Goal: Task Accomplishment & Management: Use online tool/utility

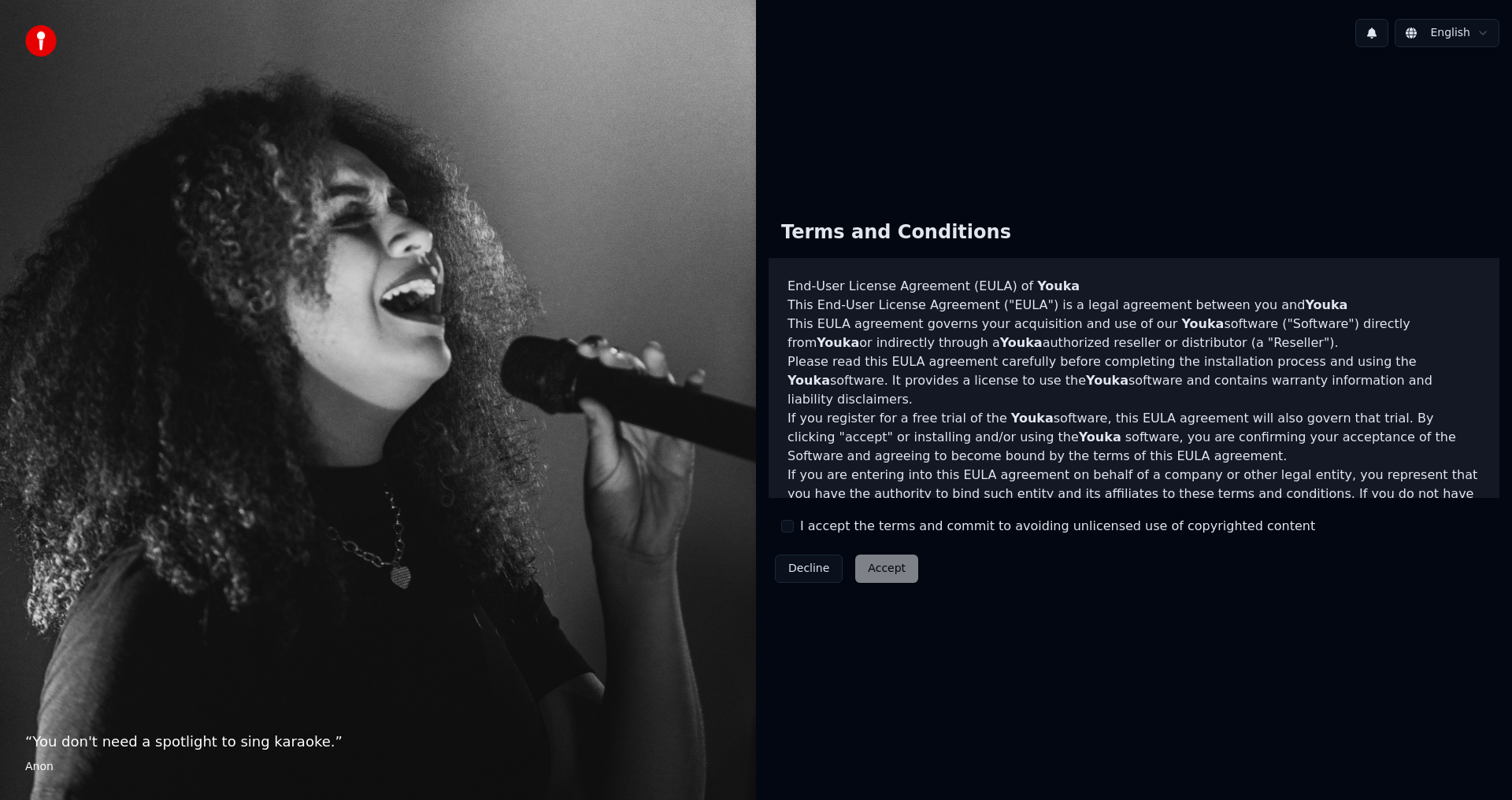
click at [790, 528] on button "I accept the terms and commit to avoiding unlicensed use of copyrighted content" at bounding box center [788, 526] width 13 height 13
click at [879, 568] on button "Accept" at bounding box center [887, 570] width 63 height 29
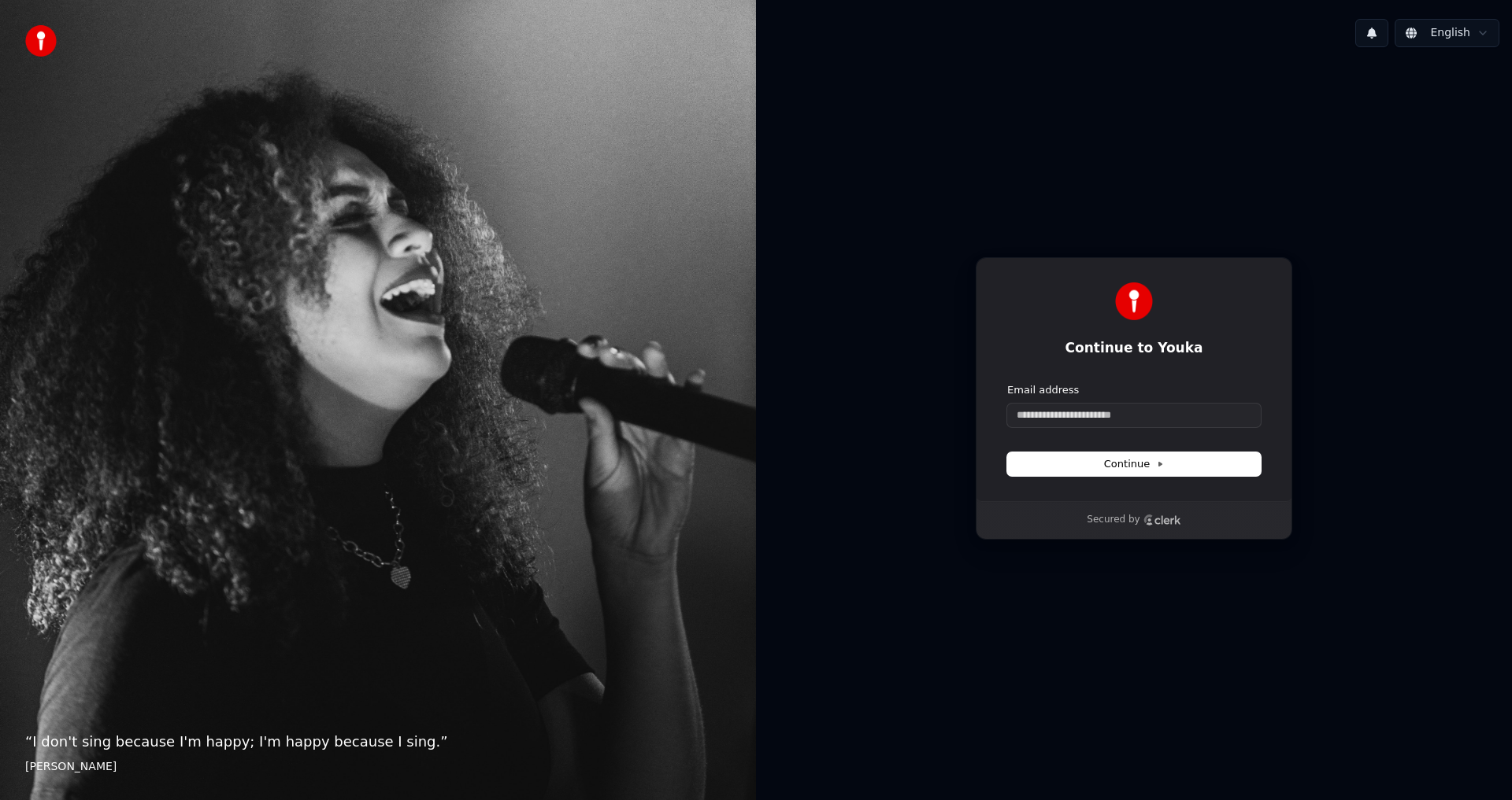
click at [1153, 516] on icon "Clerk logo" at bounding box center [1162, 520] width 38 height 11
click at [1124, 417] on input "Email address" at bounding box center [1133, 415] width 254 height 23
click at [1135, 468] on span "Continue" at bounding box center [1133, 465] width 60 height 14
type input "**********"
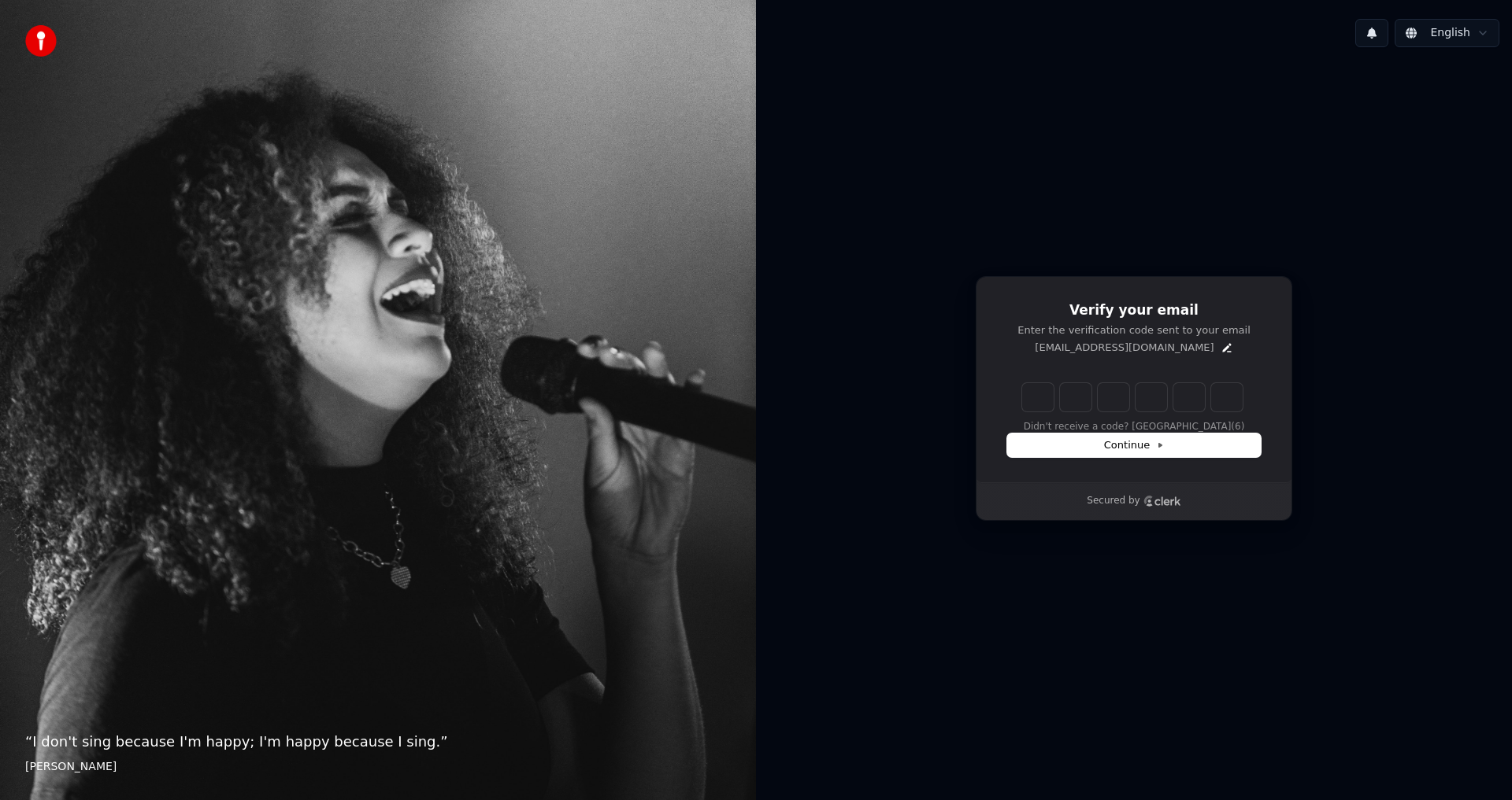
type input "*"
type input "**"
type input "*"
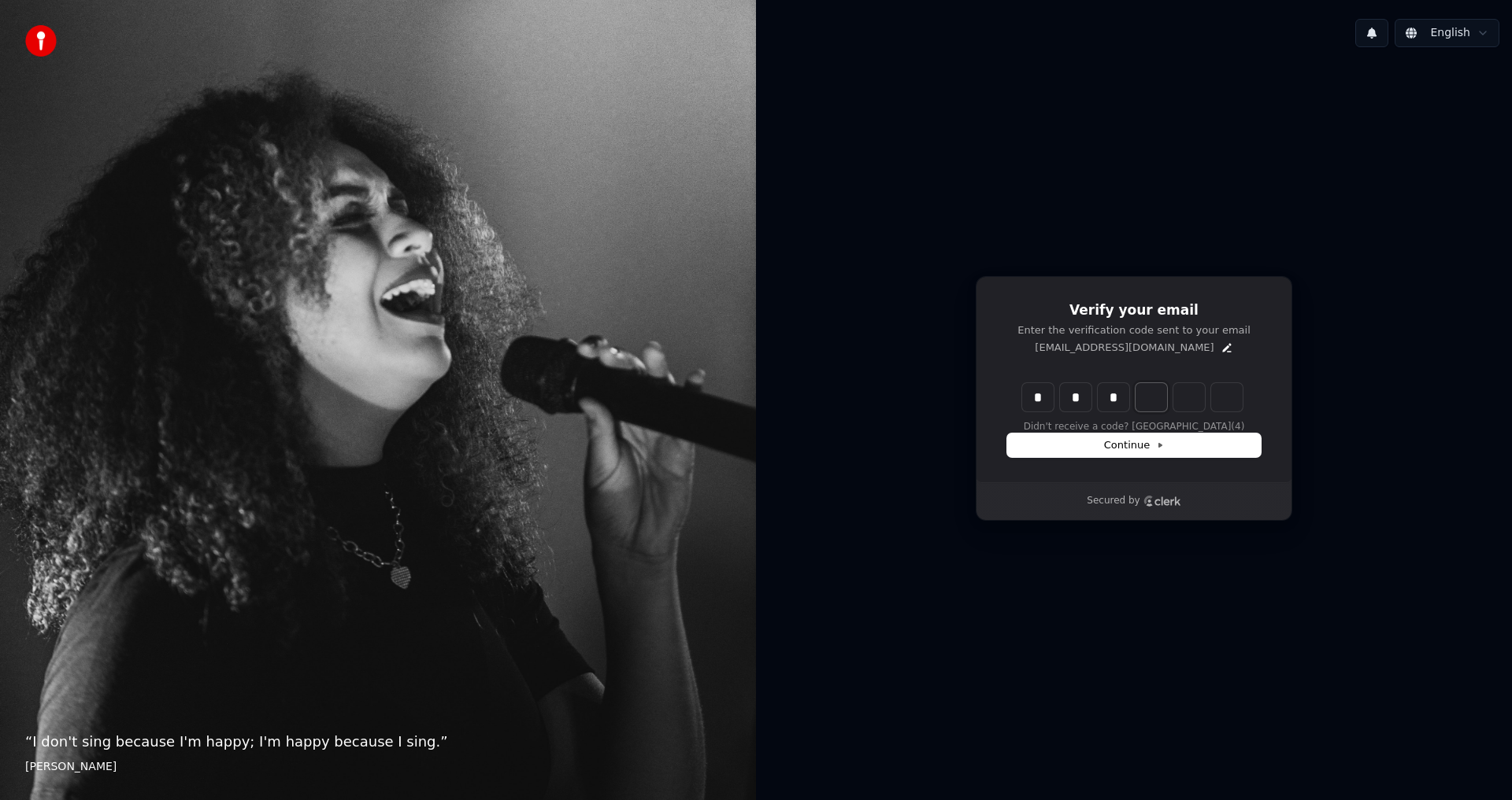
type input "***"
type input "*"
type input "****"
type input "*"
type input "******"
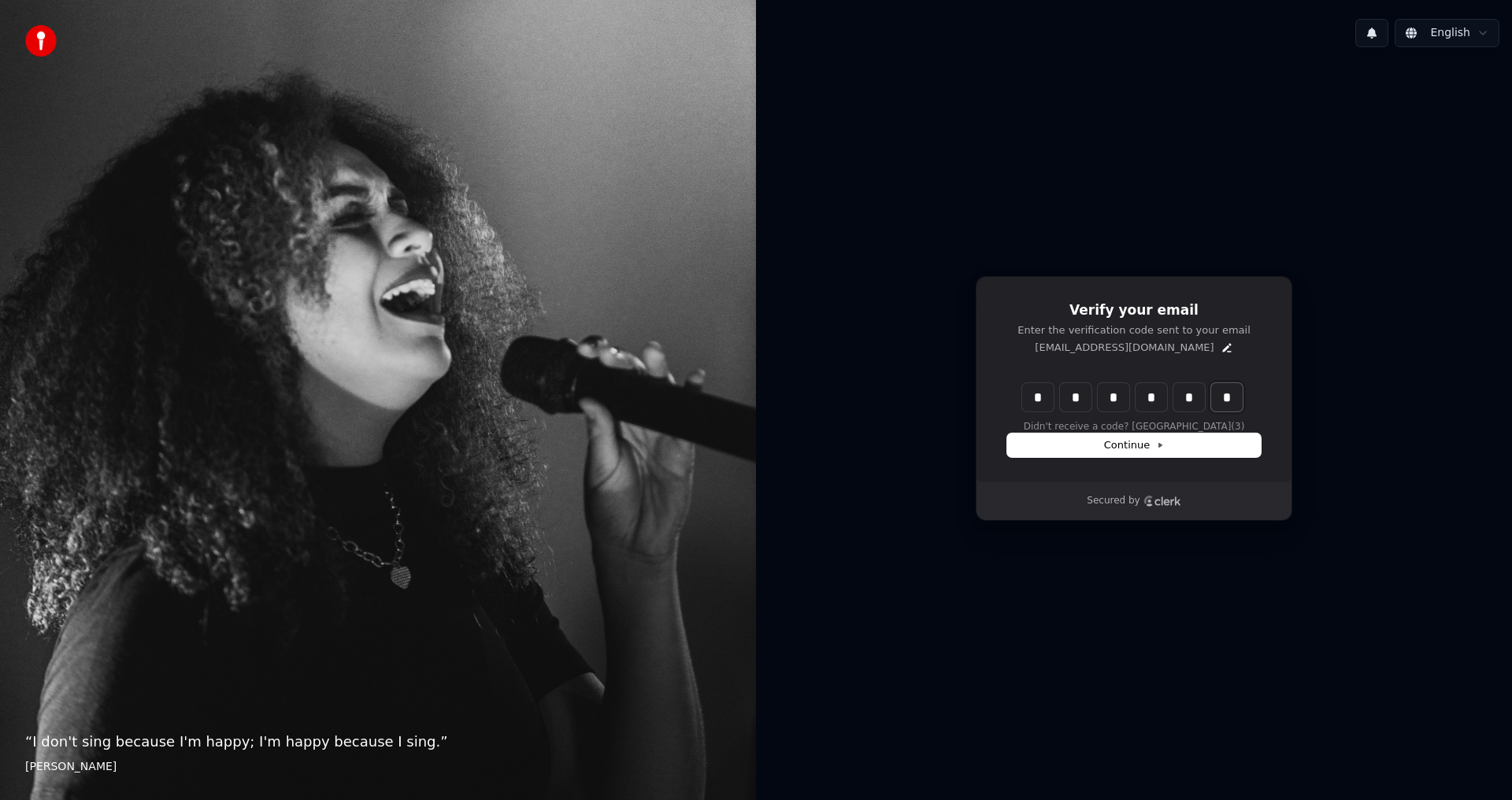
type input "*"
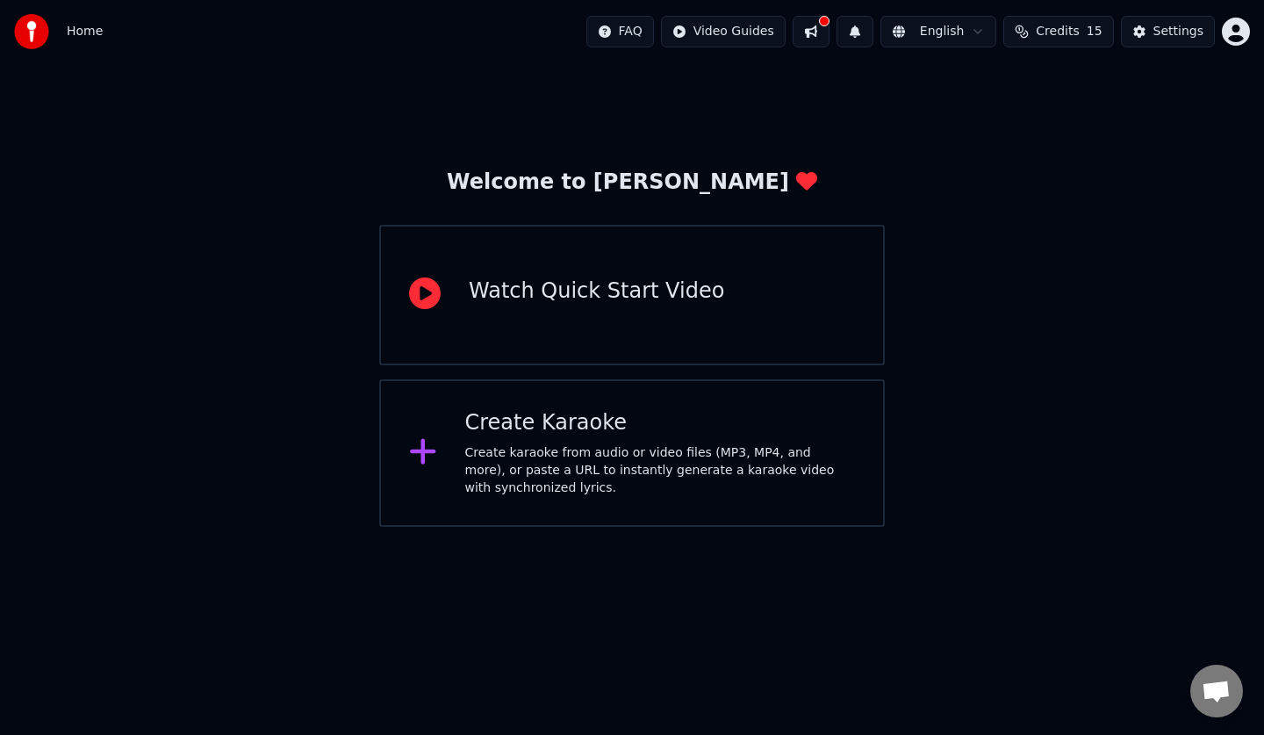
click at [676, 326] on div "Watch Quick Start Video" at bounding box center [631, 295] width 505 height 140
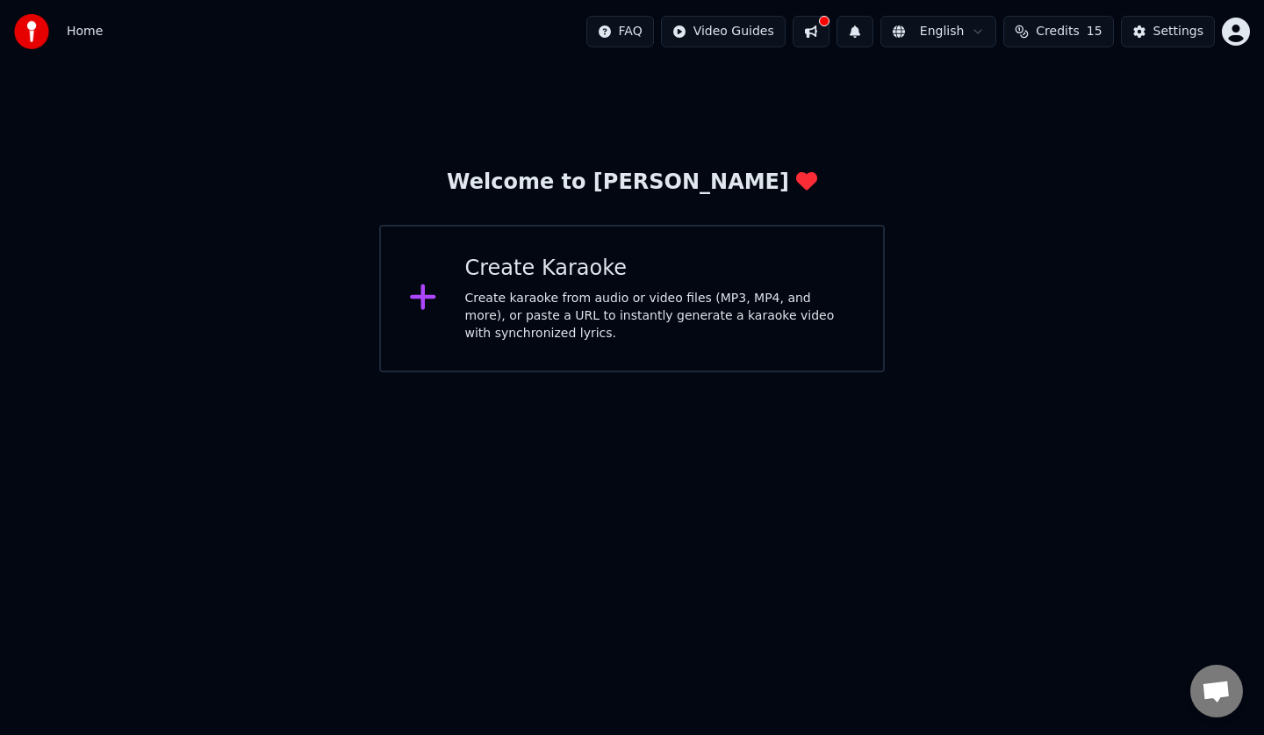
click at [442, 288] on div at bounding box center [430, 298] width 42 height 35
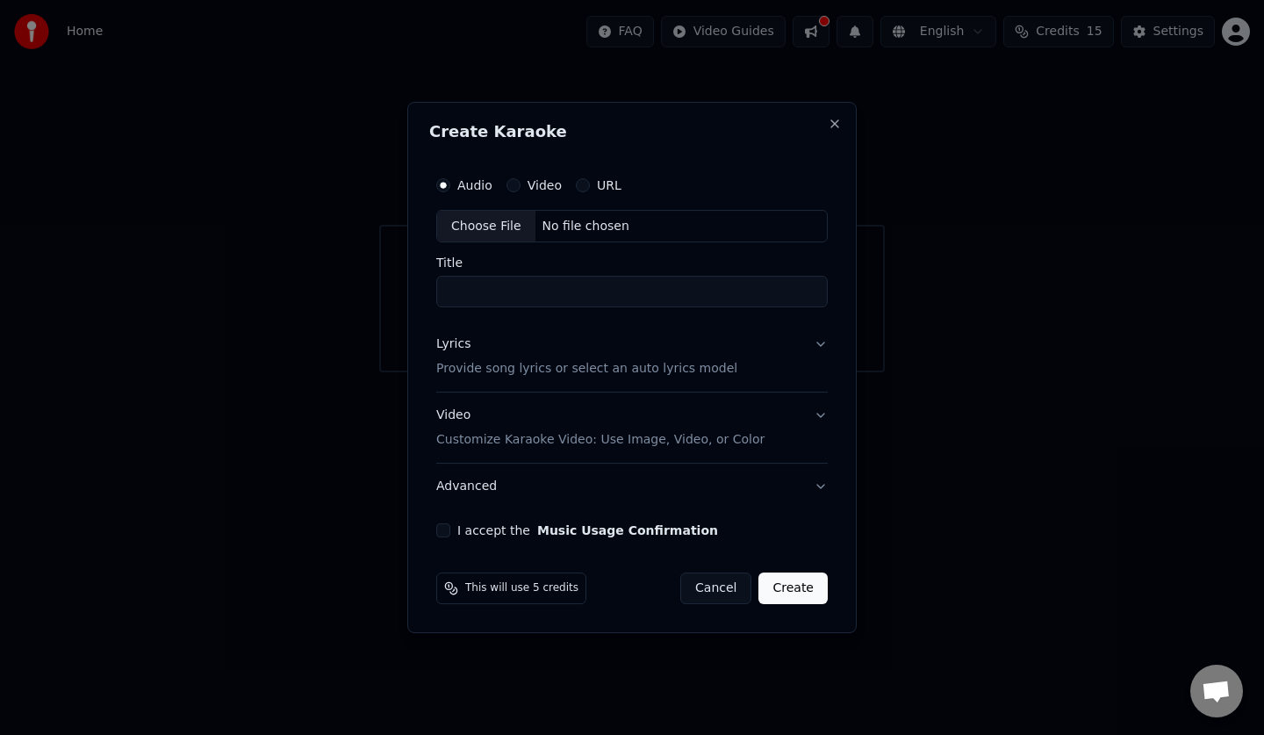
click at [524, 233] on div "Choose File" at bounding box center [486, 227] width 98 height 32
type input "**********"
click at [625, 346] on div "Lyrics Provide song lyrics or select an auto lyrics model" at bounding box center [583, 357] width 301 height 42
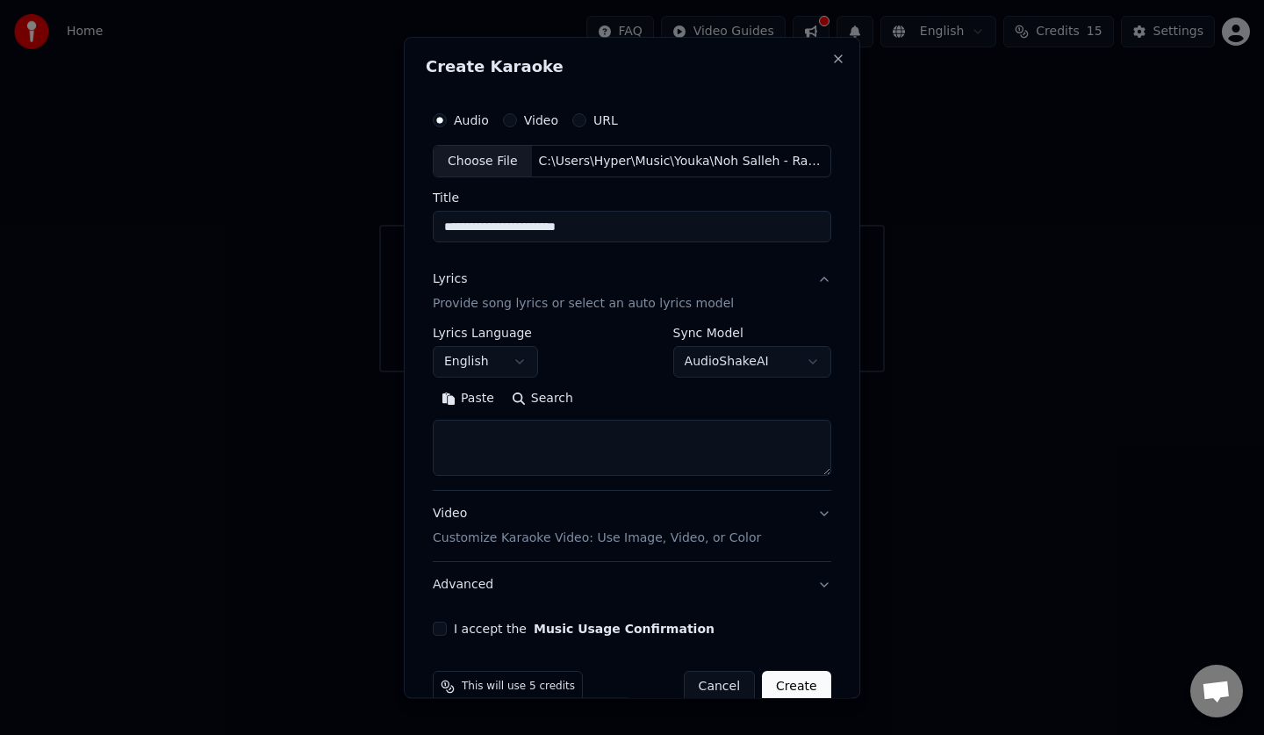
click at [527, 448] on textarea at bounding box center [632, 448] width 398 height 56
paste textarea "**********"
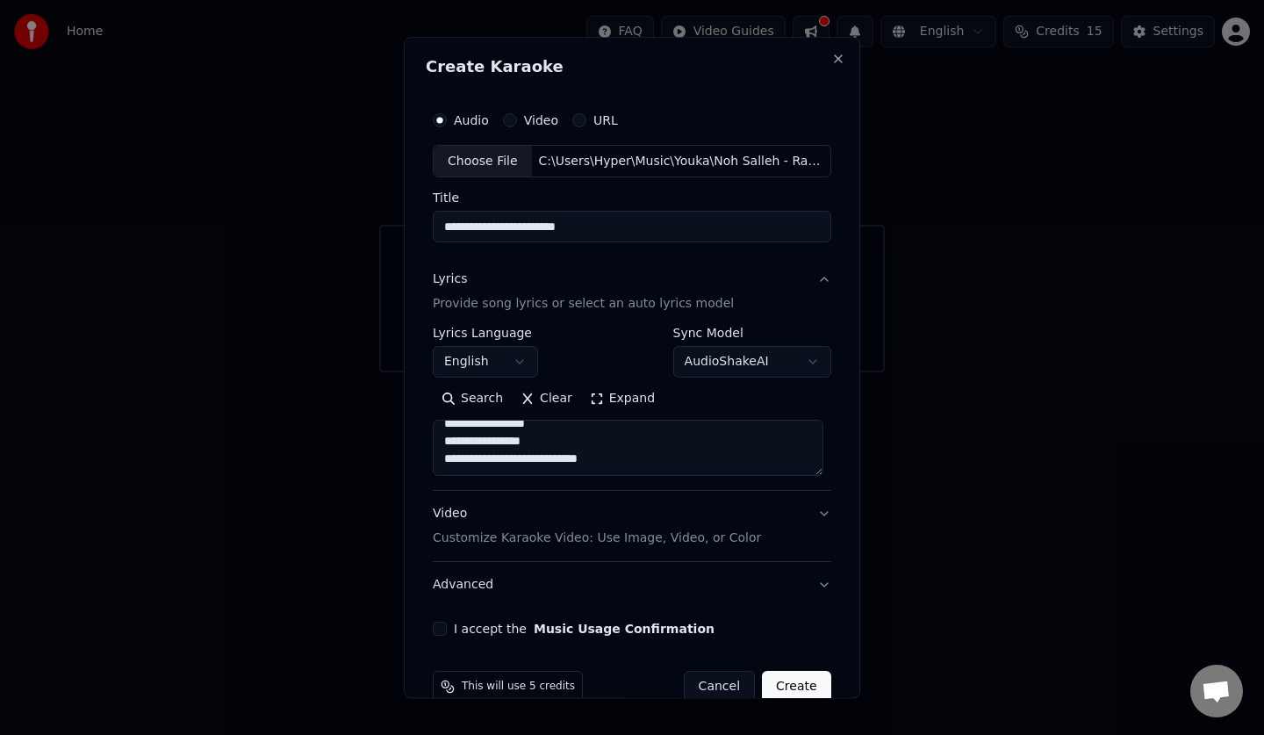
paste textarea "**********"
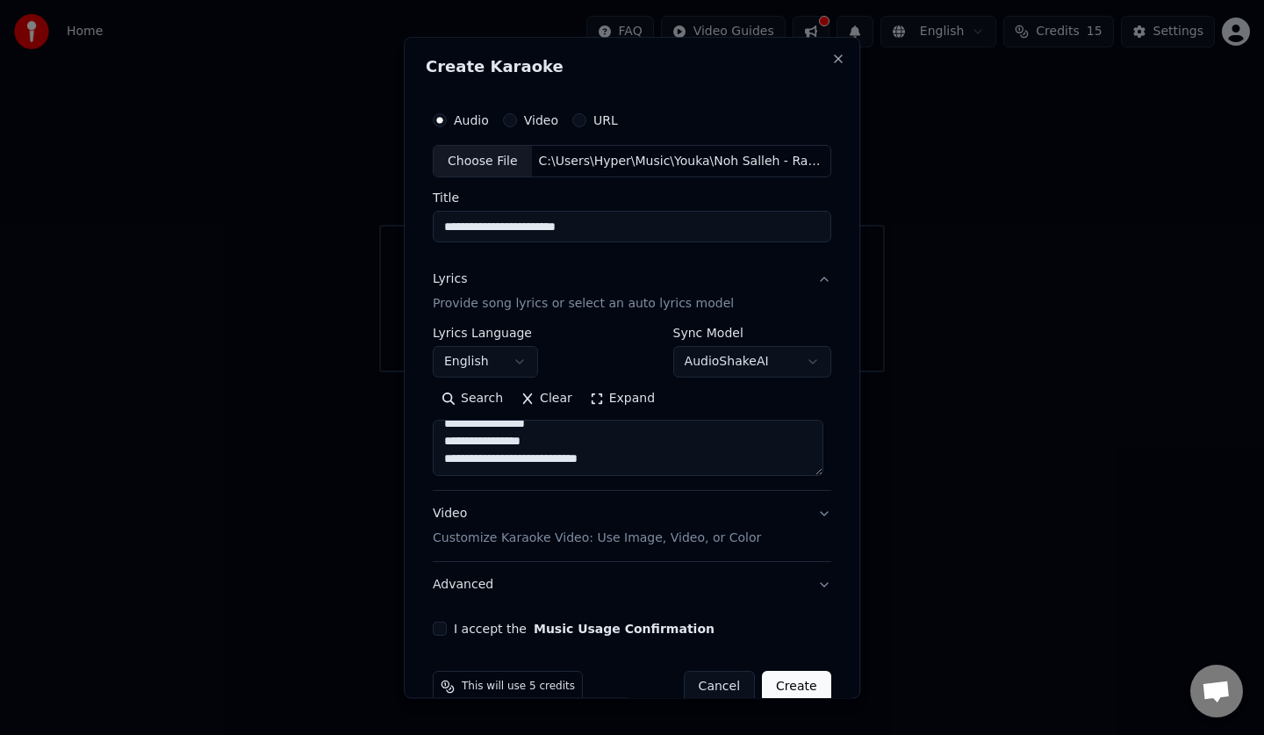
scroll to position [426, 0]
paste textarea "**********"
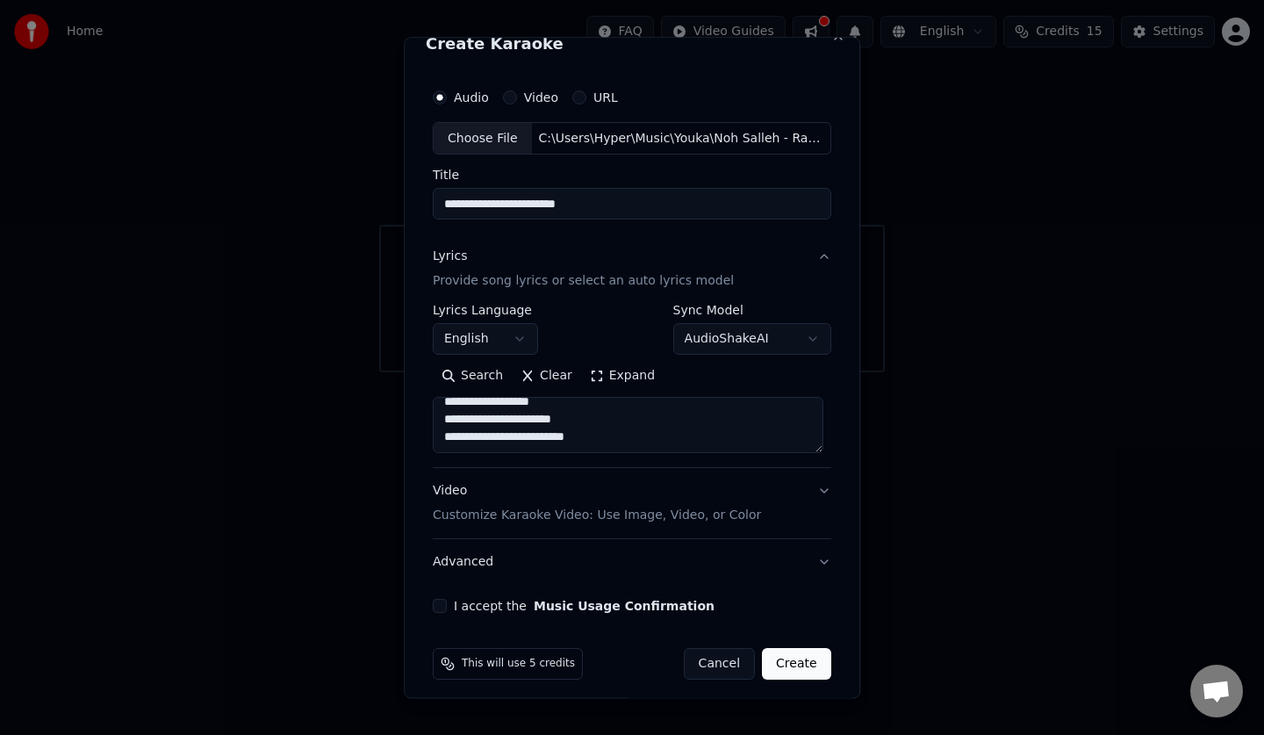
scroll to position [33, 0]
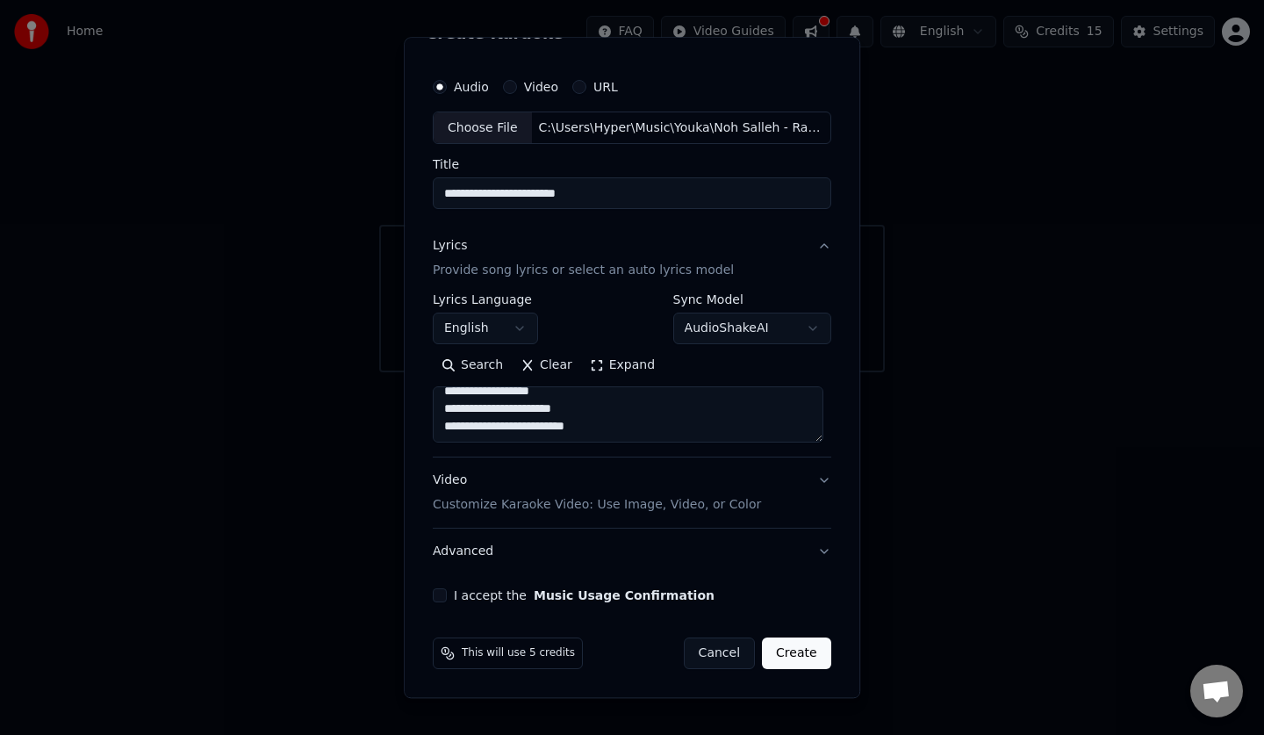
type textarea "**********"
click at [441, 593] on button "I accept the Music Usage Confirmation" at bounding box center [440, 596] width 14 height 14
click at [441, 594] on button "I accept the Music Usage Confirmation" at bounding box center [440, 596] width 14 height 14
click at [787, 649] on button "Create" at bounding box center [796, 654] width 69 height 32
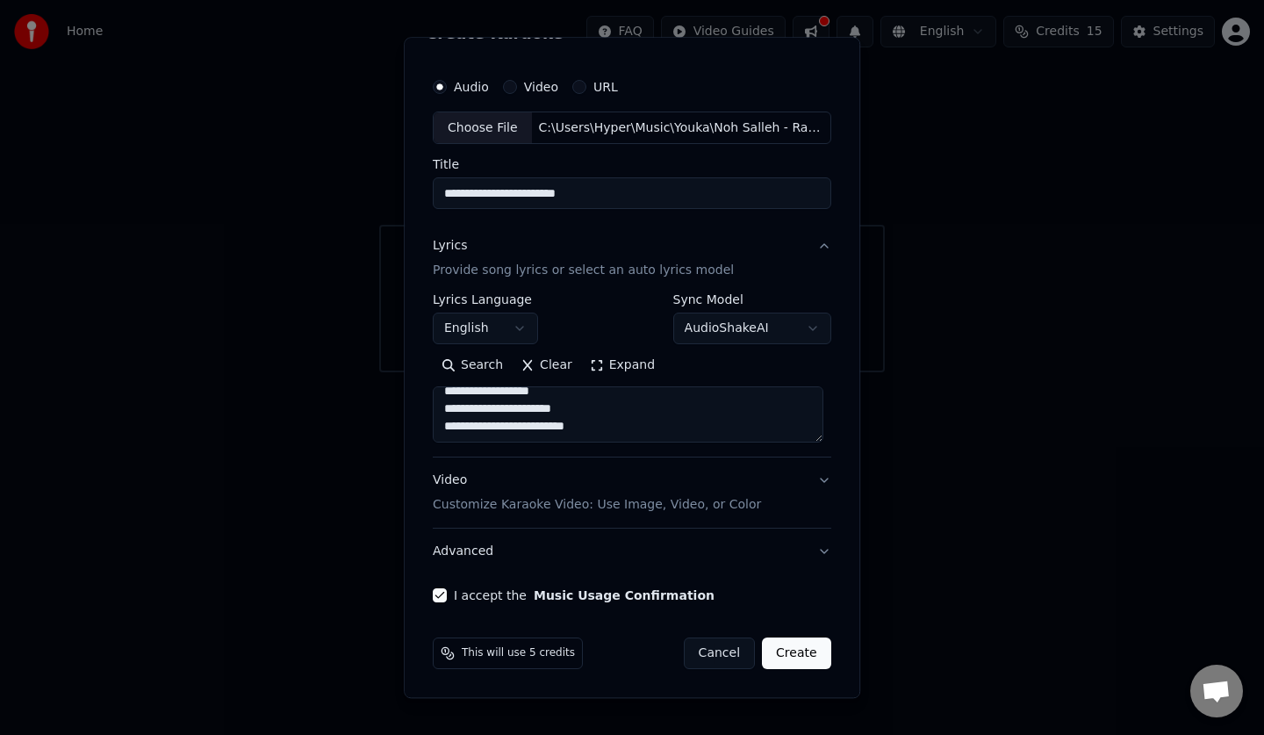
select select "**"
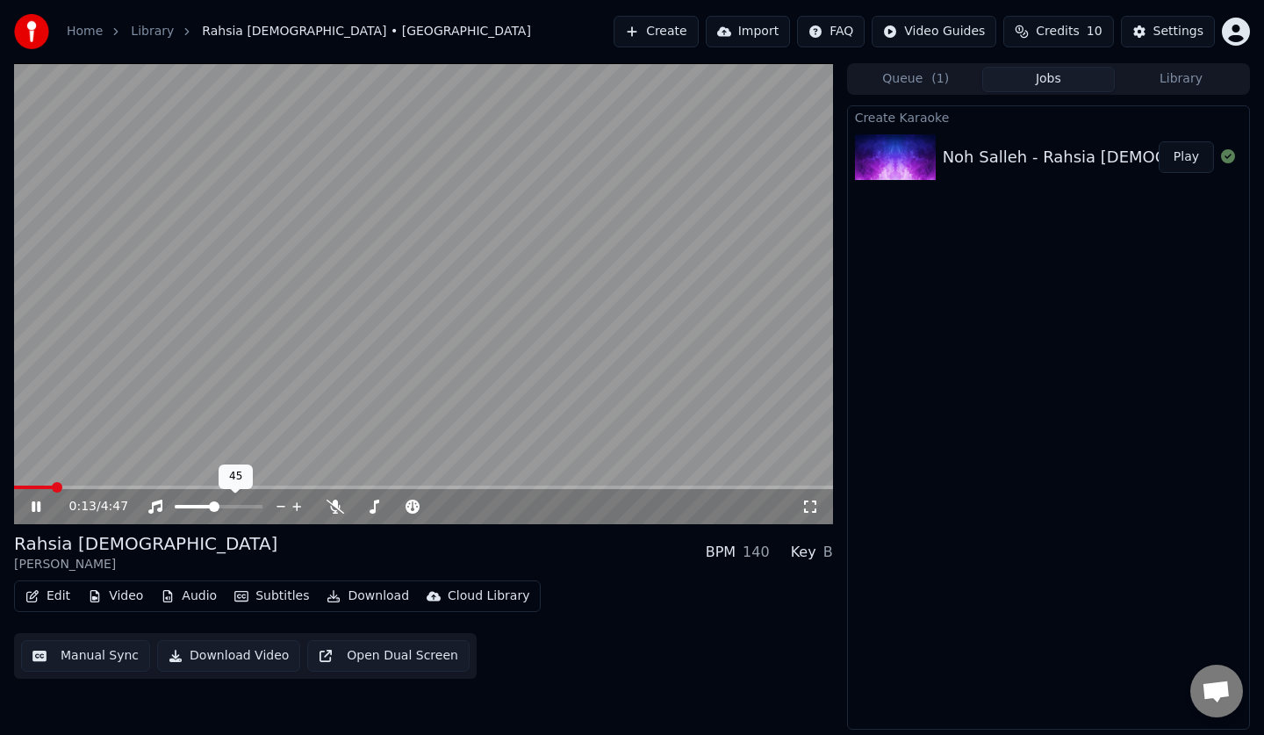
click at [214, 505] on span at bounding box center [194, 507] width 39 height 4
click at [208, 507] on span at bounding box center [191, 507] width 33 height 4
click at [200, 505] on span at bounding box center [191, 507] width 33 height 4
click at [336, 505] on icon at bounding box center [335, 506] width 18 height 14
click at [336, 505] on icon at bounding box center [335, 506] width 10 height 14
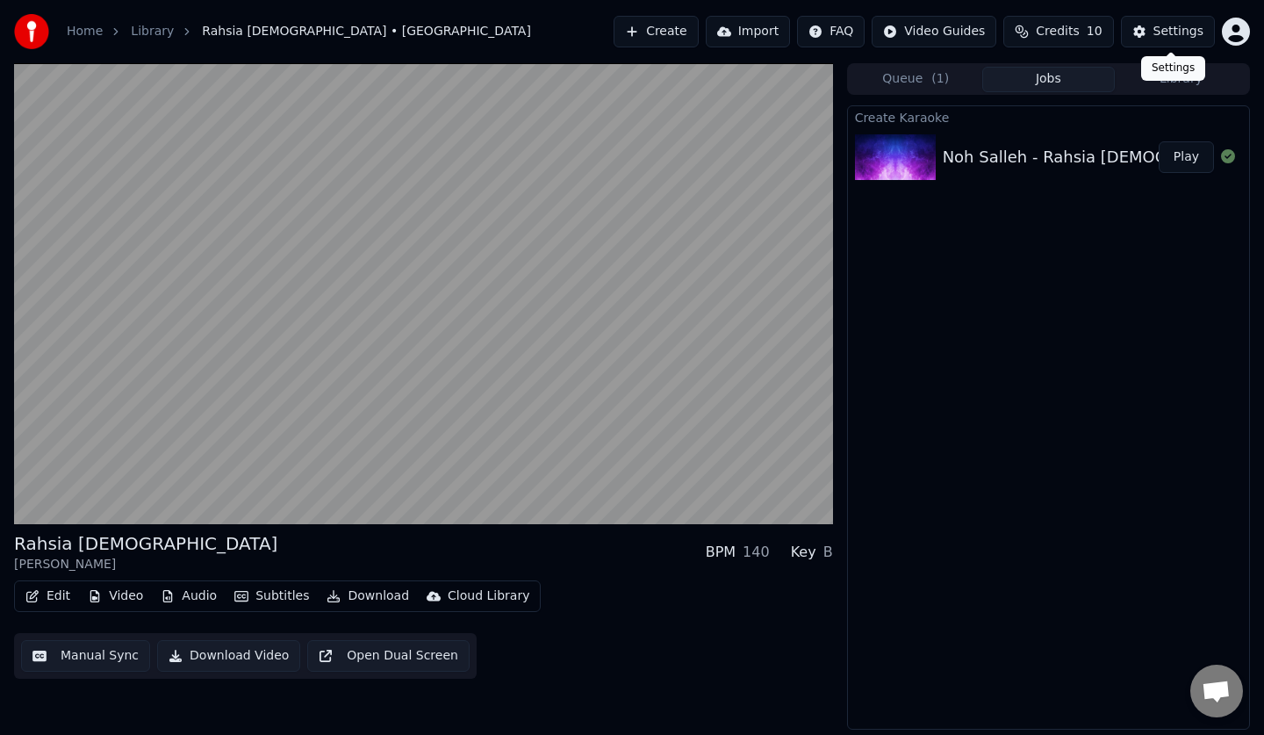
click at [1057, 31] on span "Credits" at bounding box center [1057, 32] width 43 height 18
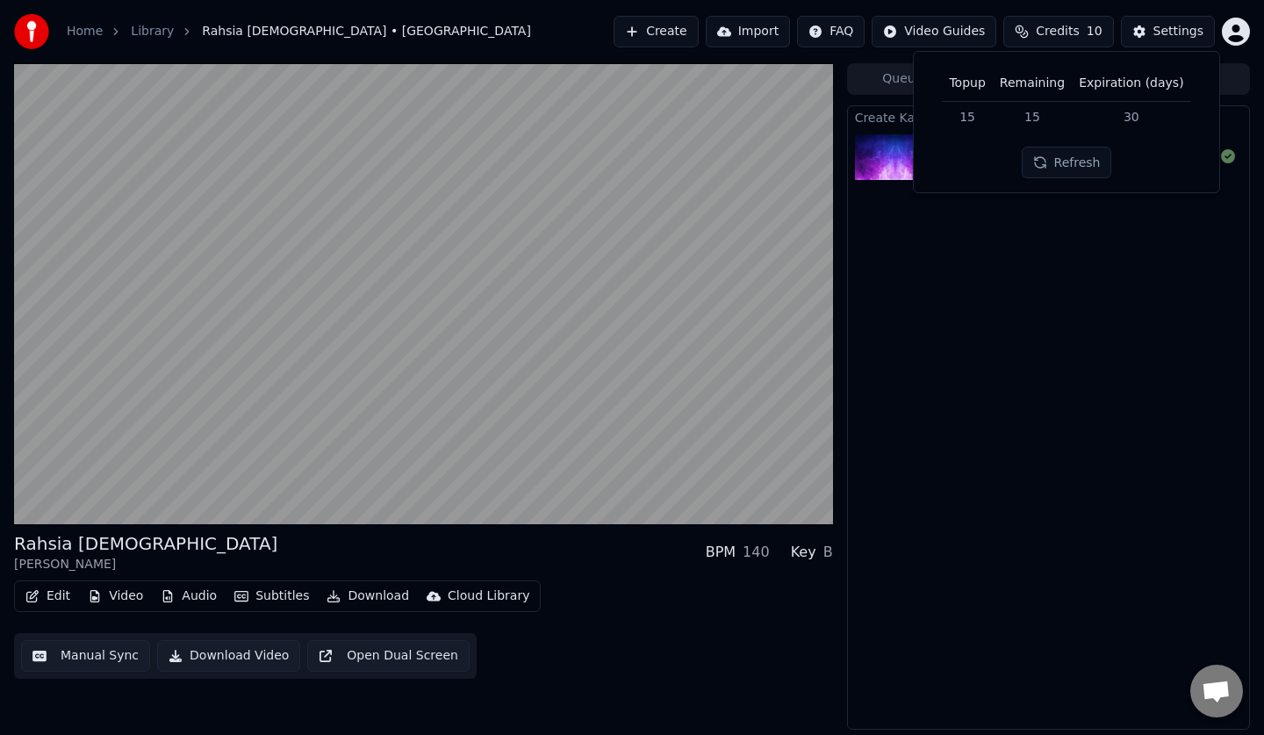
click at [1080, 161] on button "Refresh" at bounding box center [1066, 163] width 90 height 32
click at [1081, 167] on button "Refresh" at bounding box center [1066, 163] width 90 height 32
click at [1116, 228] on div "Create Karaoke Noh Salleh - Rahsia Tuhan Play" at bounding box center [1048, 417] width 403 height 624
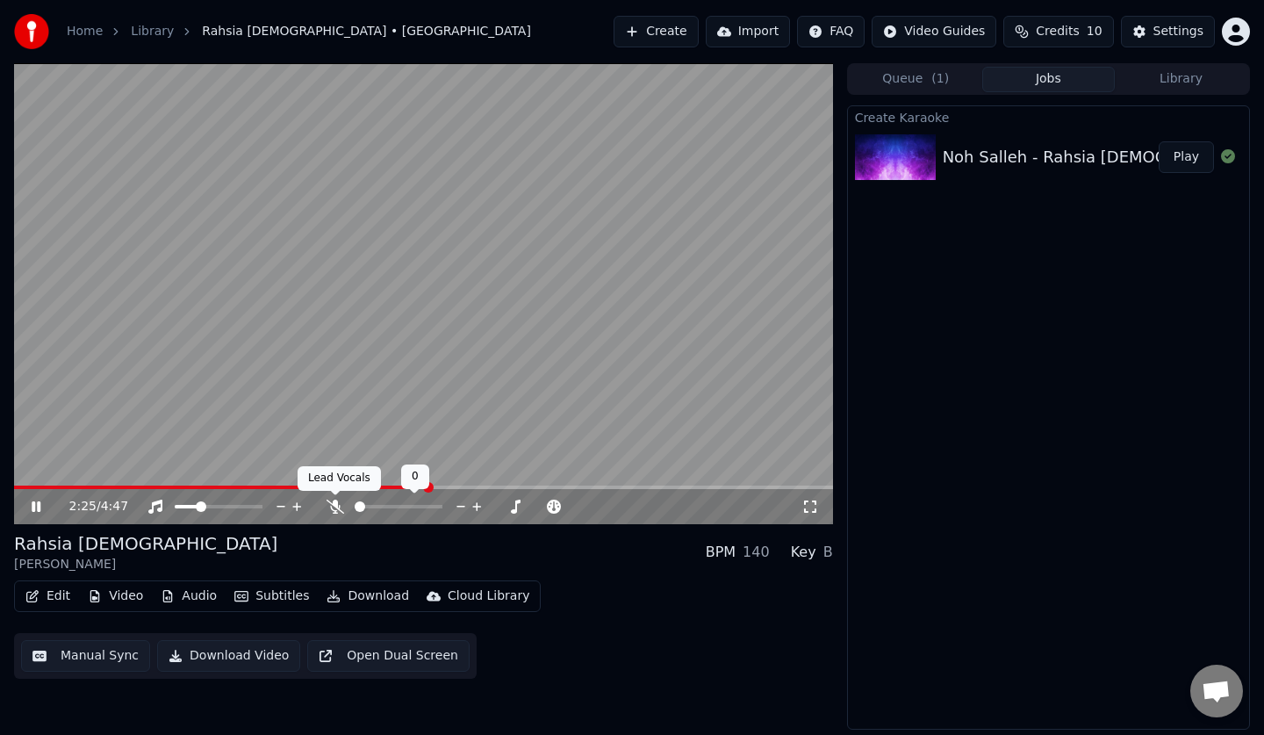
click at [332, 504] on body "Home Library Rahsia Tuhan • Noh Salleh Create Import FAQ Video Guides Credits 1…" at bounding box center [632, 367] width 1264 height 735
click at [336, 511] on icon at bounding box center [335, 506] width 18 height 14
click at [335, 505] on icon at bounding box center [335, 506] width 10 height 14
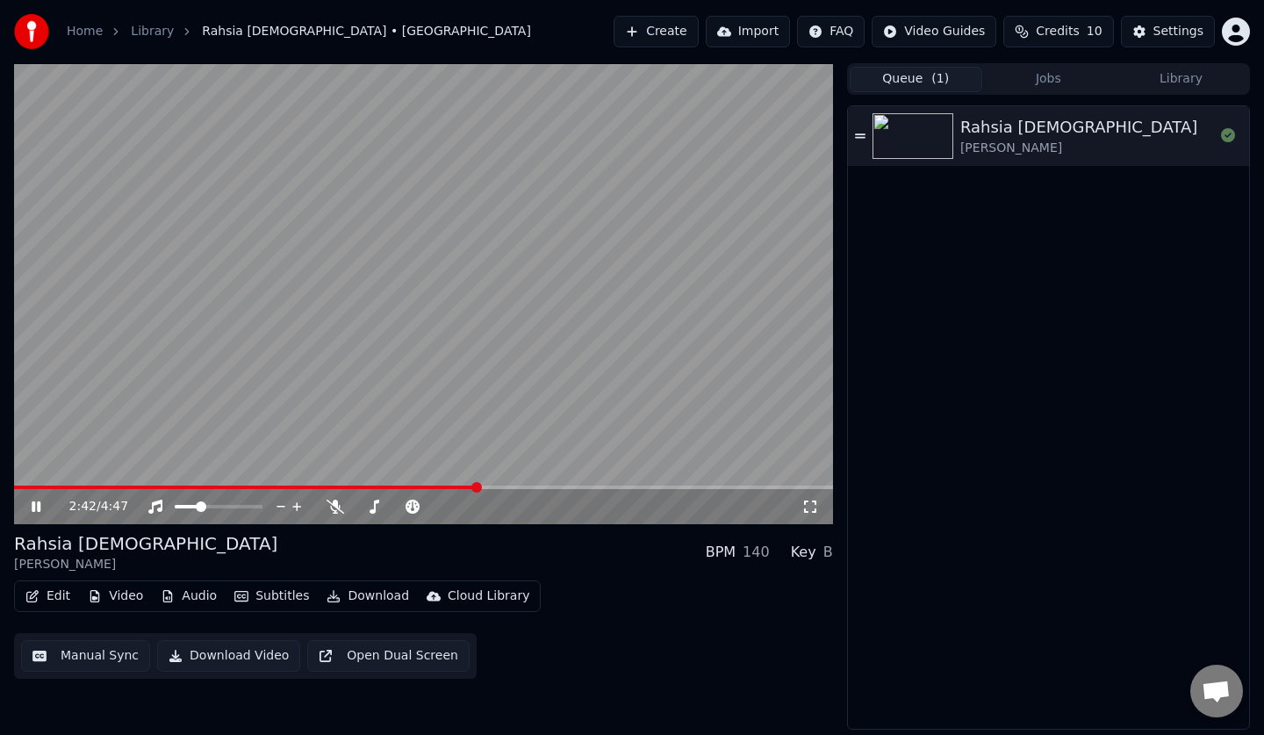
click at [931, 82] on span "( 1 )" at bounding box center [940, 79] width 18 height 18
click at [1029, 86] on button "Jobs" at bounding box center [1048, 79] width 133 height 25
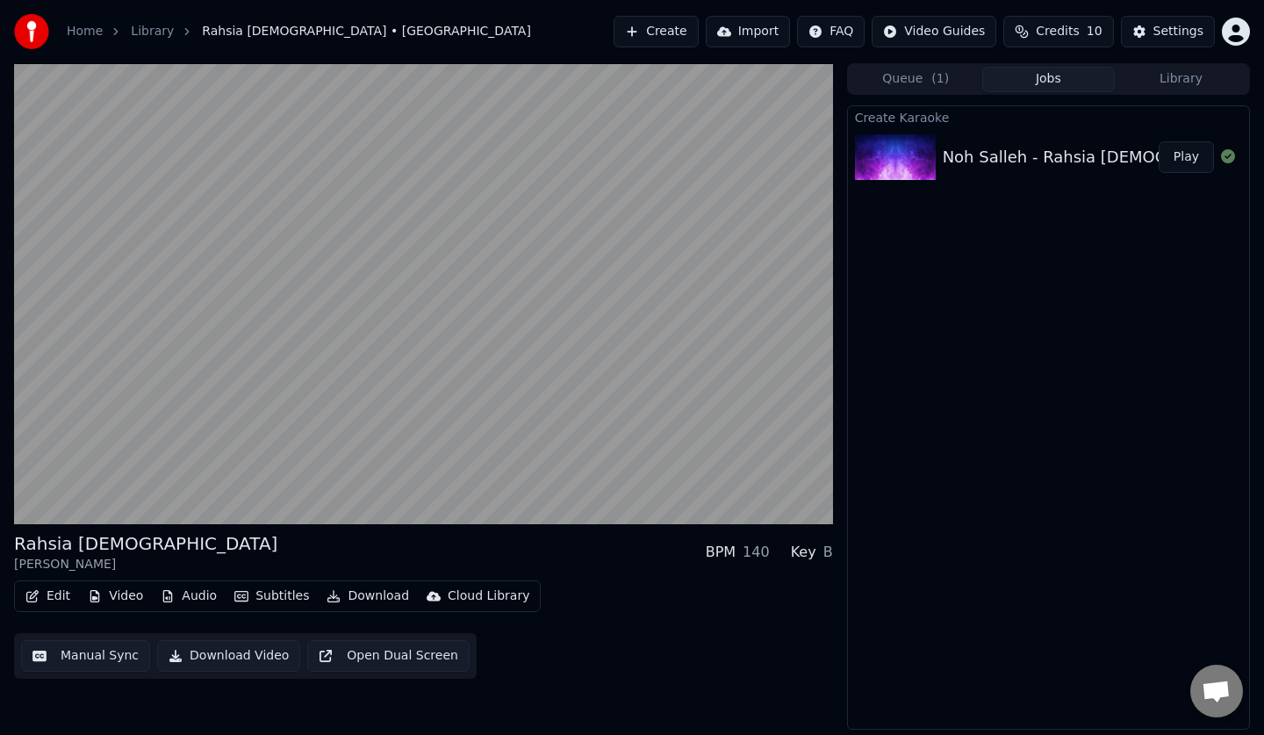
click at [818, 551] on div "Key B" at bounding box center [812, 551] width 42 height 21
click at [804, 554] on div "Key" at bounding box center [803, 551] width 25 height 21
click at [832, 556] on div "B" at bounding box center [828, 551] width 10 height 21
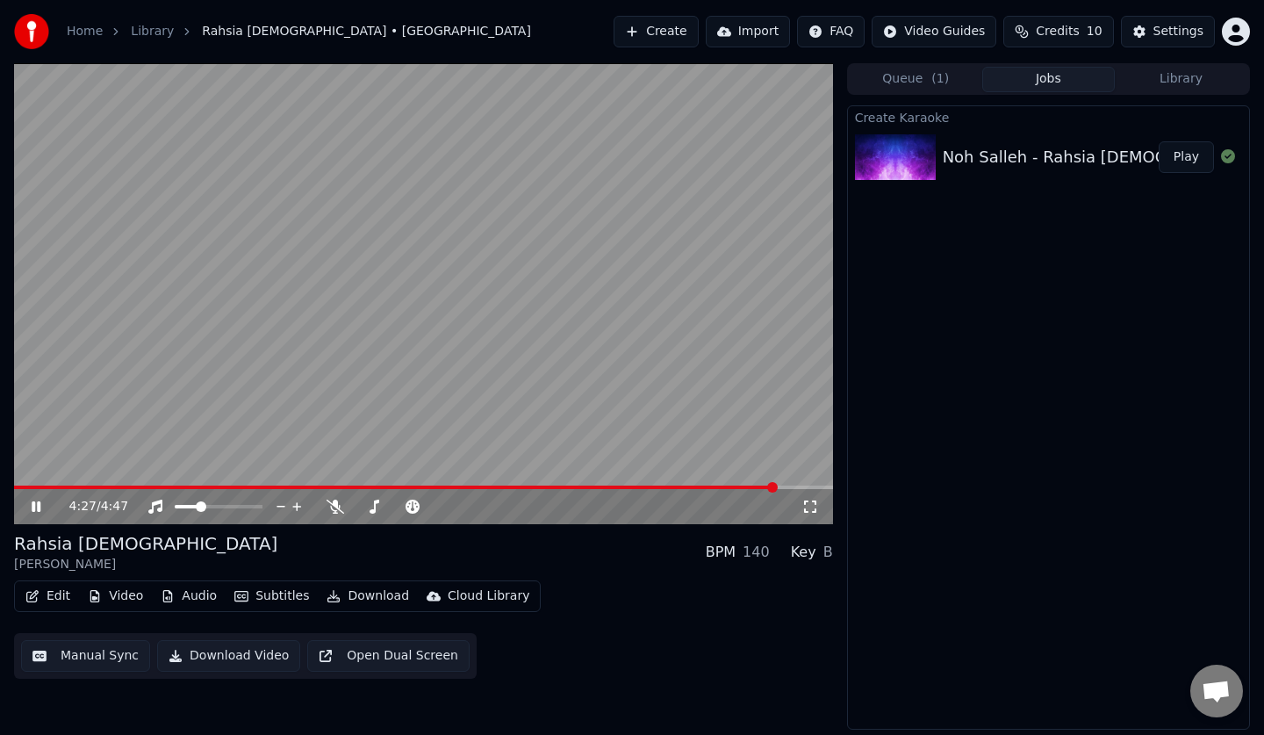
click at [1088, 32] on button "Credits 10" at bounding box center [1058, 32] width 110 height 32
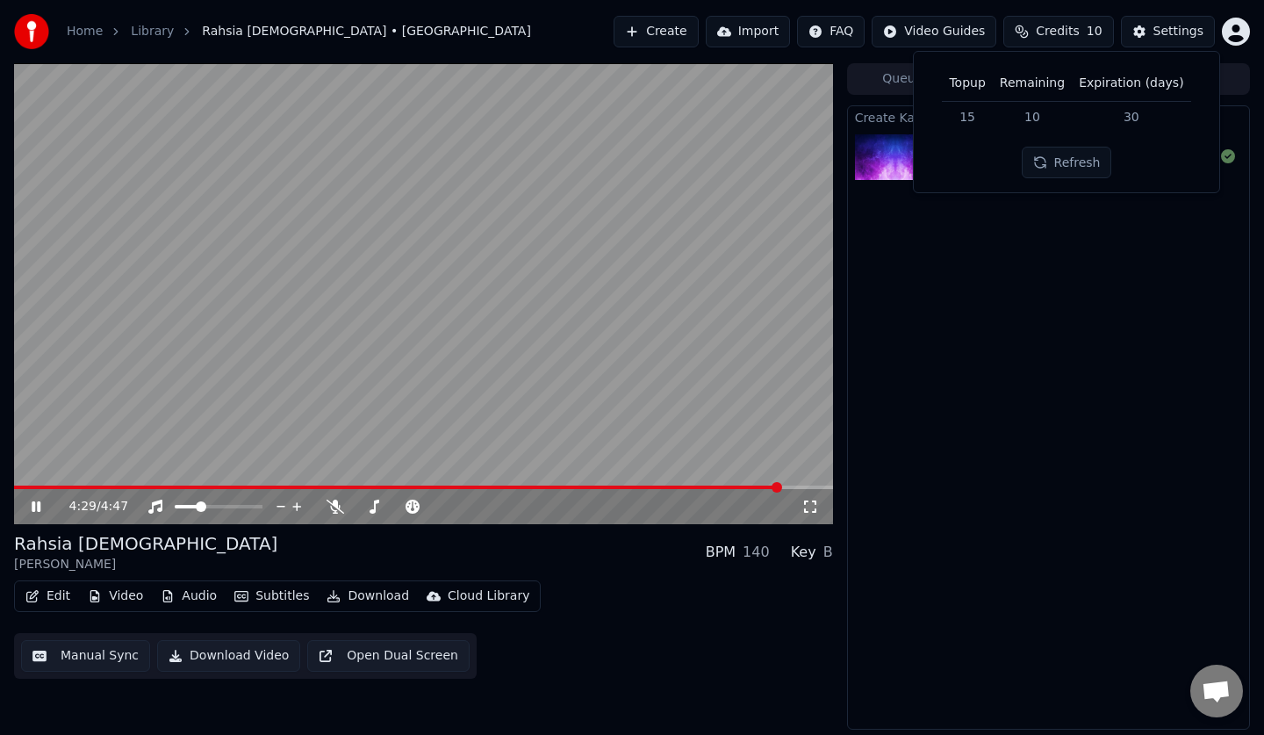
click at [980, 113] on td "15" at bounding box center [967, 117] width 50 height 32
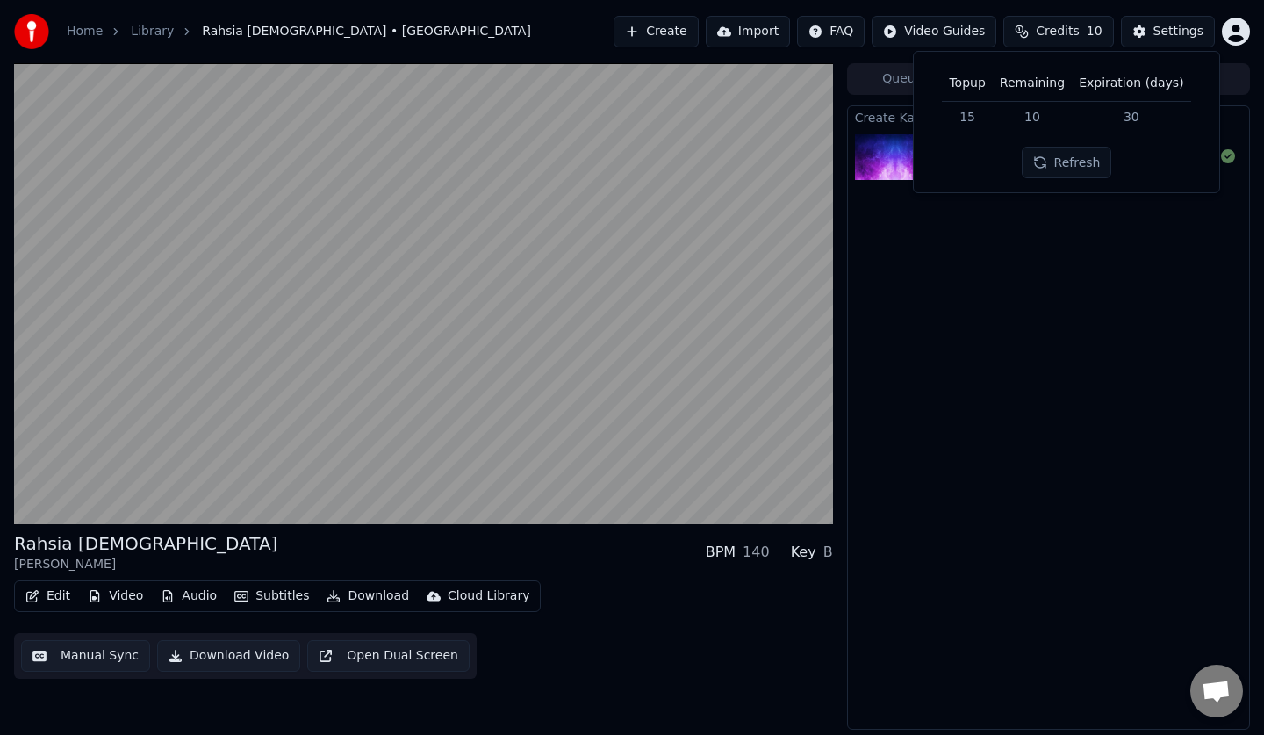
click at [1074, 87] on th "Expiration (days)" at bounding box center [1131, 83] width 118 height 35
click at [973, 89] on th "Topup" at bounding box center [967, 83] width 50 height 35
click at [976, 114] on td "15" at bounding box center [967, 117] width 50 height 32
click at [1120, 341] on div "Create Karaoke Noh Salleh - Rahsia Tuhan Play" at bounding box center [1048, 417] width 403 height 624
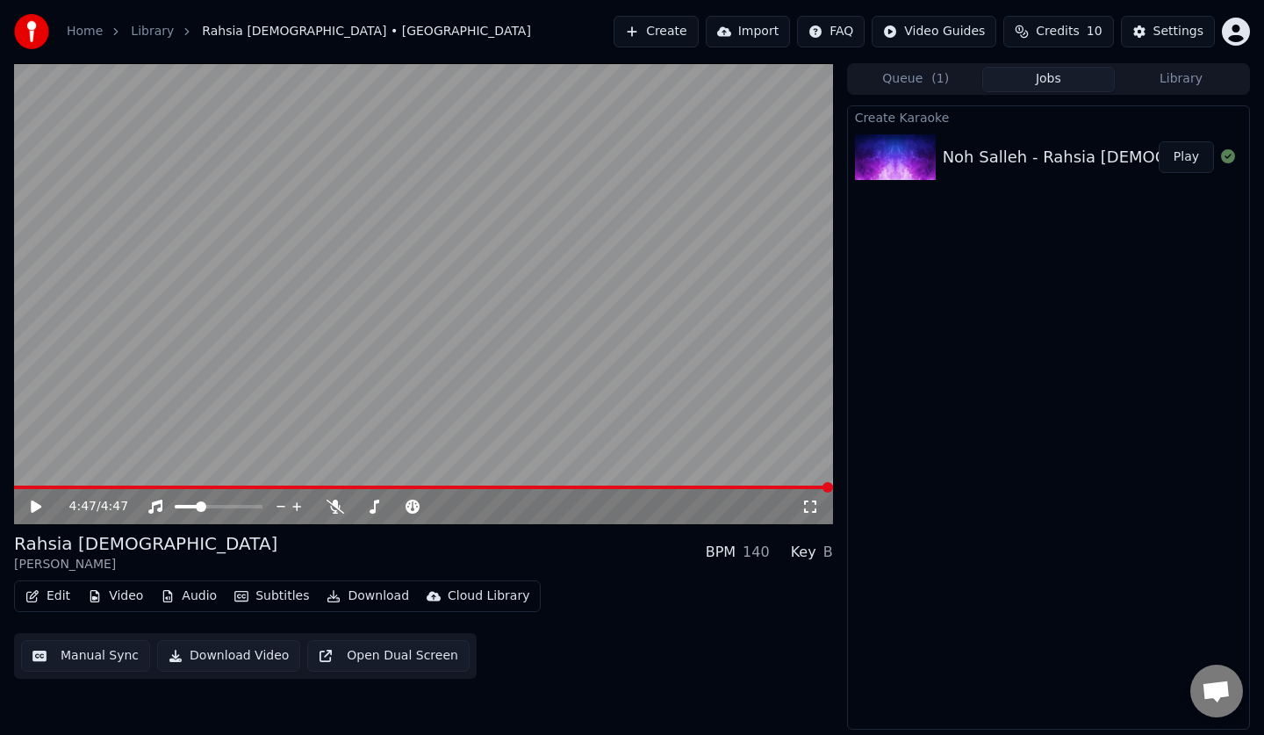
click at [36, 510] on icon at bounding box center [36, 506] width 11 height 12
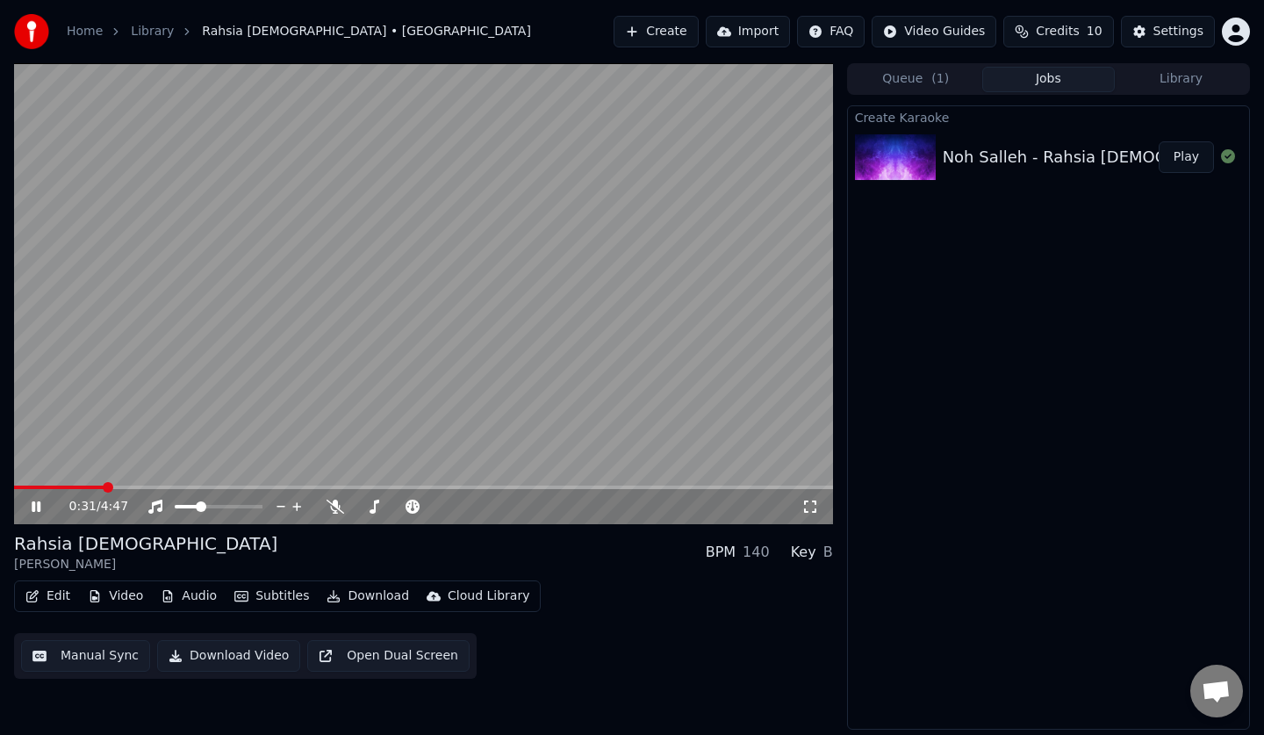
click at [327, 505] on icon at bounding box center [335, 506] width 18 height 14
click at [326, 505] on icon at bounding box center [335, 506] width 18 height 14
click at [74, 484] on video at bounding box center [423, 293] width 819 height 461
click at [83, 484] on video at bounding box center [423, 293] width 819 height 461
click at [88, 487] on span at bounding box center [64, 487] width 100 height 4
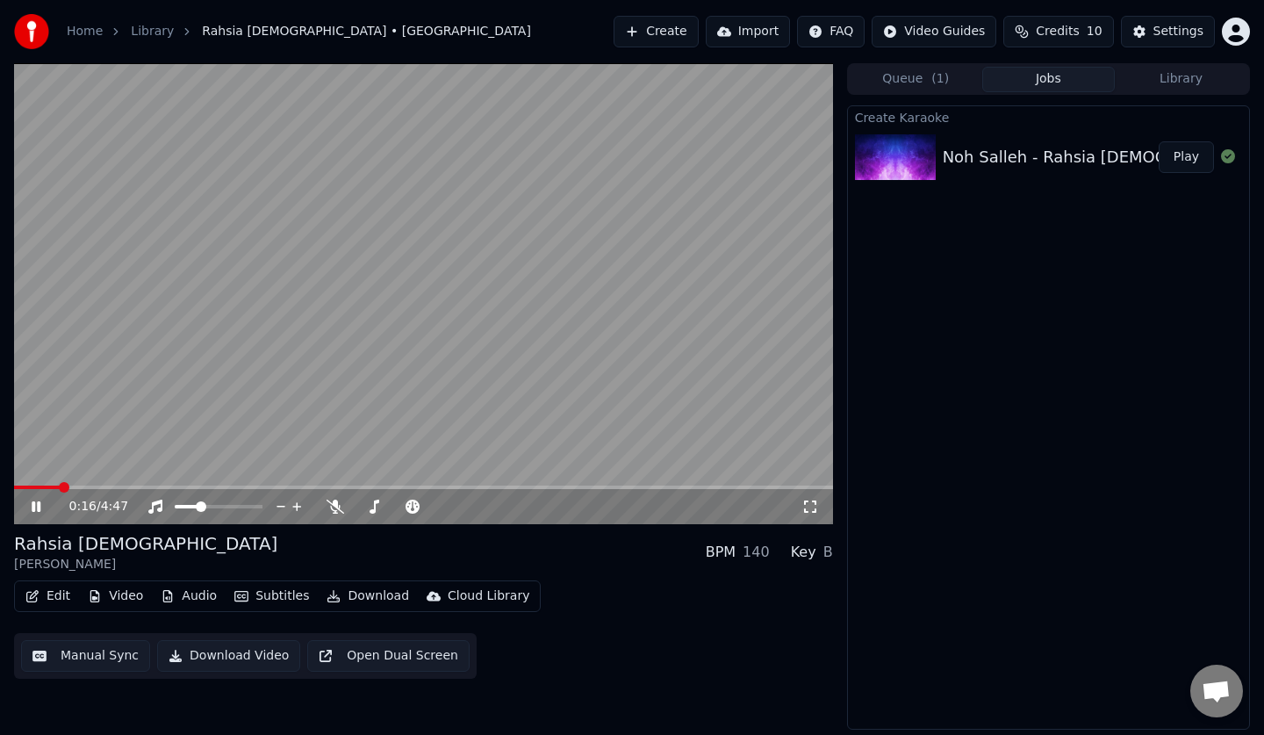
click at [59, 487] on span at bounding box center [37, 487] width 46 height 4
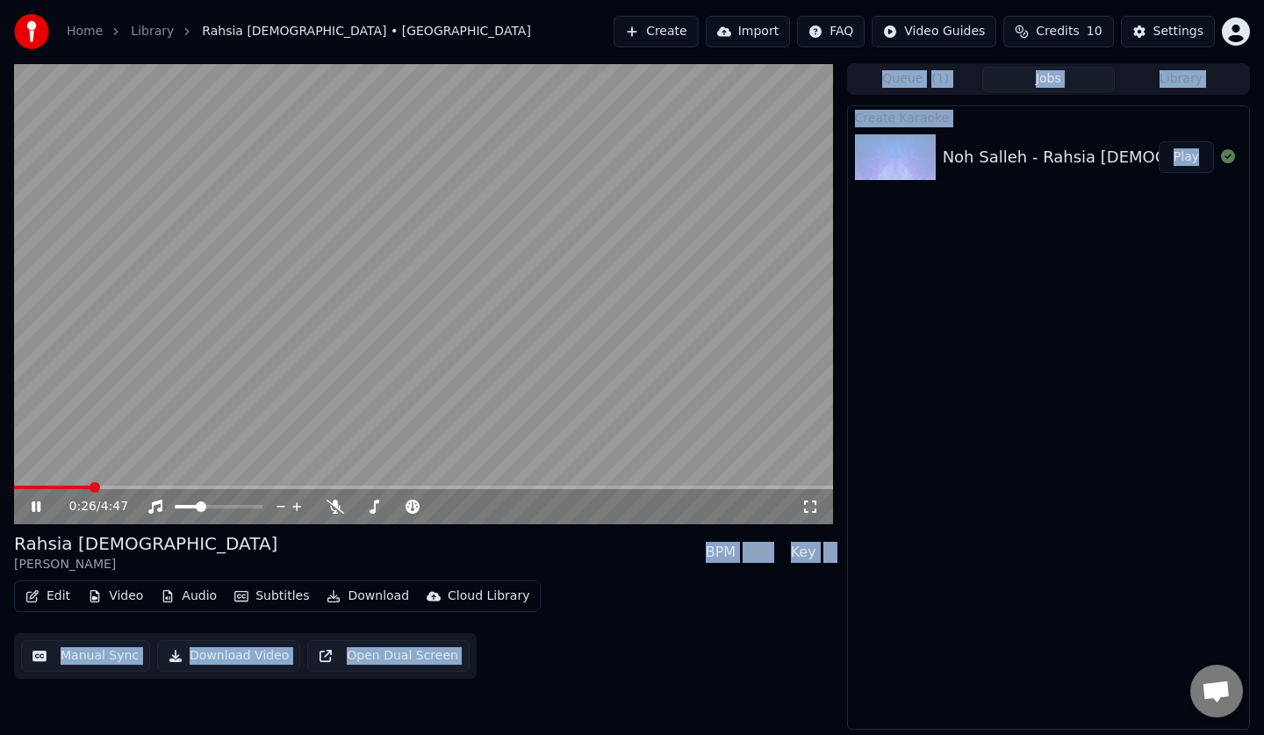
drag, startPoint x: 161, startPoint y: 502, endPoint x: 1821, endPoint y: 582, distance: 1662.3
click at [1264, 582] on html "Home Library Rahsia Tuhan • Noh Salleh Create Import FAQ Video Guides Credits 1…" at bounding box center [632, 367] width 1264 height 735
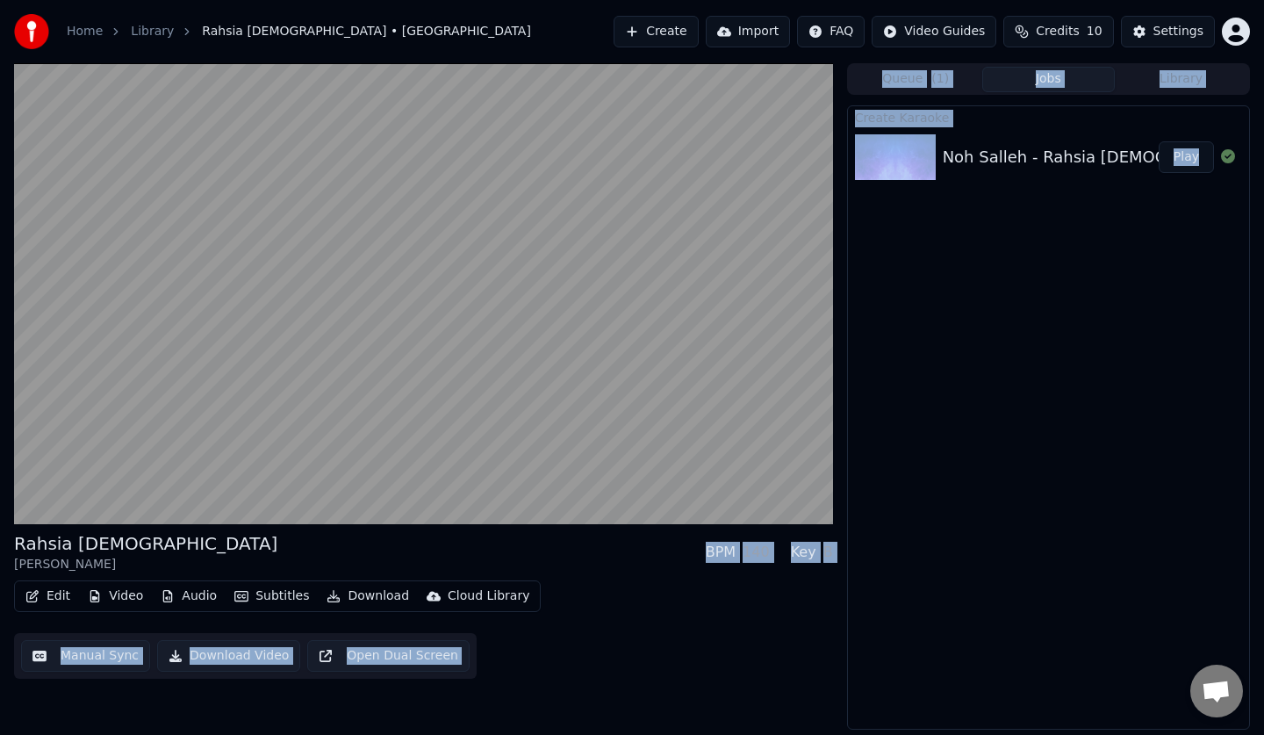
click at [1076, 521] on div "Create Karaoke Noh Salleh - Rahsia Tuhan Play" at bounding box center [1048, 417] width 403 height 624
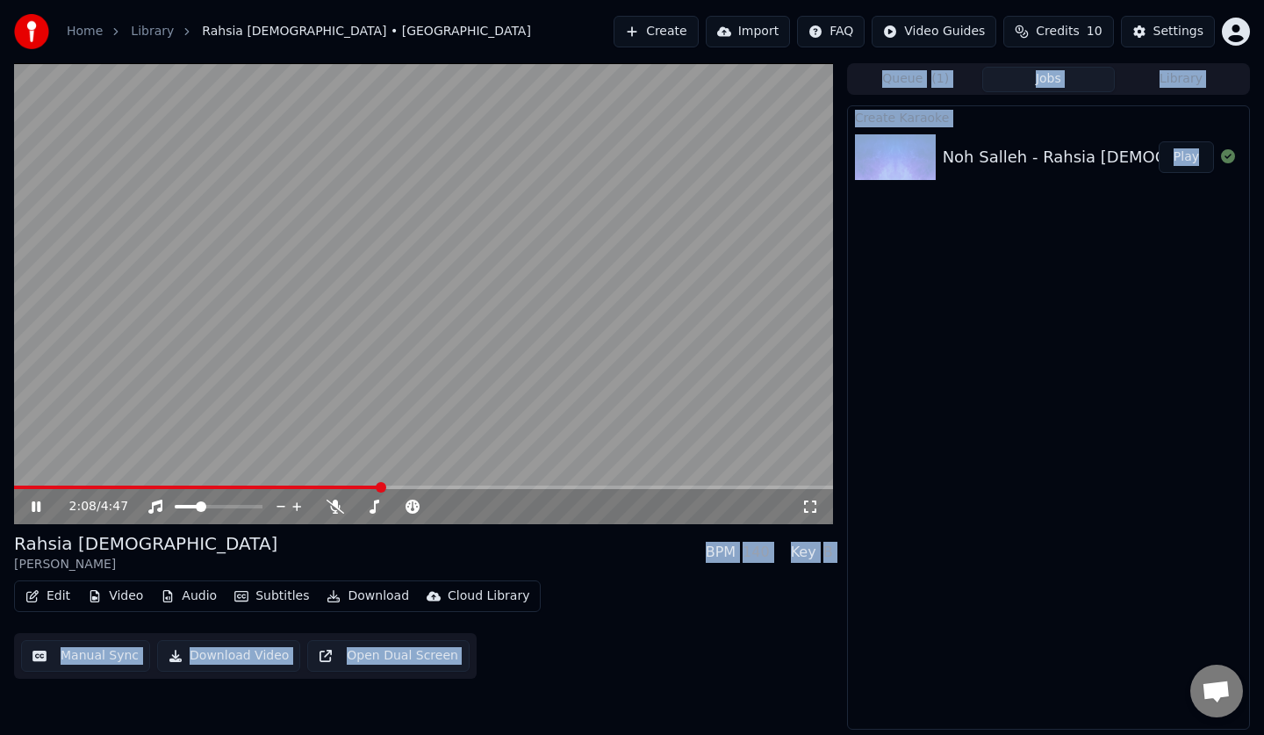
click at [1079, 29] on span "Credits" at bounding box center [1057, 32] width 43 height 18
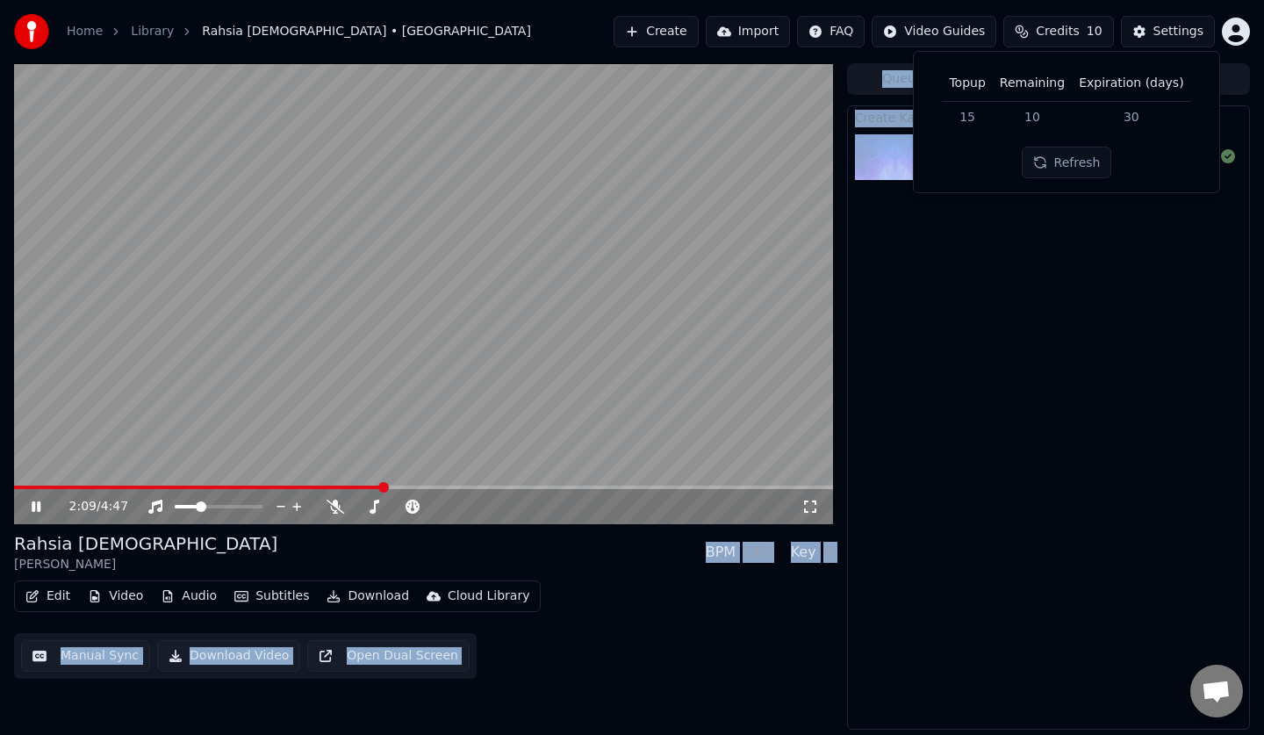
click at [1074, 161] on button "Refresh" at bounding box center [1066, 163] width 90 height 32
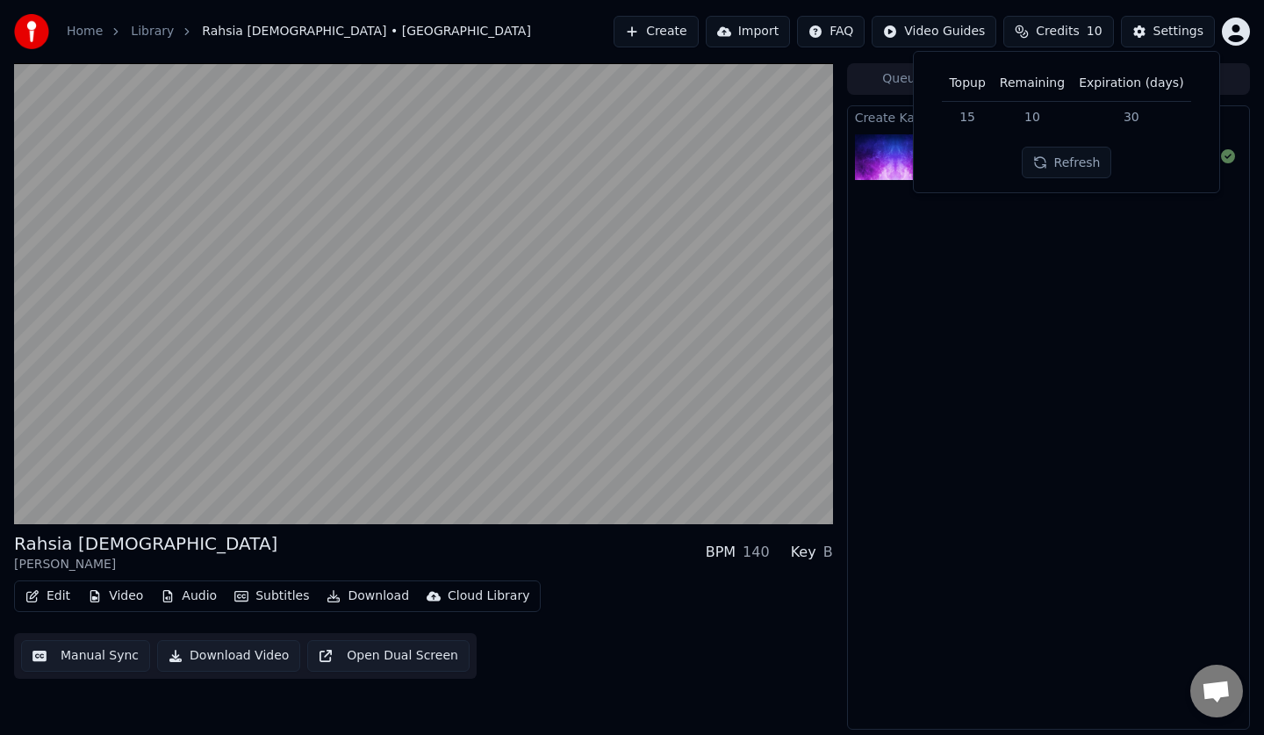
click at [1127, 117] on td "30" at bounding box center [1131, 117] width 118 height 32
click at [1145, 266] on div "Create Karaoke Noh Salleh - Rahsia Tuhan Play" at bounding box center [1048, 417] width 403 height 624
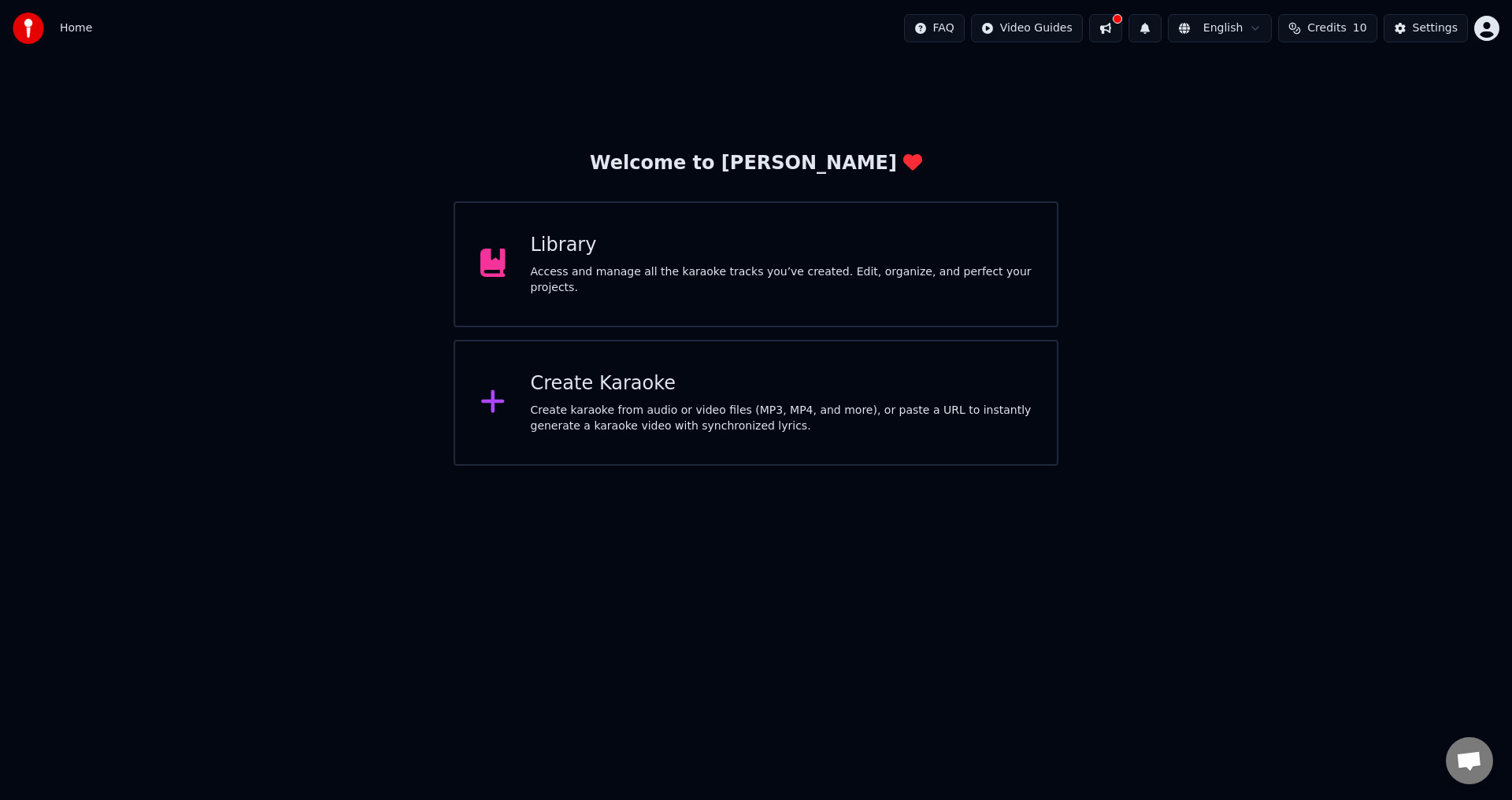
click at [719, 415] on div "Create karaoke from audio or video files (MP3, MP4, and more), or paste a URL t…" at bounding box center [781, 418] width 502 height 31
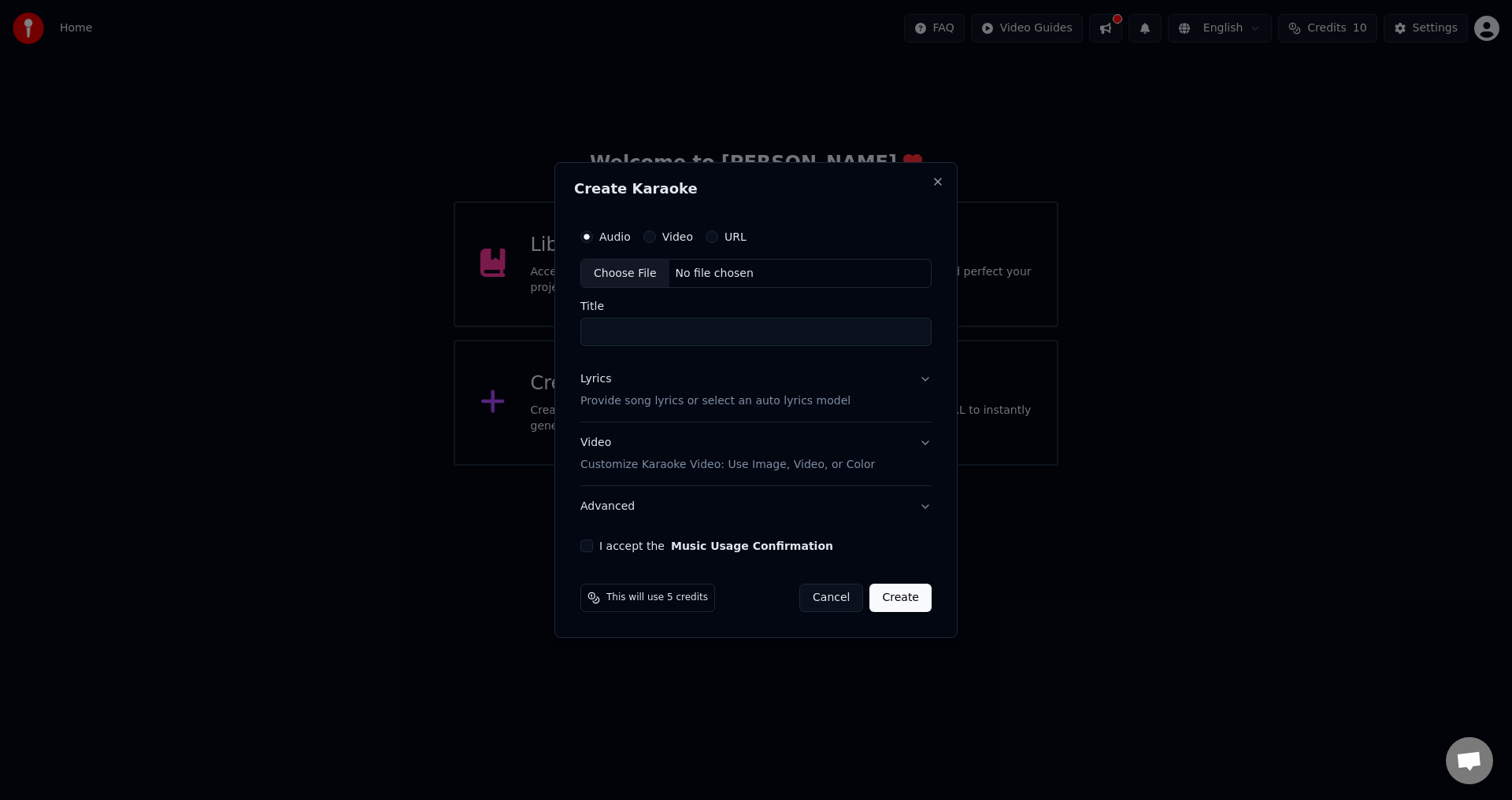
click at [713, 238] on button "URL" at bounding box center [712, 237] width 13 height 13
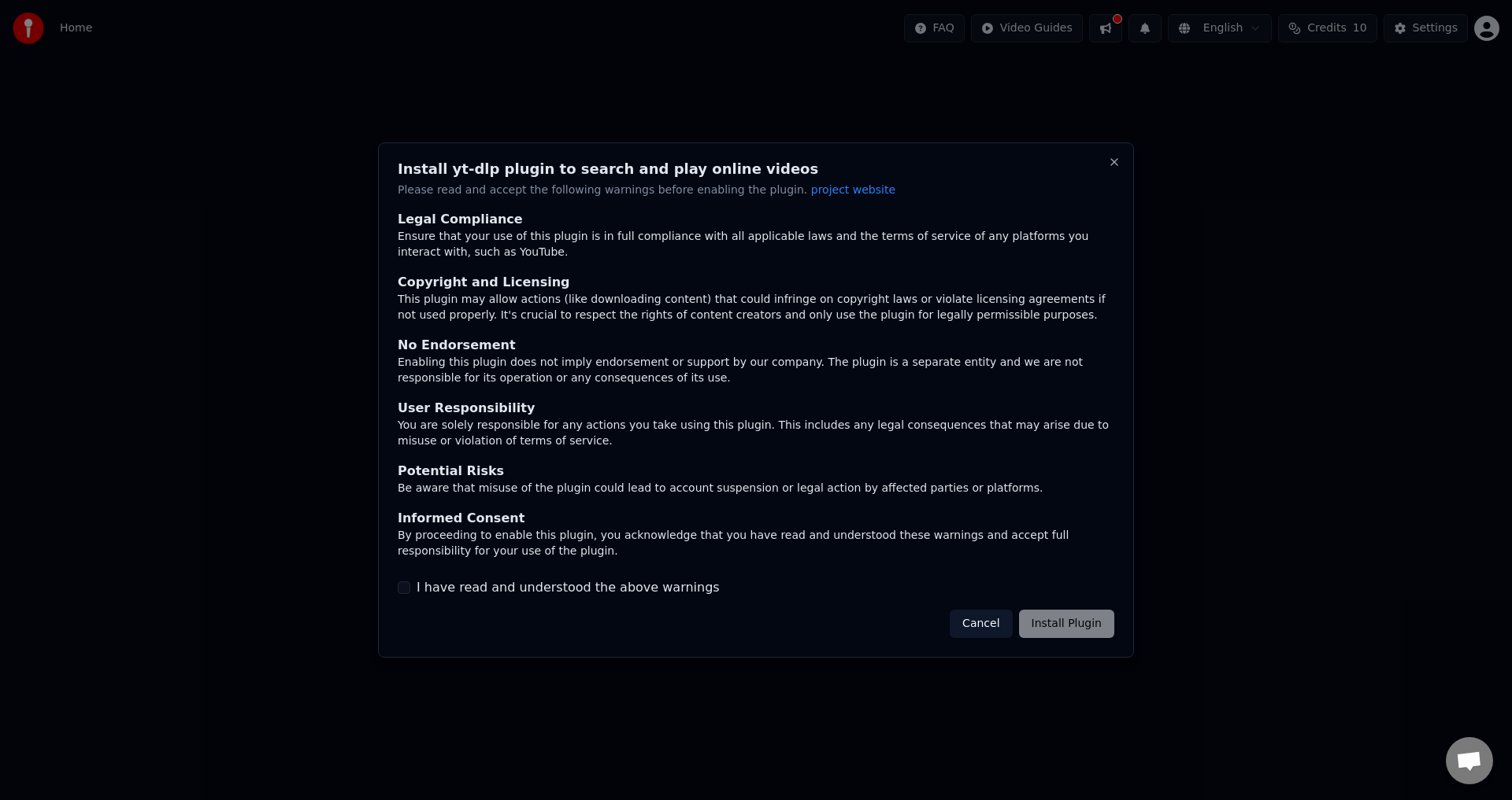
click at [522, 586] on label "I have read and understood the above warnings" at bounding box center [568, 587] width 303 height 19
click at [410, 586] on button "I have read and understood the above warnings" at bounding box center [404, 588] width 13 height 13
click at [1064, 620] on button "Install Plugin" at bounding box center [1067, 624] width 95 height 29
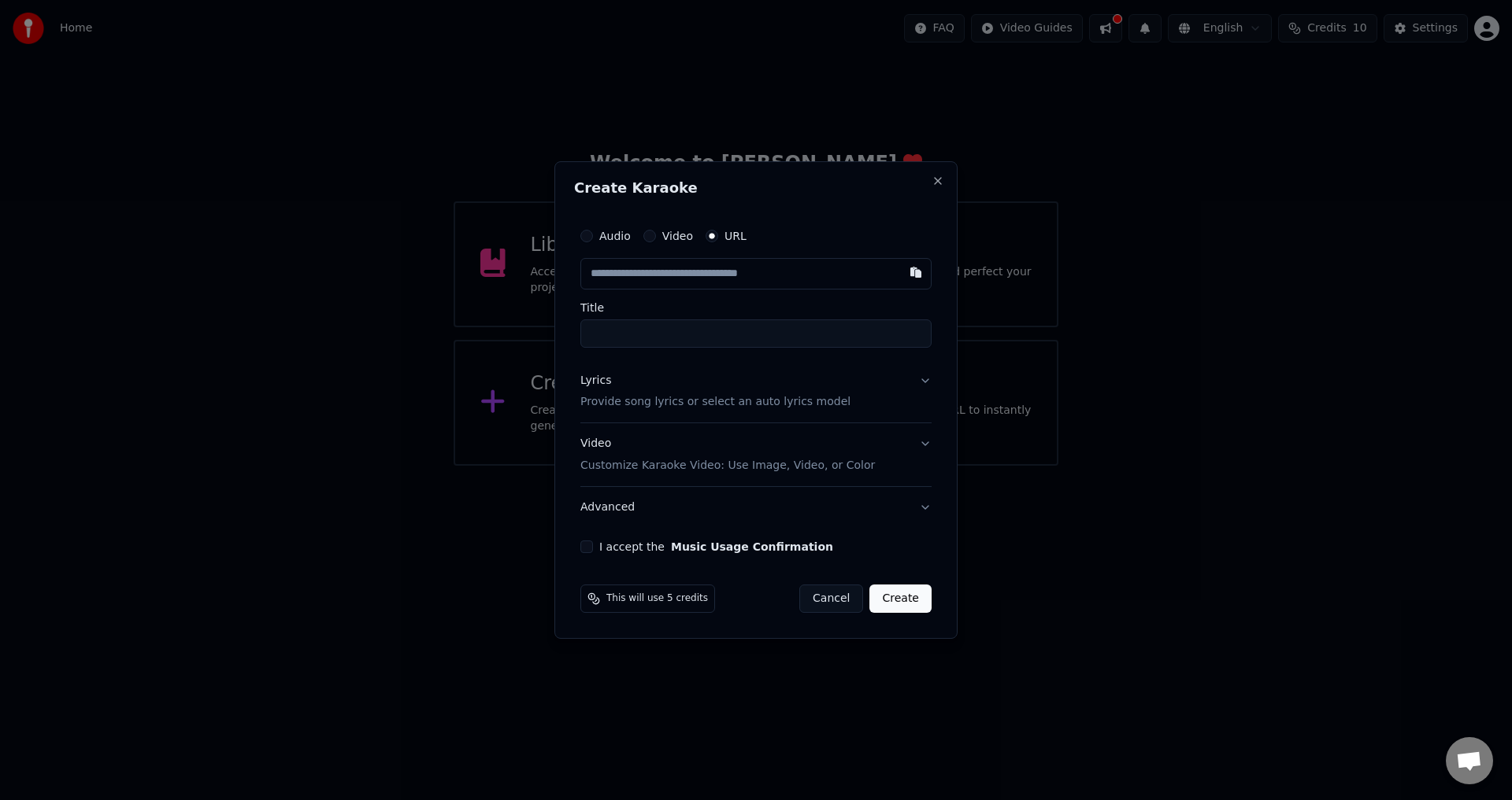
click at [723, 280] on input "text" at bounding box center [756, 274] width 351 height 31
paste input "**********"
type input "**********"
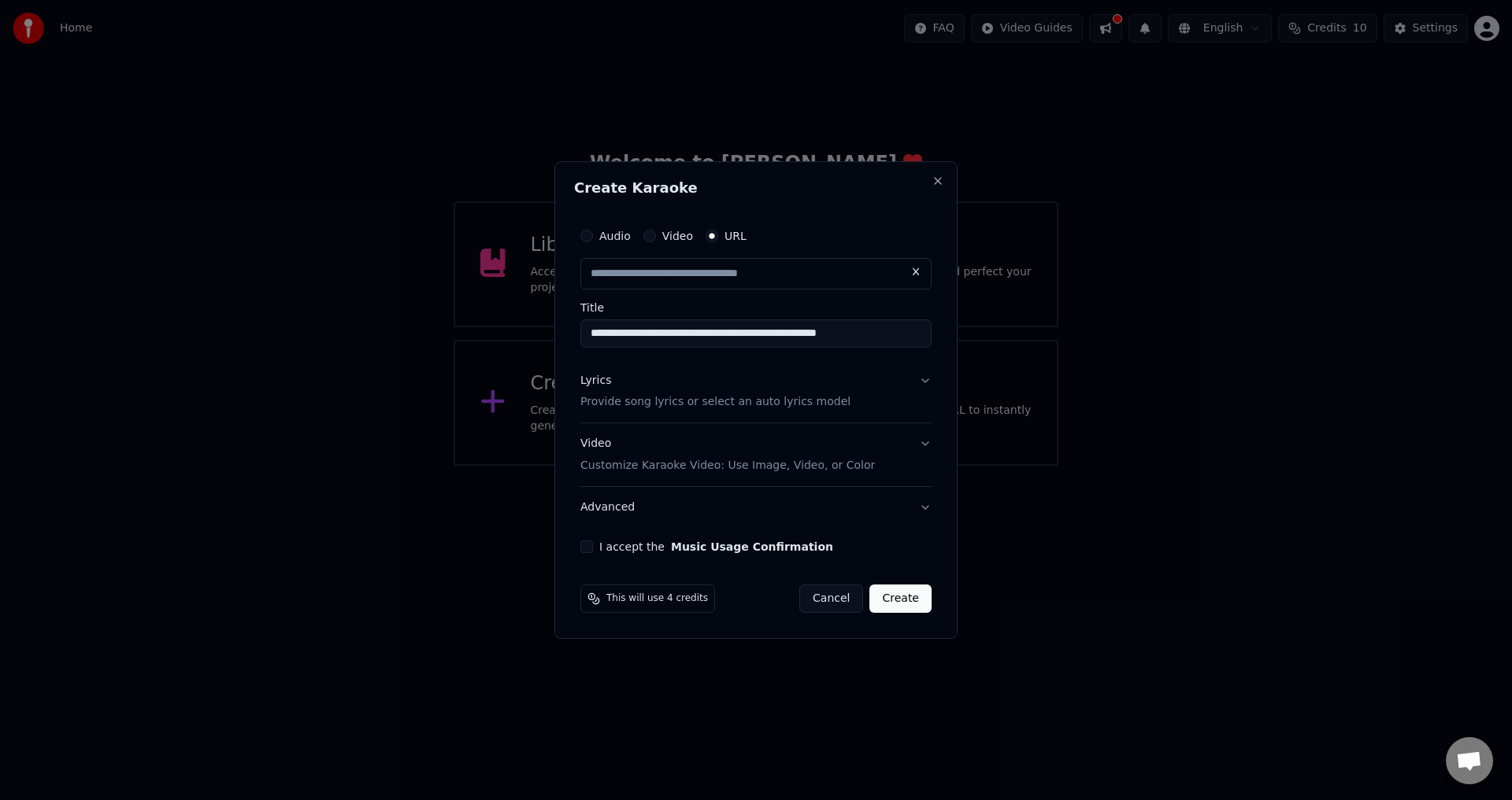
click at [914, 335] on input "**********" at bounding box center [756, 334] width 351 height 29
click at [815, 379] on div "Lyrics Provide song lyrics or select an auto lyrics model" at bounding box center [715, 392] width 270 height 38
type input "**********"
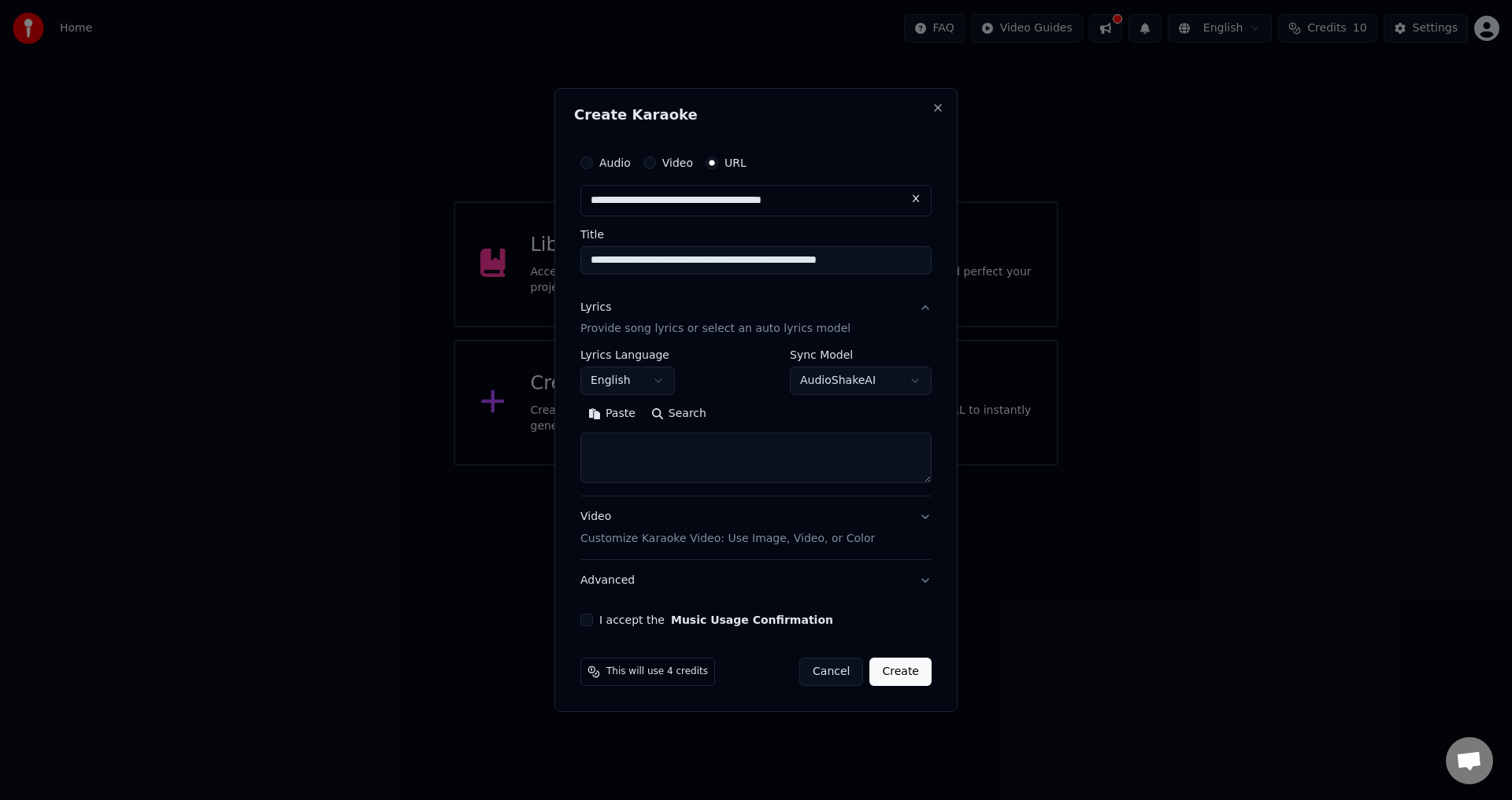
click at [639, 385] on body "**********" at bounding box center [756, 233] width 1512 height 466
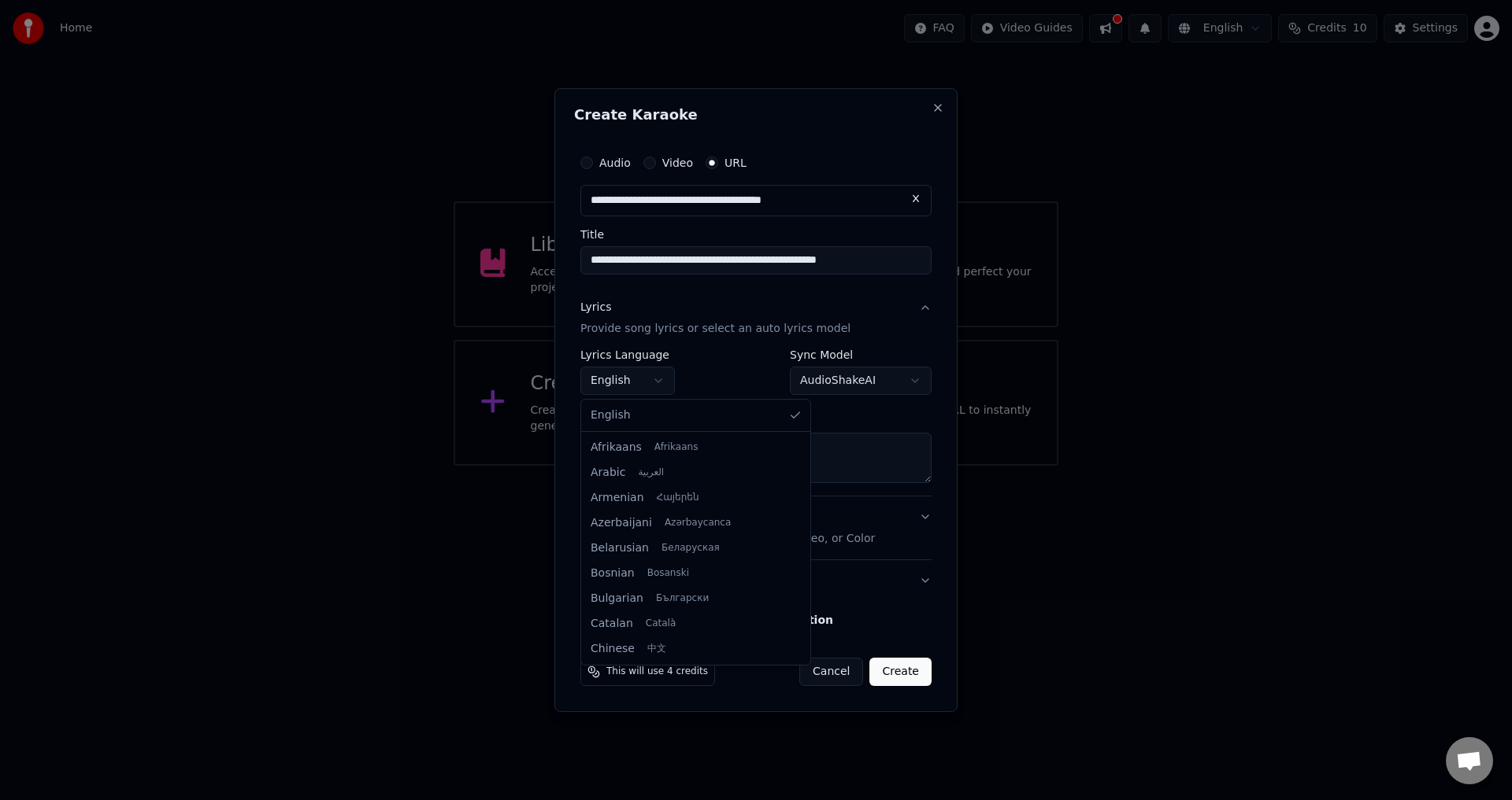
scroll to position [730, 0]
select select "**"
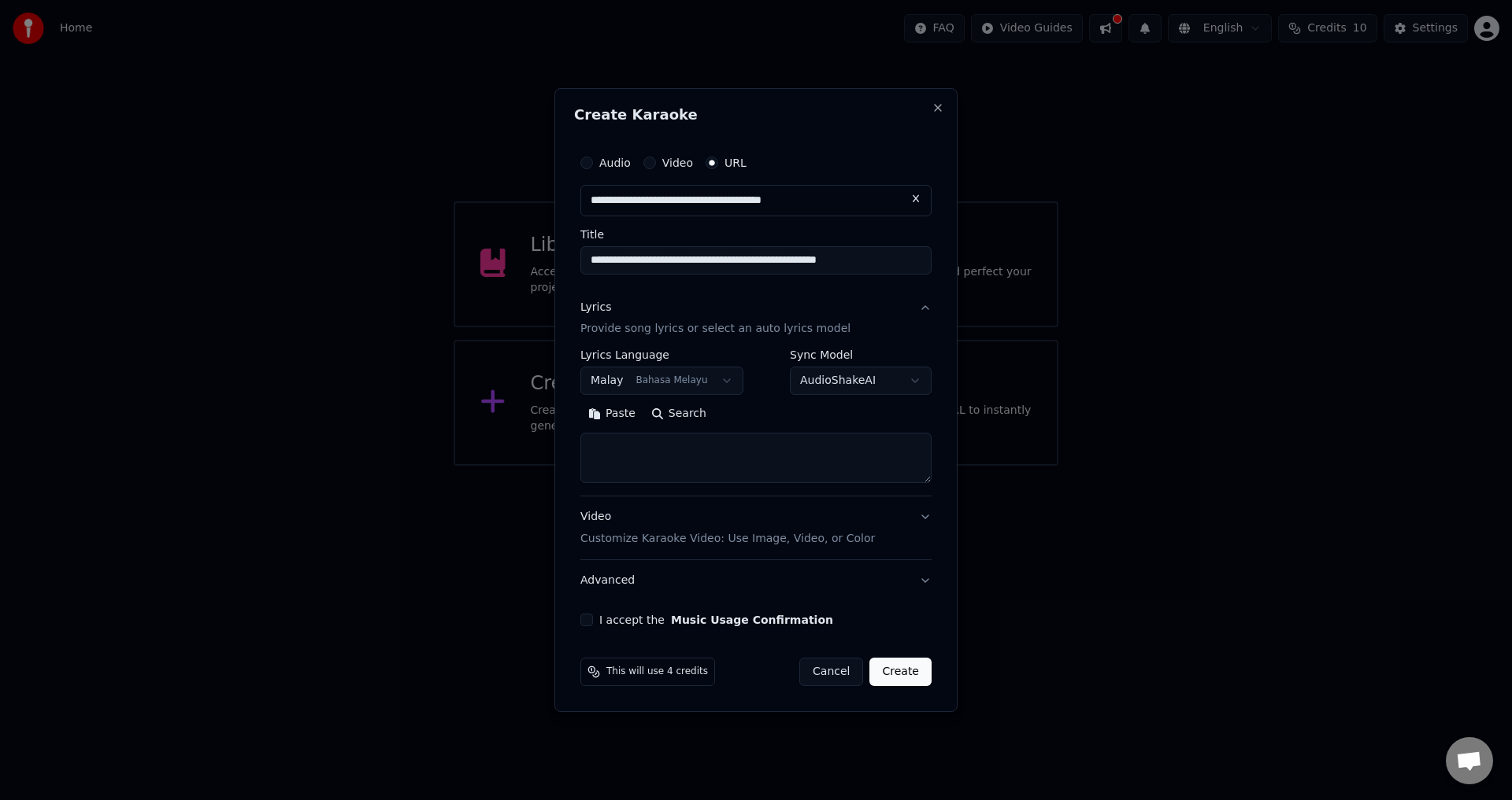
click at [675, 417] on button "Search" at bounding box center [678, 414] width 71 height 25
click at [677, 414] on button "Search" at bounding box center [678, 414] width 71 height 25
click at [648, 464] on textarea at bounding box center [756, 459] width 351 height 50
paste textarea "**********"
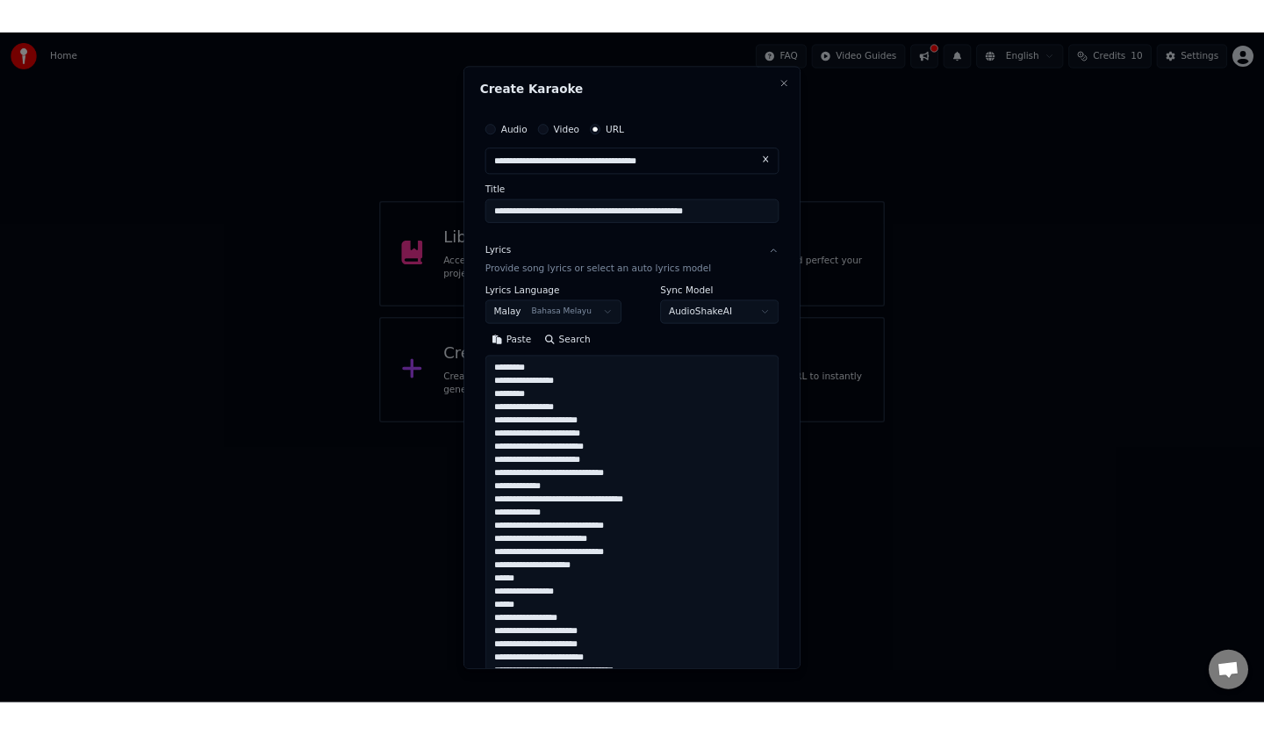
scroll to position [619, 0]
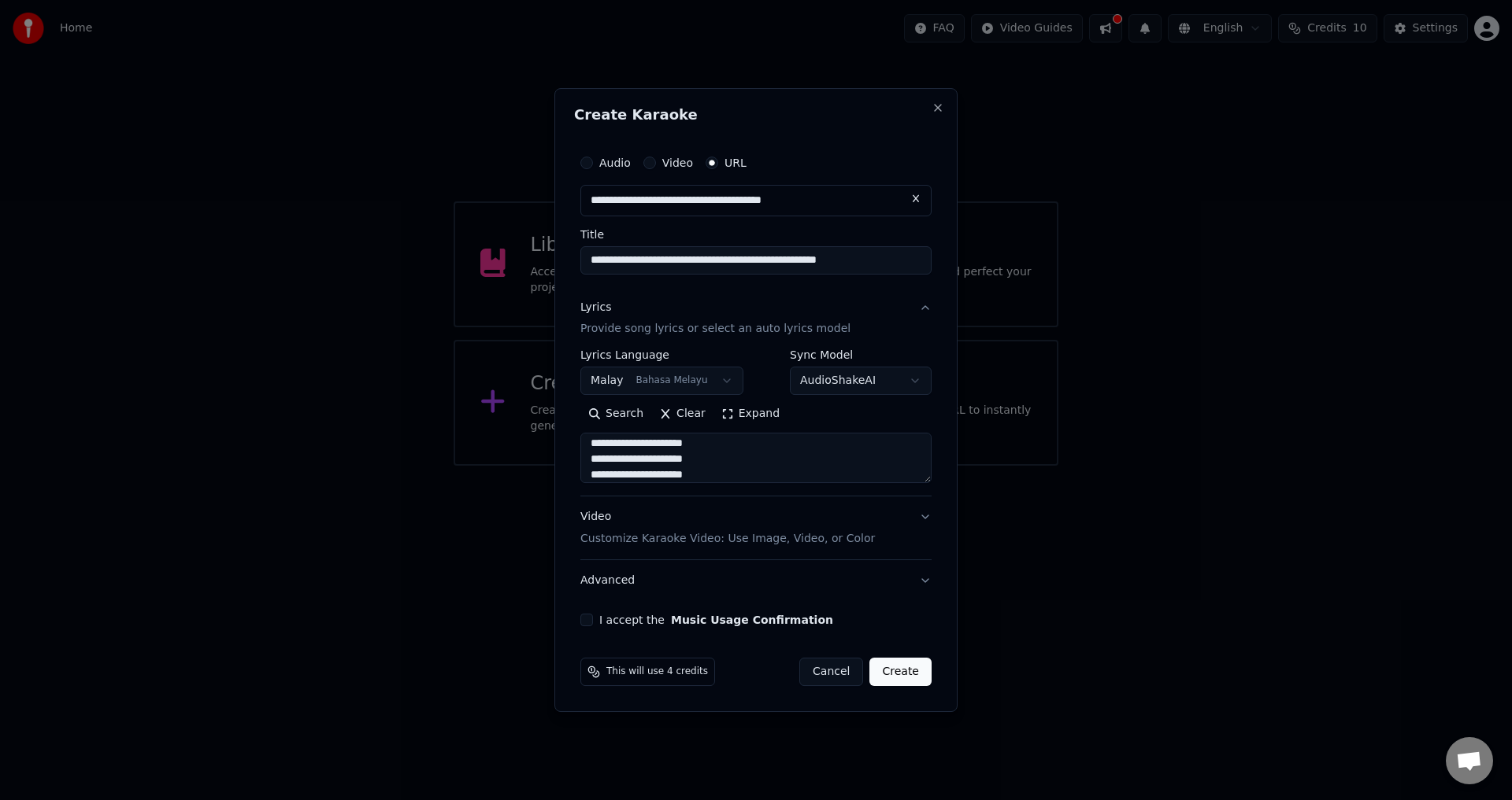
type textarea "**********"
click at [635, 621] on label "I accept the Music Usage Confirmation" at bounding box center [716, 620] width 234 height 11
click at [593, 621] on button "I accept the Music Usage Confirmation" at bounding box center [587, 621] width 13 height 13
click at [906, 669] on button "Create" at bounding box center [900, 673] width 62 height 29
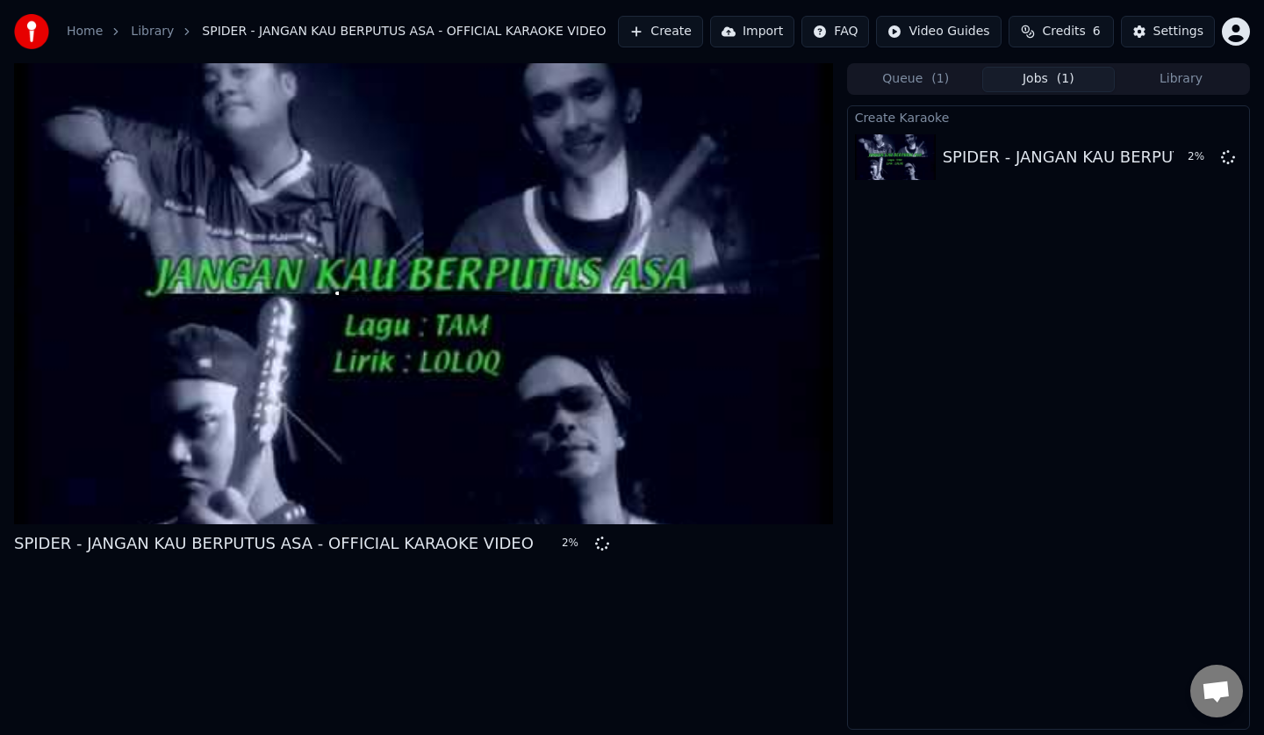
click at [945, 77] on button "Queue ( 1 )" at bounding box center [915, 79] width 133 height 25
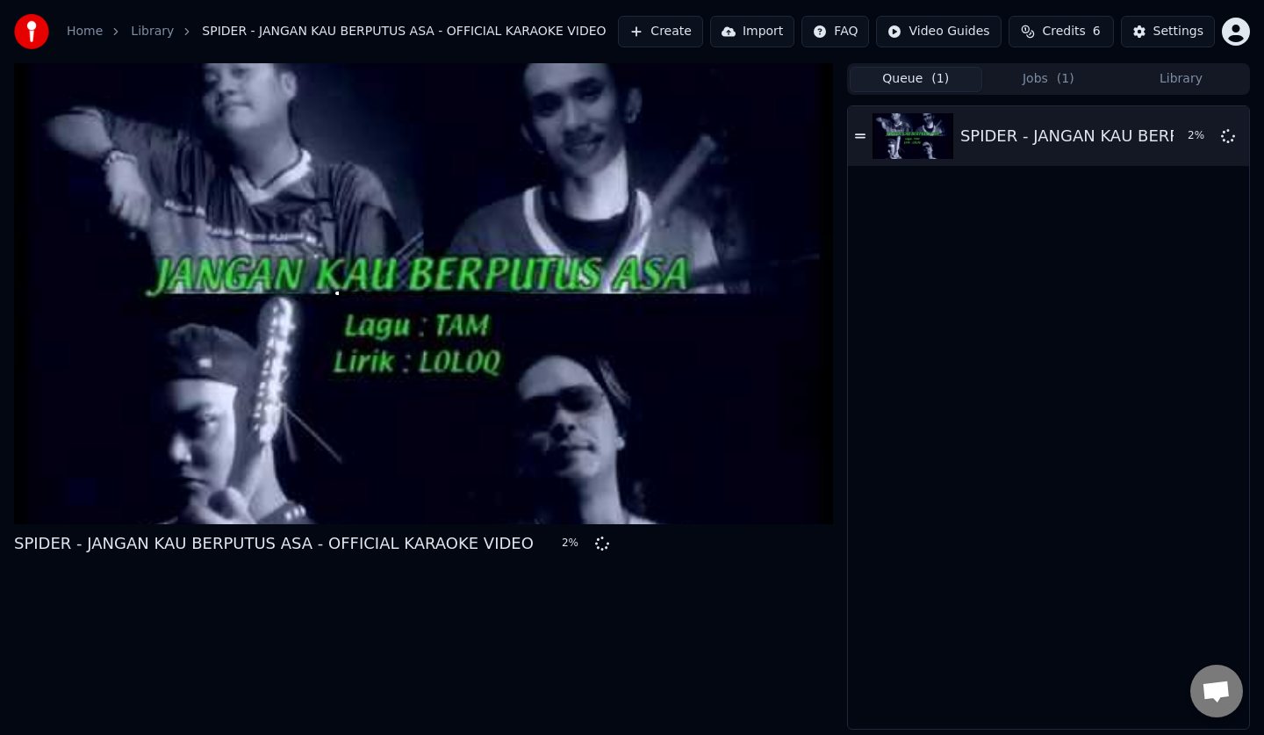
click at [1056, 80] on button "Jobs ( 1 )" at bounding box center [1048, 79] width 133 height 25
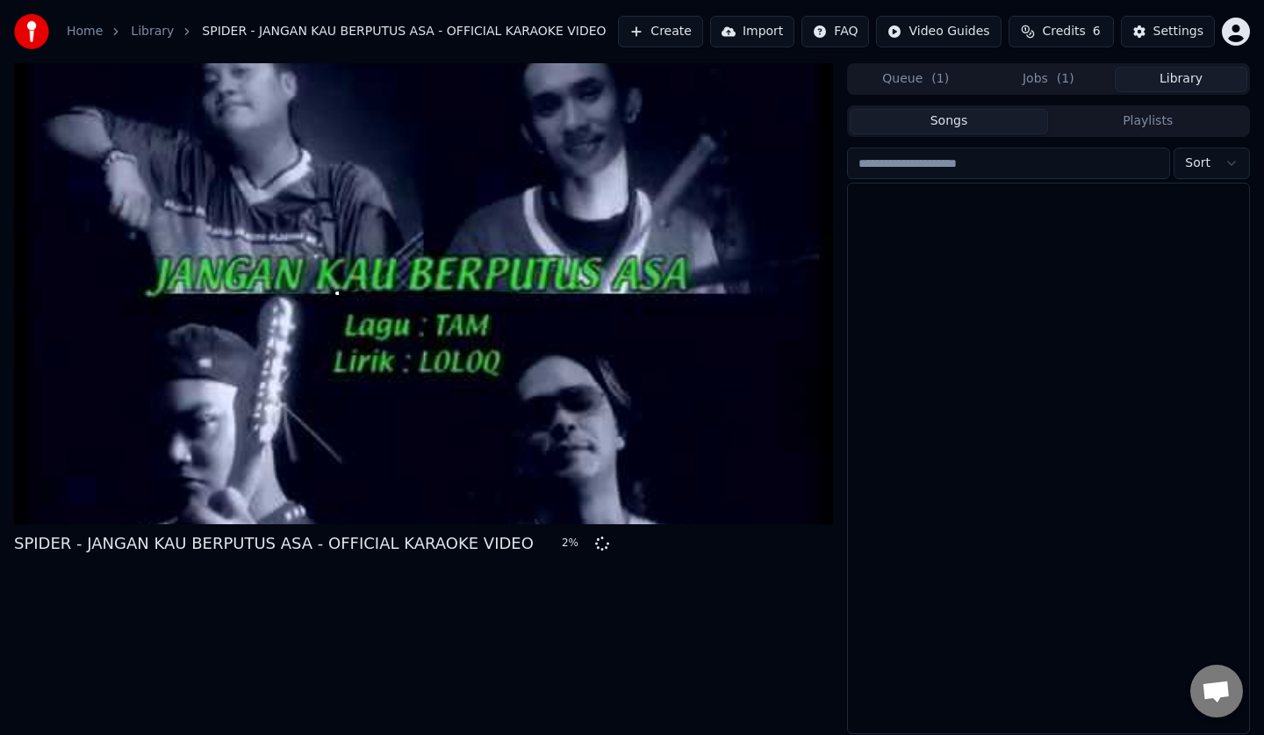
click at [1159, 79] on button "Library" at bounding box center [1181, 79] width 133 height 25
click at [1009, 218] on div "[PERSON_NAME]" at bounding box center [1084, 226] width 282 height 18
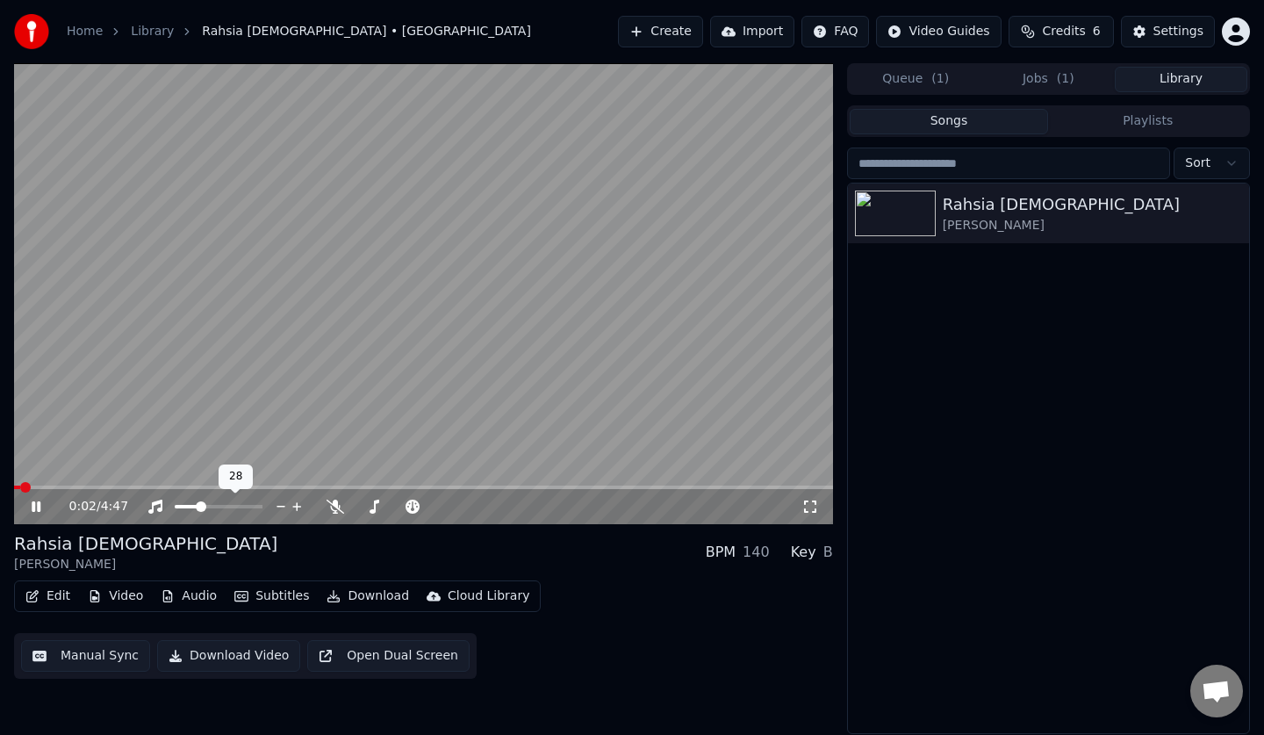
click at [199, 505] on span at bounding box center [187, 507] width 25 height 4
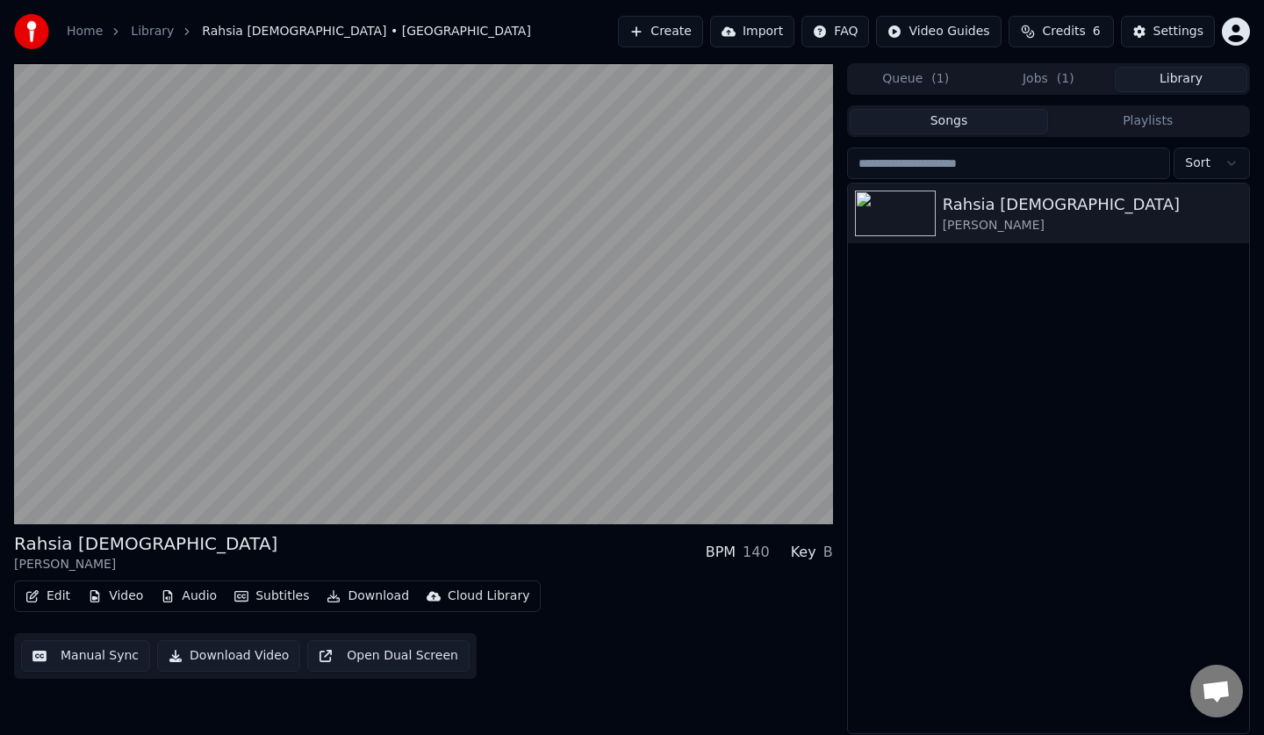
click at [839, 24] on html "Home Library Rahsia [DEMOGRAPHIC_DATA] • Noh Salleh Create Import FAQ Video Gui…" at bounding box center [632, 367] width 1264 height 735
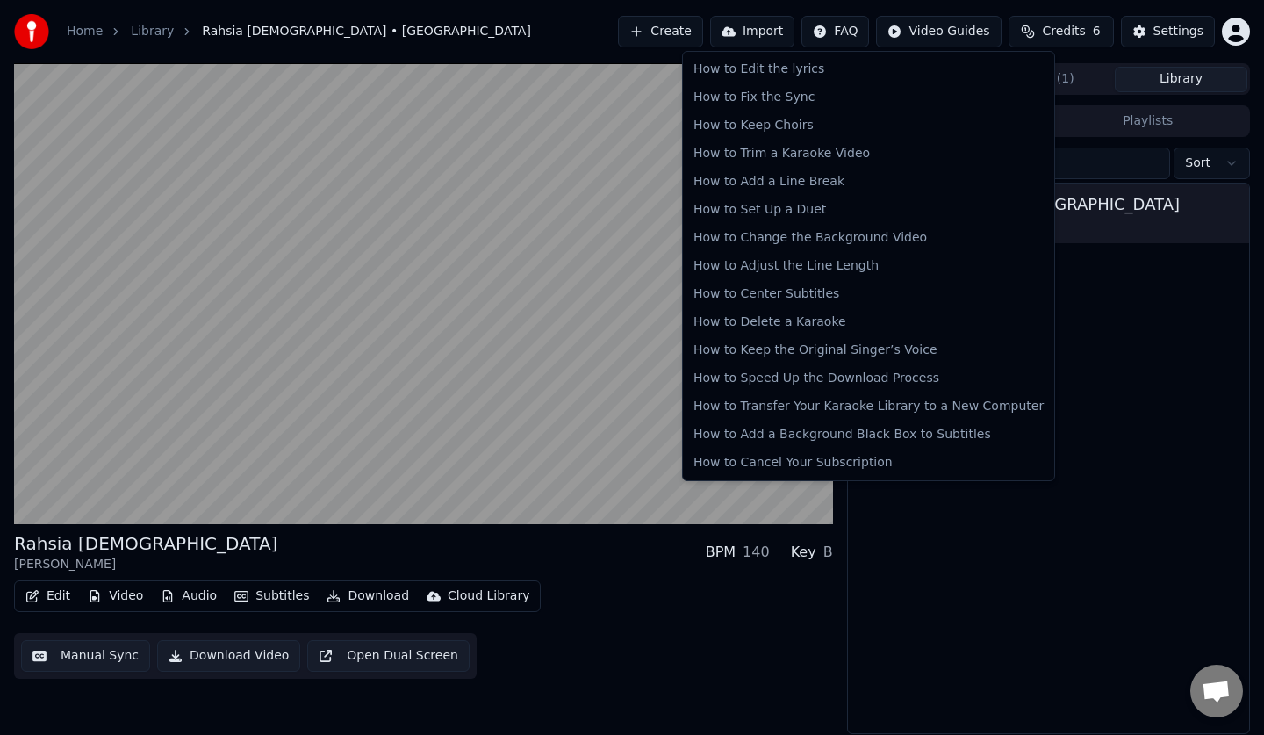
click at [924, 526] on html "Home Library Rahsia [DEMOGRAPHIC_DATA] • Noh Salleh Create Import FAQ Video Gui…" at bounding box center [632, 367] width 1264 height 735
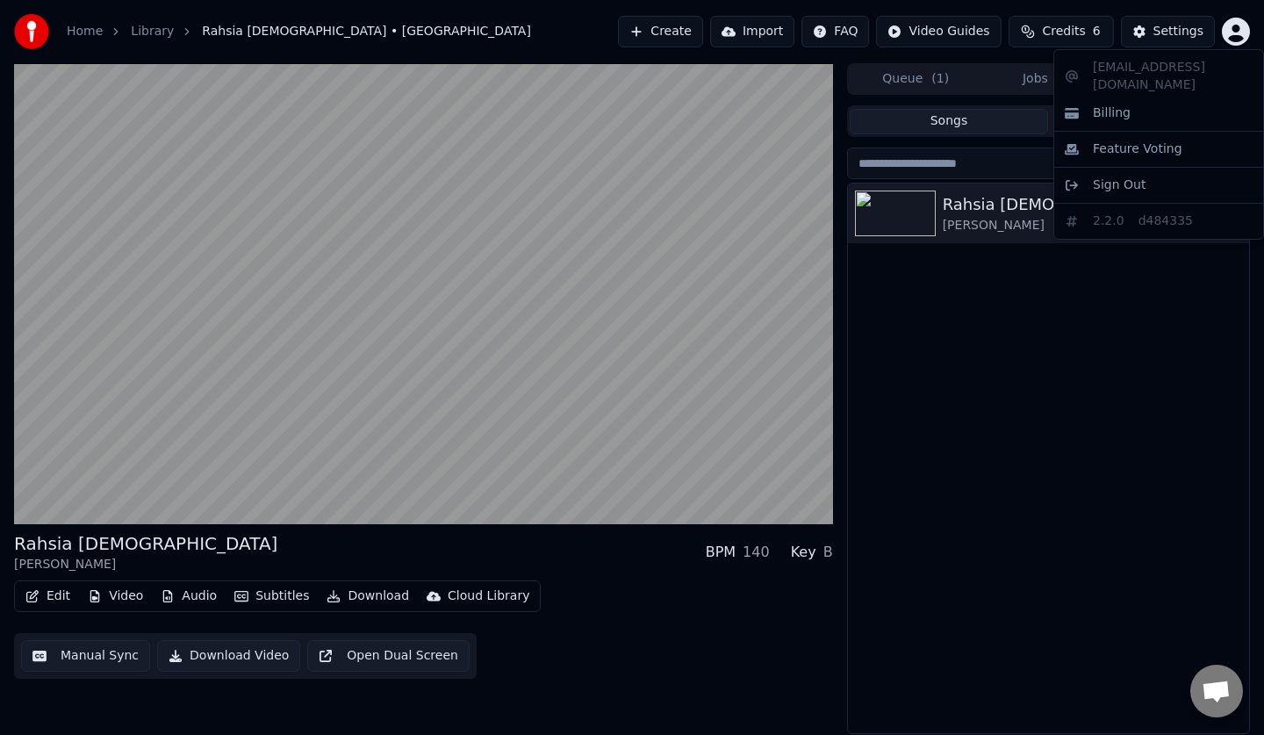
click at [1249, 27] on html "Home Library Rahsia [DEMOGRAPHIC_DATA] • Noh Salleh Create Import FAQ Video Gui…" at bounding box center [632, 367] width 1264 height 735
click at [1153, 103] on div "Billing" at bounding box center [1158, 113] width 202 height 28
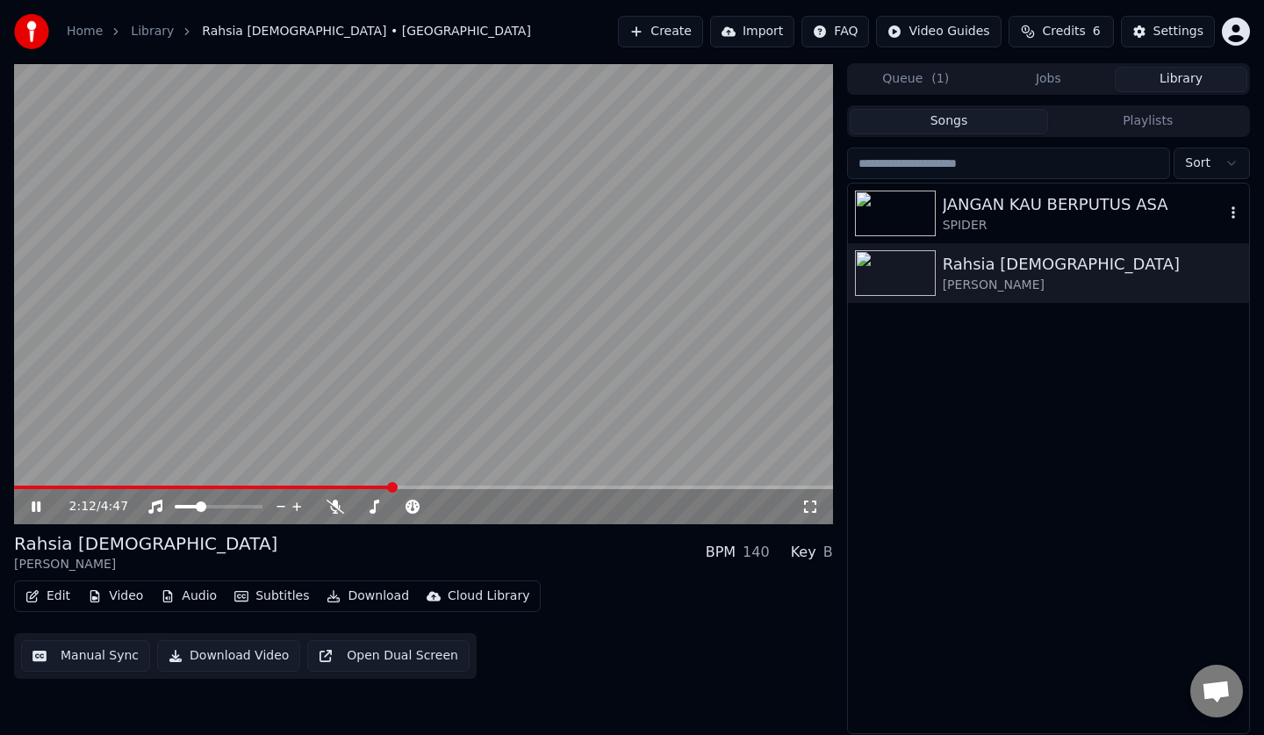
click at [1021, 223] on div "SPIDER" at bounding box center [1084, 226] width 282 height 18
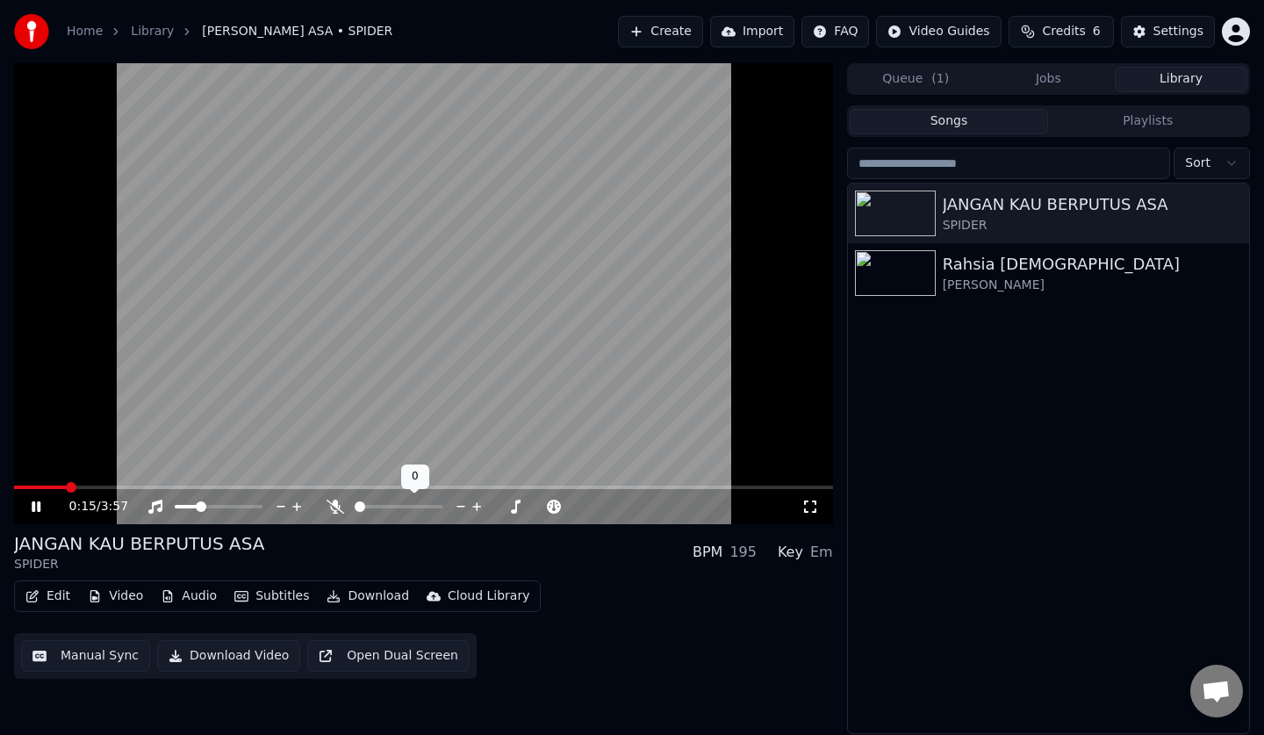
click at [365, 506] on span at bounding box center [399, 507] width 88 height 4
click at [363, 506] on span at bounding box center [368, 506] width 11 height 11
click at [212, 507] on span at bounding box center [219, 507] width 88 height 4
click at [218, 506] on span at bounding box center [212, 506] width 11 height 11
click at [226, 506] on span at bounding box center [219, 507] width 88 height 4
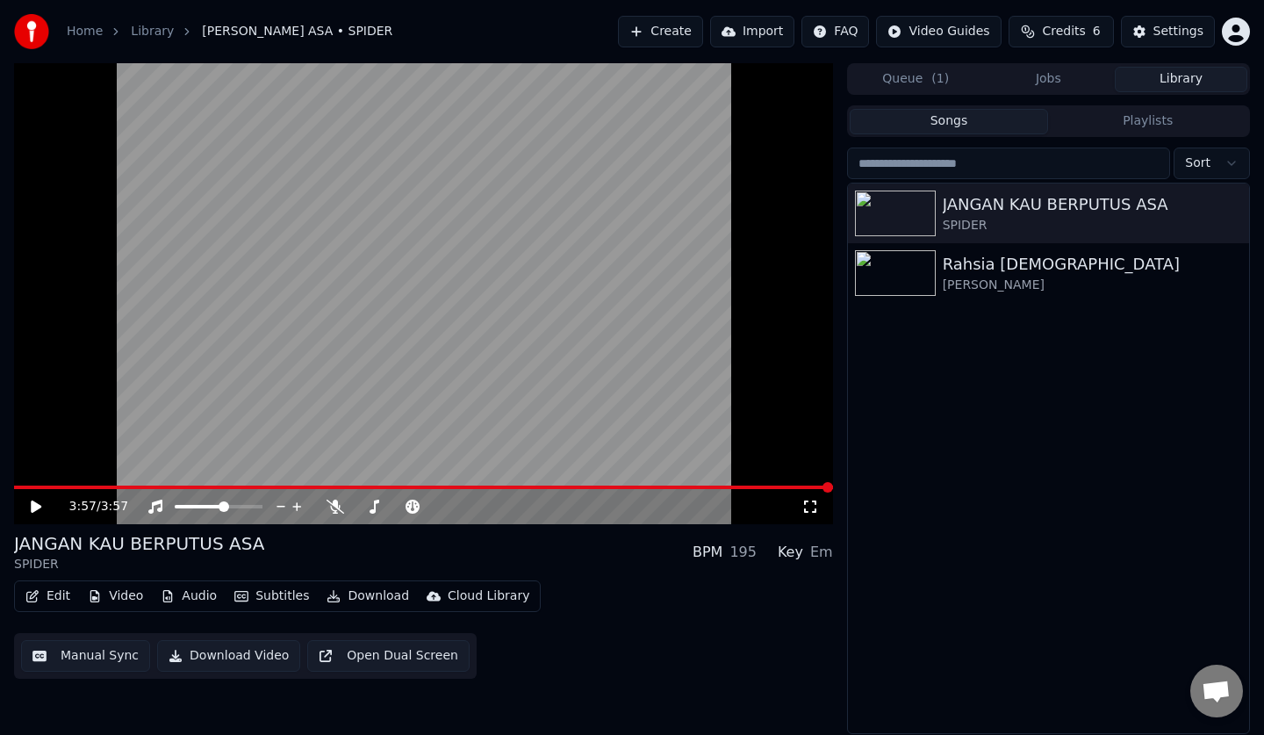
click at [29, 505] on icon at bounding box center [48, 506] width 41 height 14
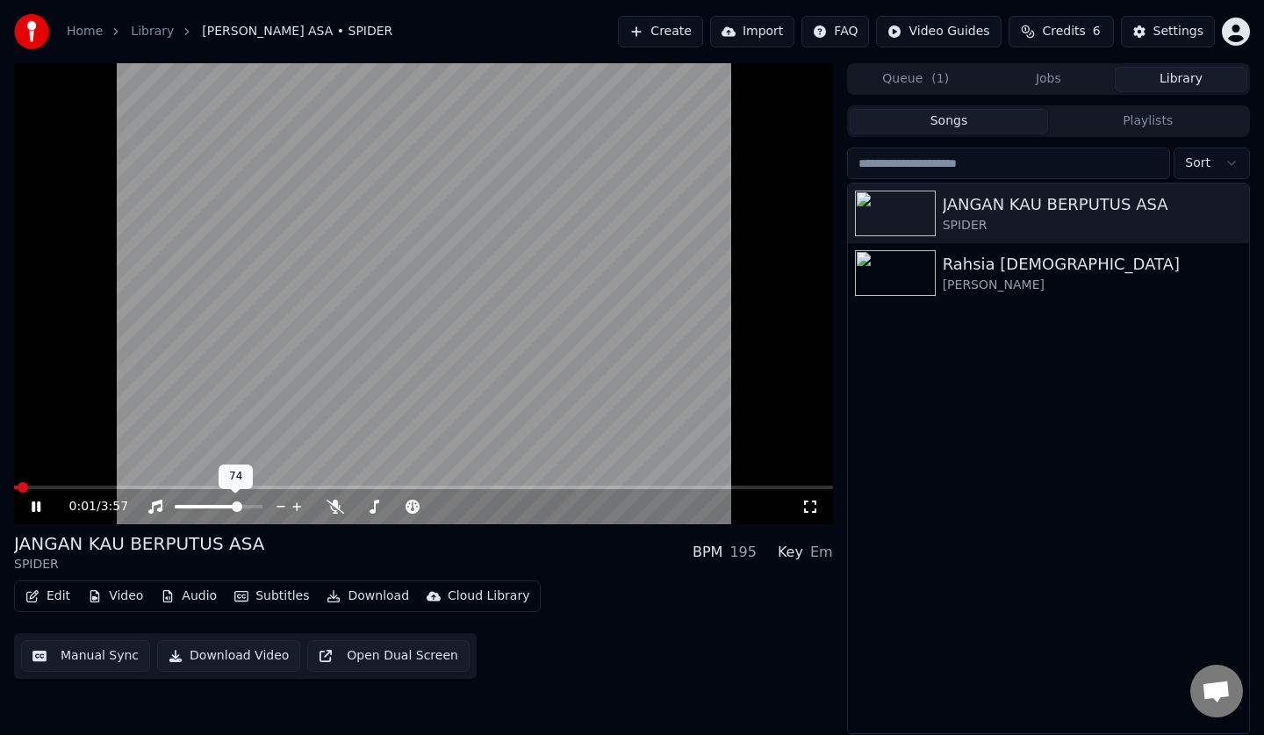
click at [262, 508] on span at bounding box center [219, 507] width 88 height 4
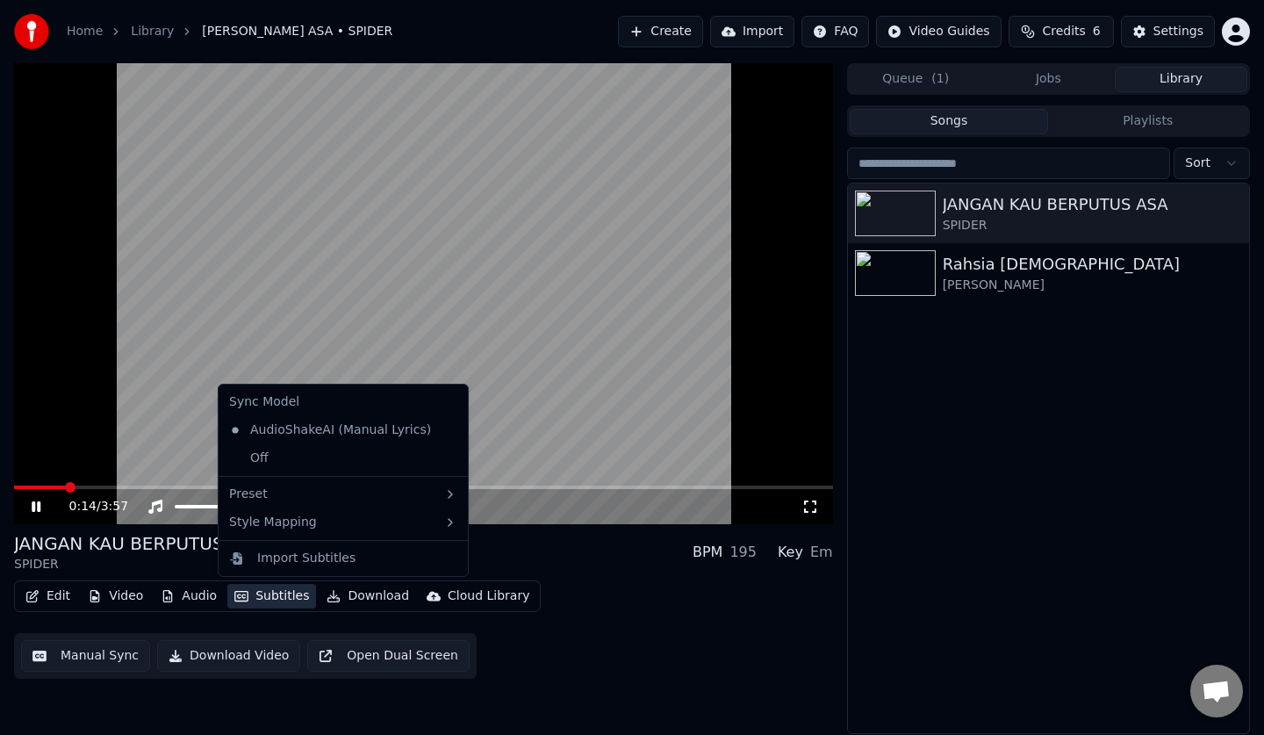
click at [271, 597] on button "Subtitles" at bounding box center [271, 596] width 89 height 25
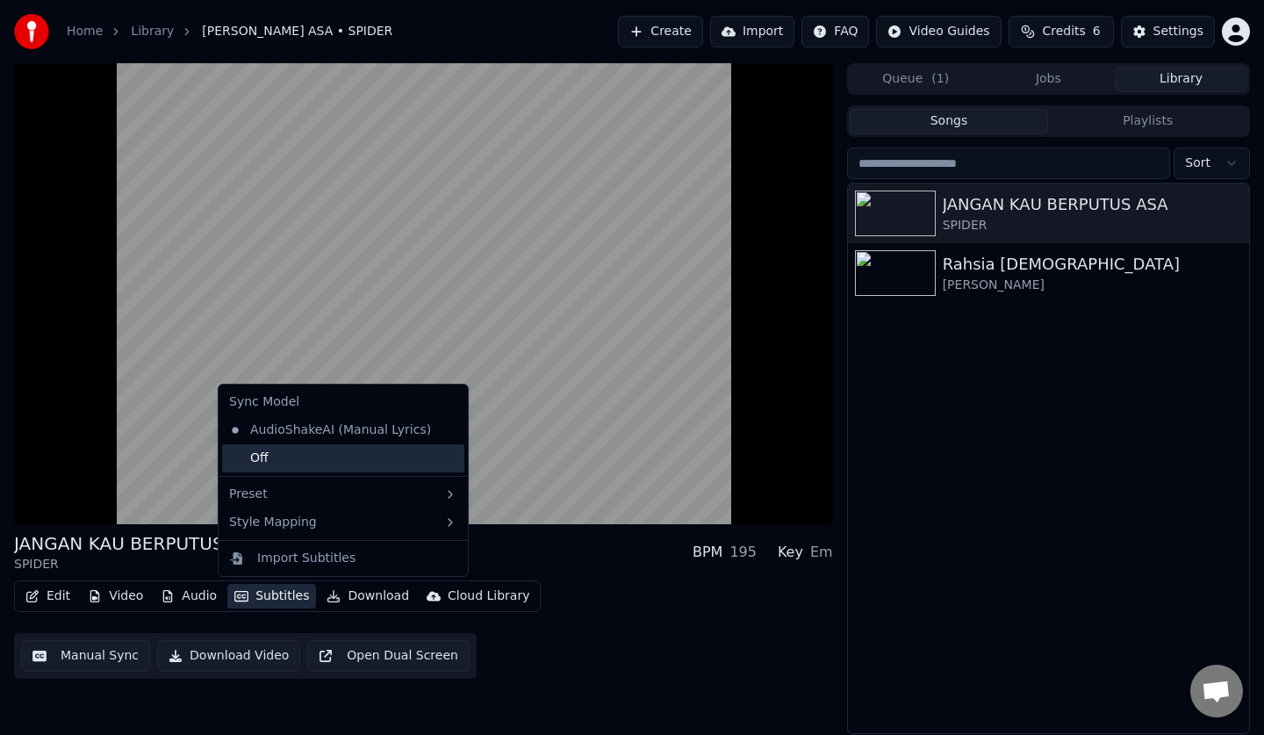
click at [292, 459] on div "Off" at bounding box center [343, 458] width 242 height 28
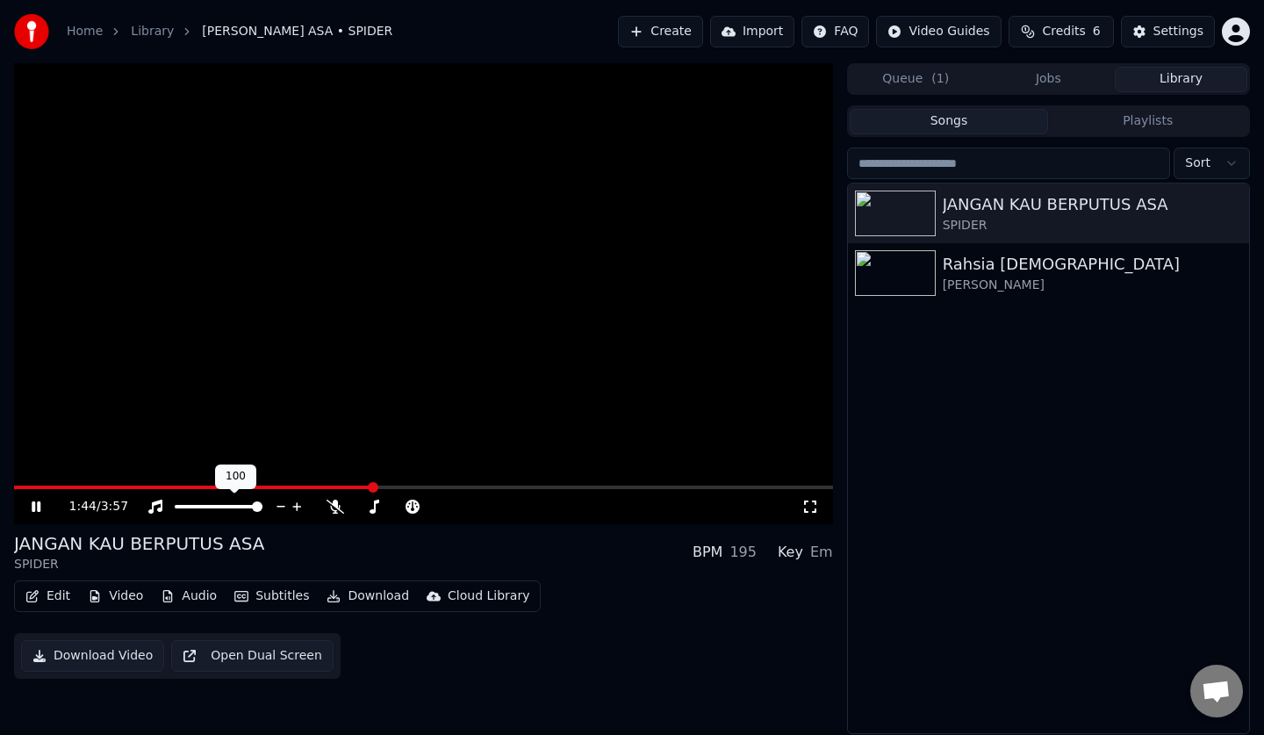
click at [222, 507] on span at bounding box center [219, 507] width 88 height 4
drag, startPoint x: 241, startPoint y: 503, endPoint x: 438, endPoint y: 515, distance: 197.0
click at [438, 515] on div "1:50 / 3:57" at bounding box center [423, 506] width 819 height 35
click at [262, 508] on span at bounding box center [257, 506] width 11 height 11
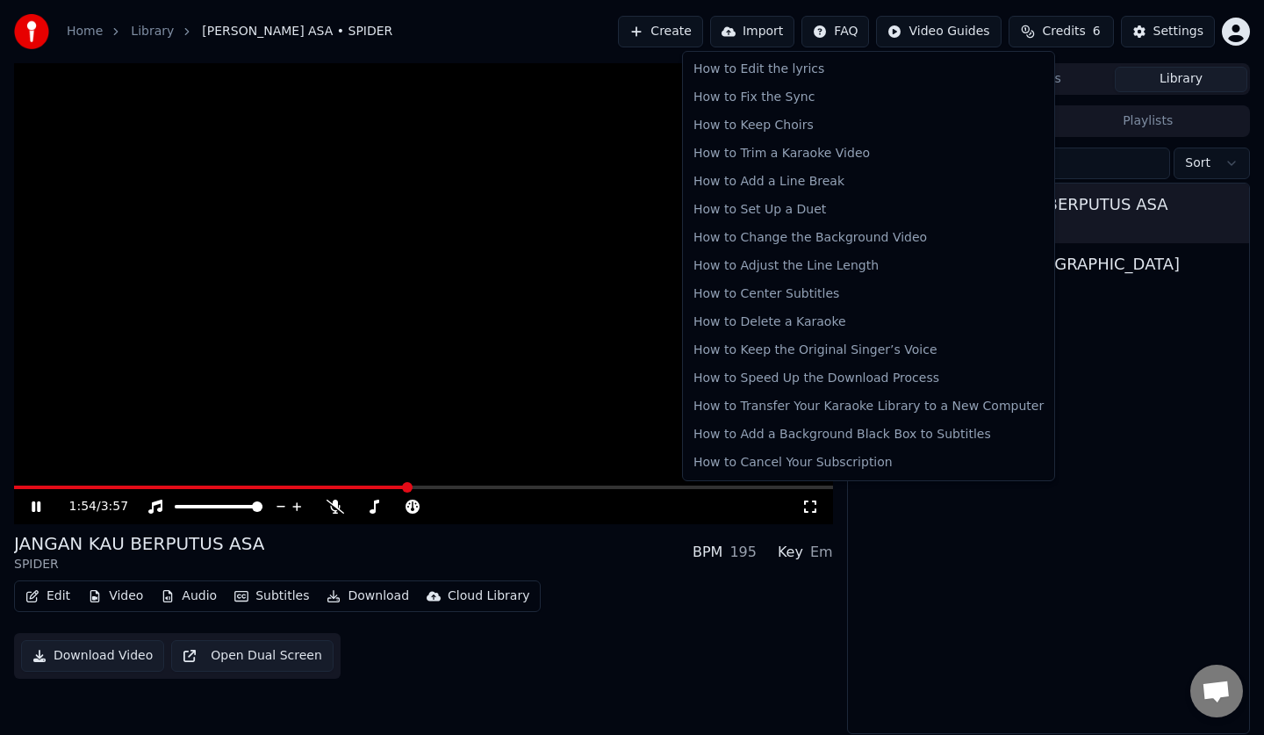
click at [857, 40] on html "Home Library [PERSON_NAME] ASA • SPIDER Create Import FAQ Video Guides Credits …" at bounding box center [632, 367] width 1264 height 735
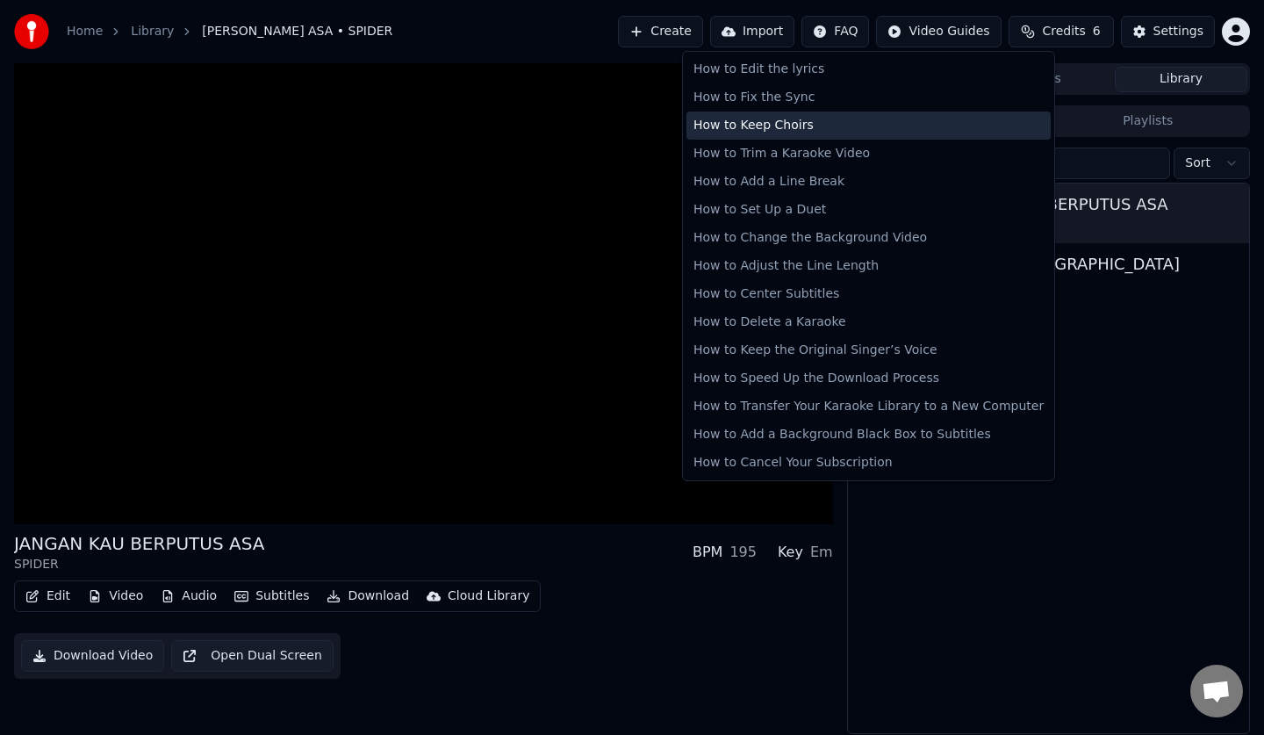
click at [821, 131] on div "How to Keep Choirs" at bounding box center [868, 125] width 364 height 28
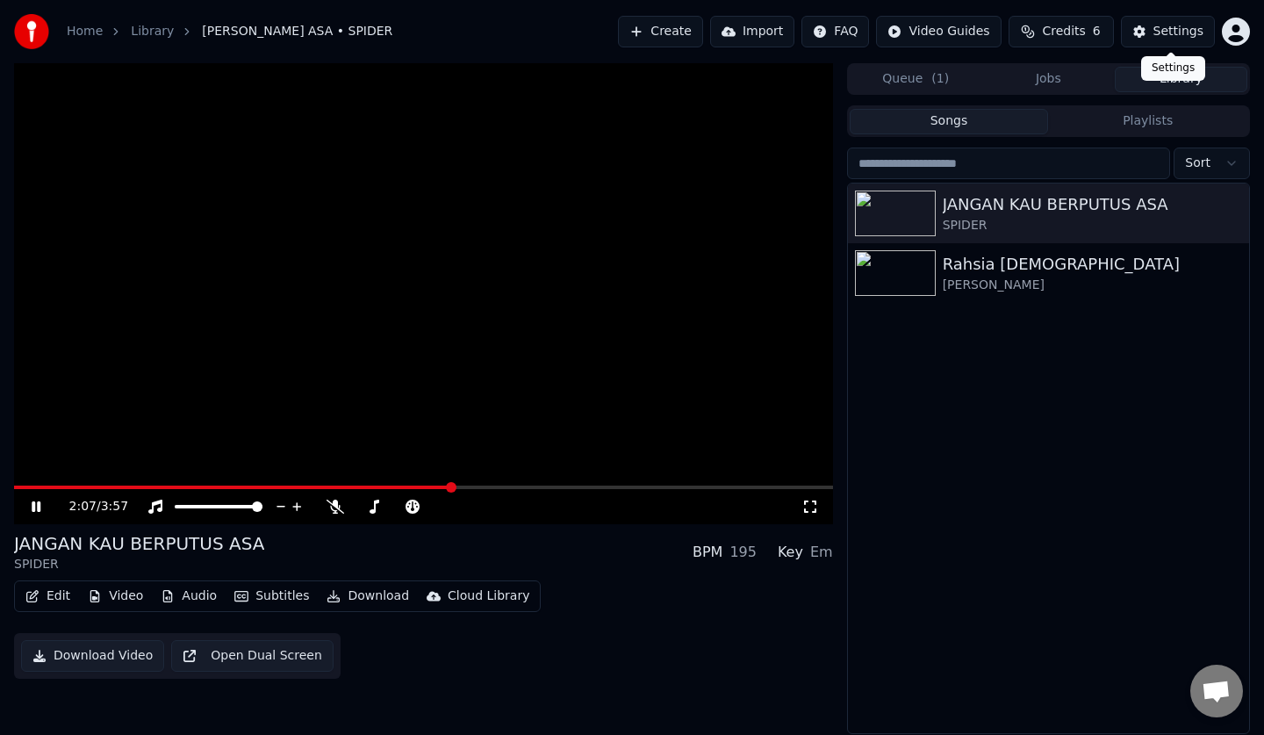
click at [1153, 28] on button "Settings" at bounding box center [1168, 32] width 94 height 32
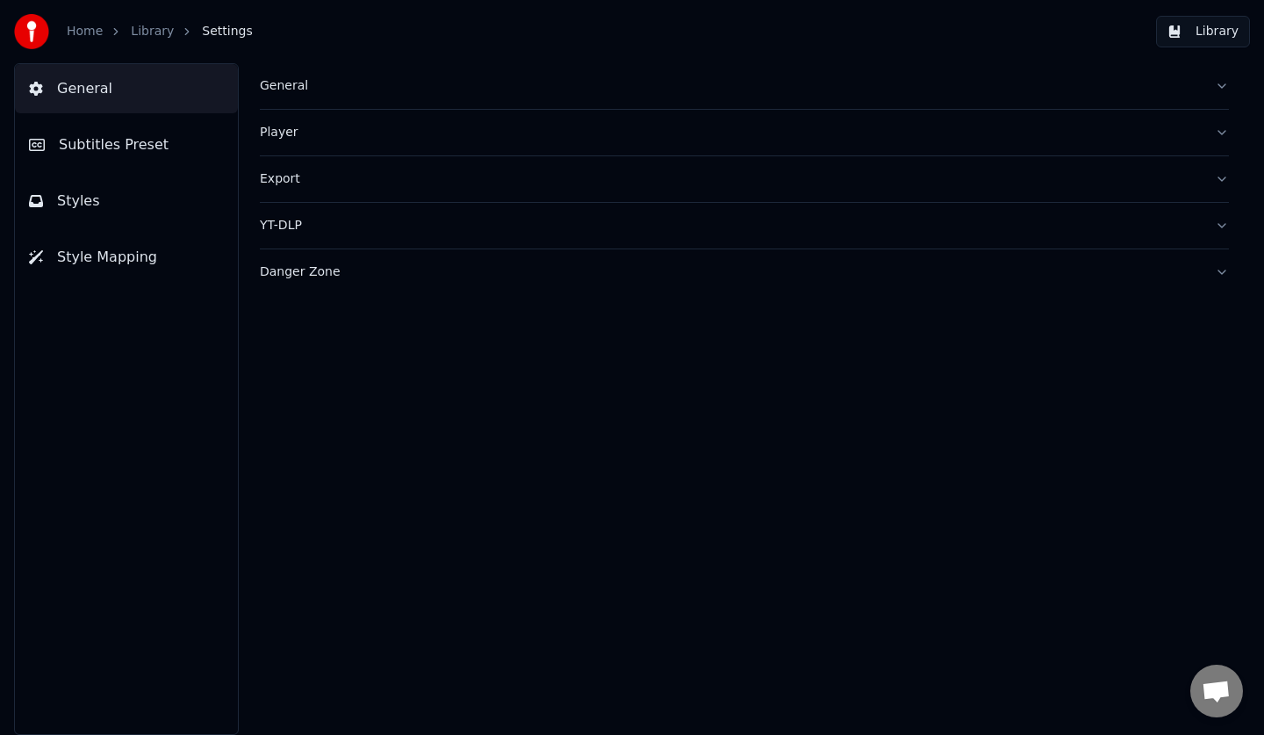
click at [120, 215] on button "Styles" at bounding box center [126, 200] width 223 height 49
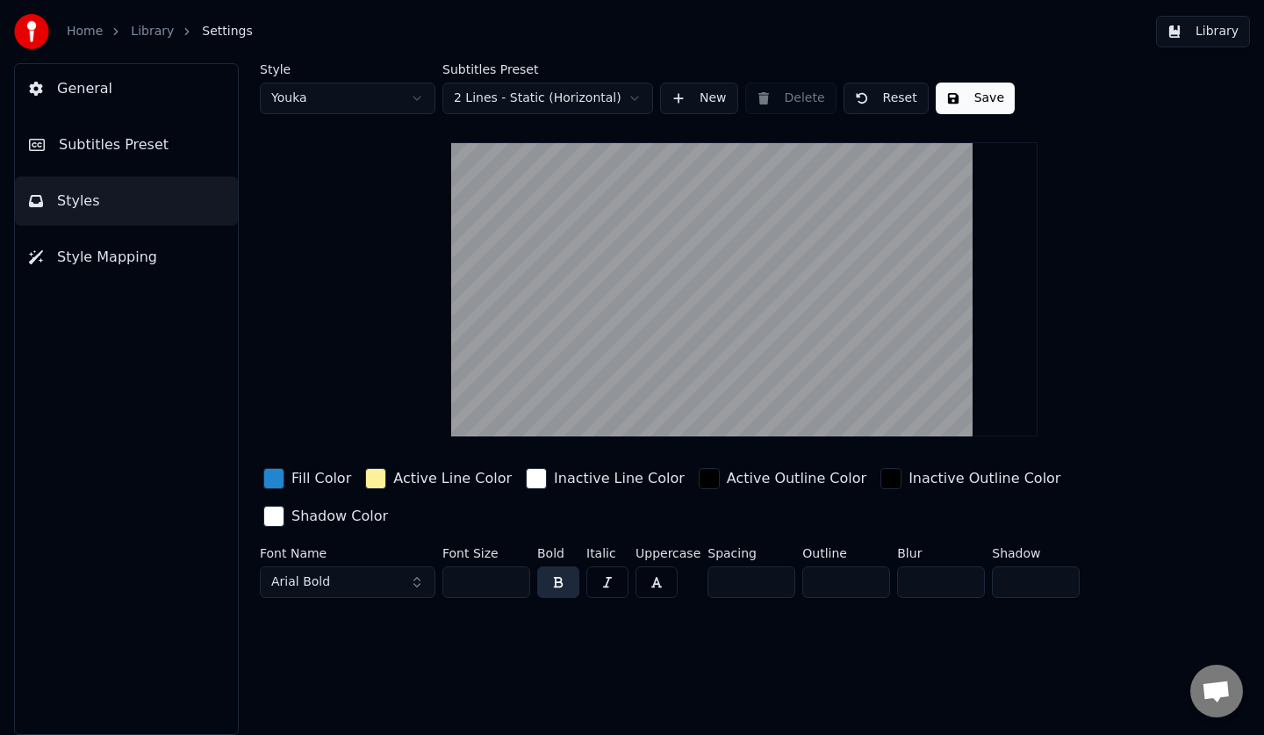
click at [162, 147] on button "Subtitles Preset" at bounding box center [126, 144] width 223 height 49
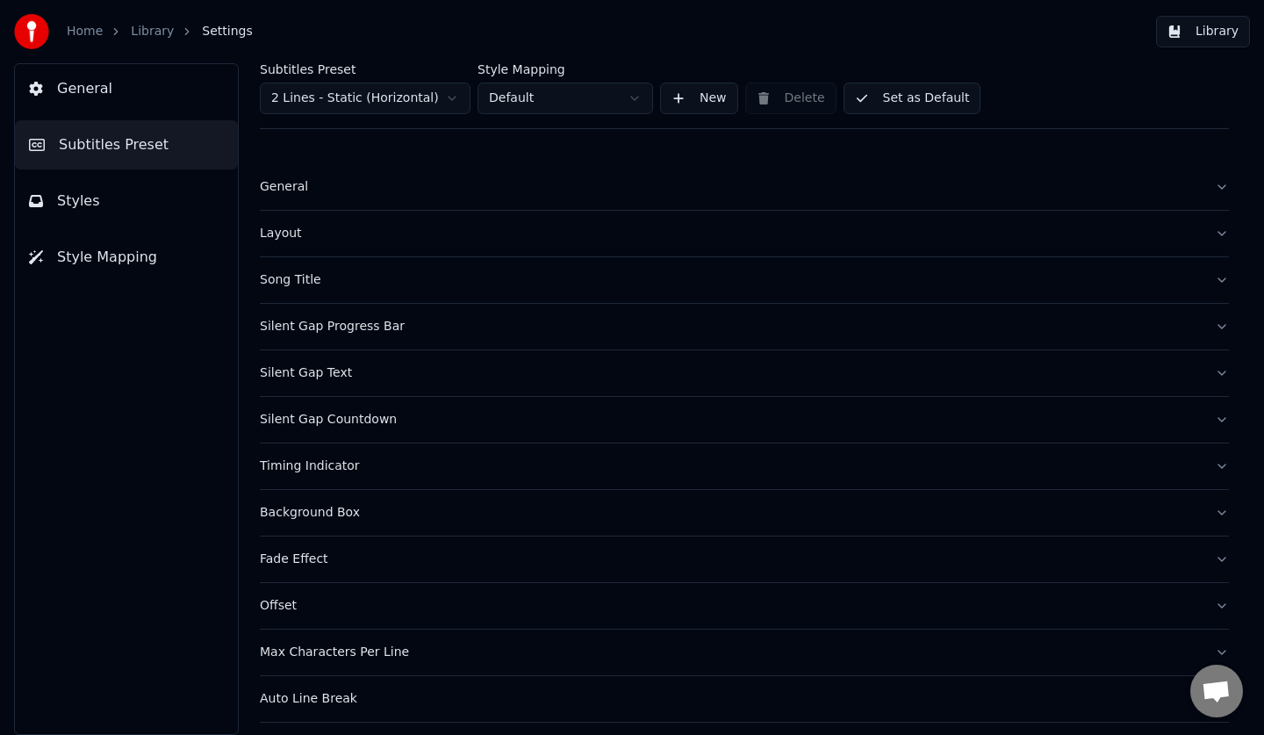
click at [153, 93] on button "General" at bounding box center [126, 88] width 223 height 49
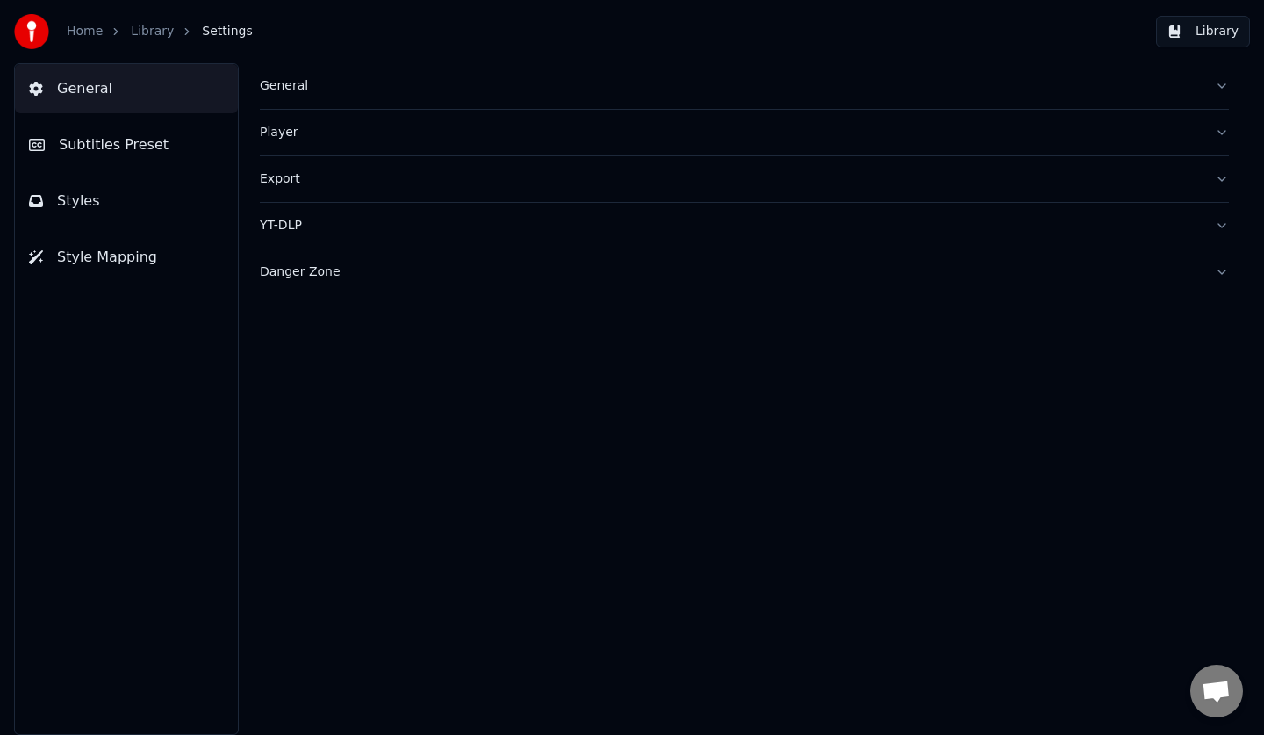
click at [153, 239] on button "Style Mapping" at bounding box center [126, 257] width 223 height 49
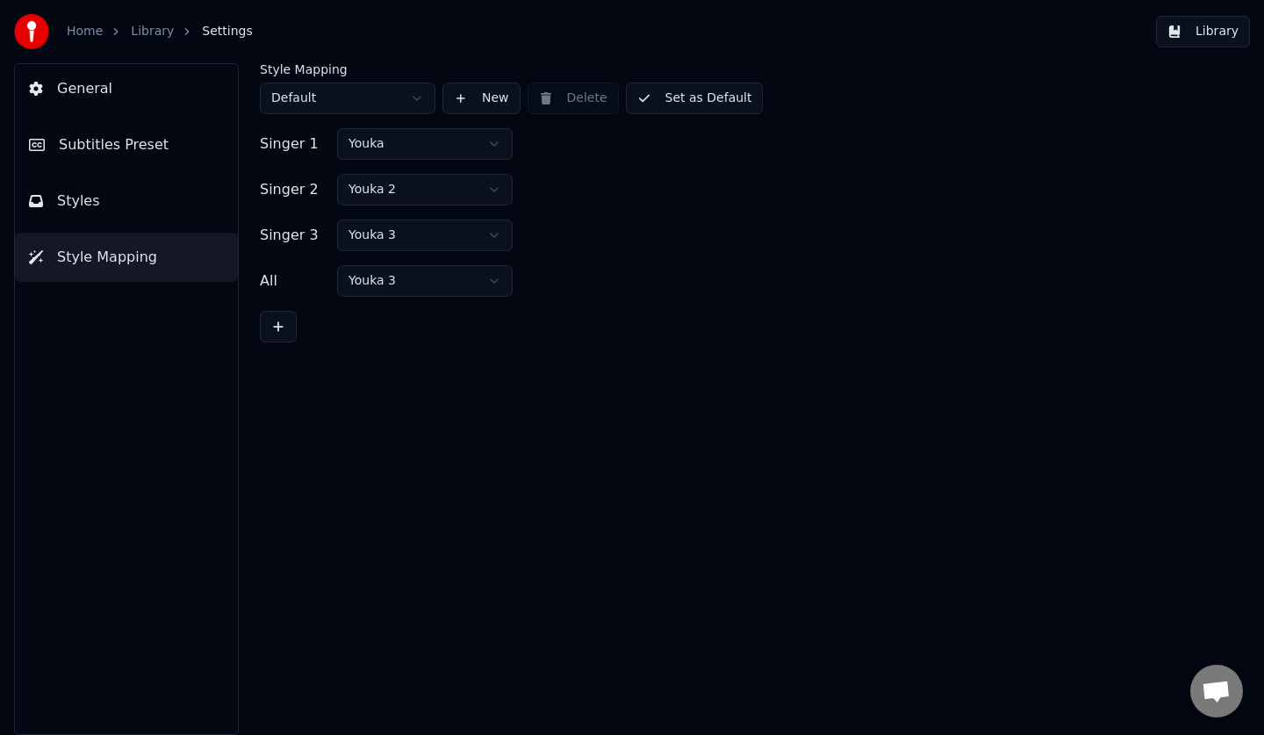
click at [148, 38] on link "Library" at bounding box center [152, 32] width 43 height 18
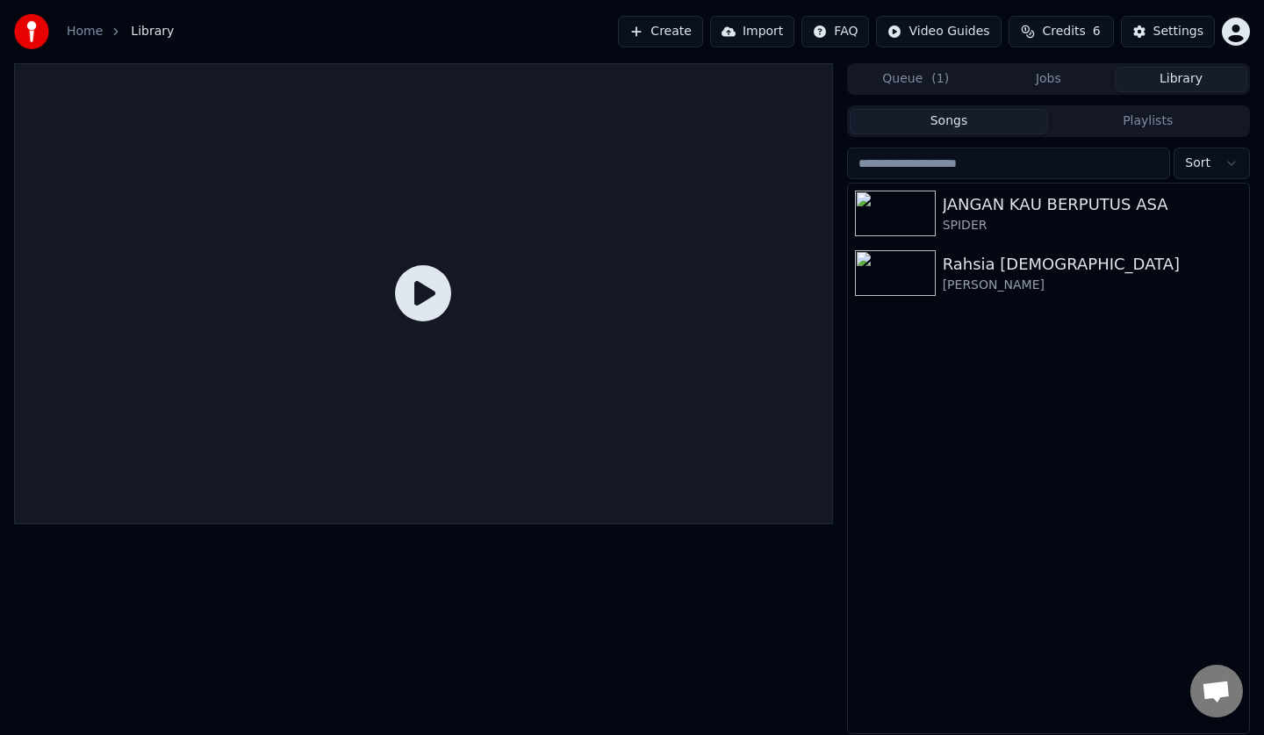
click at [855, 31] on html "Home Library Create Import FAQ Video Guides Credits 6 Settings Queue ( 1 ) Jobs…" at bounding box center [632, 367] width 1264 height 735
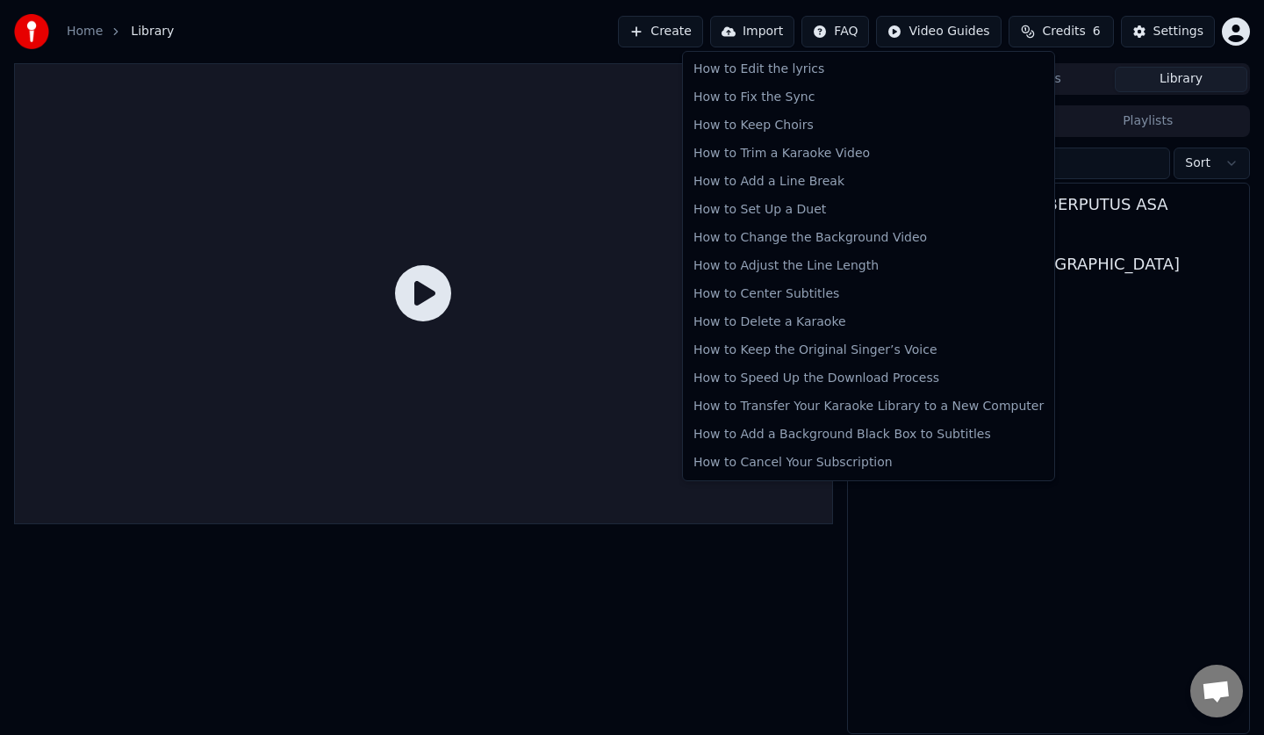
click at [1069, 335] on html "Home Library Create Import FAQ Video Guides Credits 6 Settings Queue ( 1 ) Jobs…" at bounding box center [632, 367] width 1264 height 735
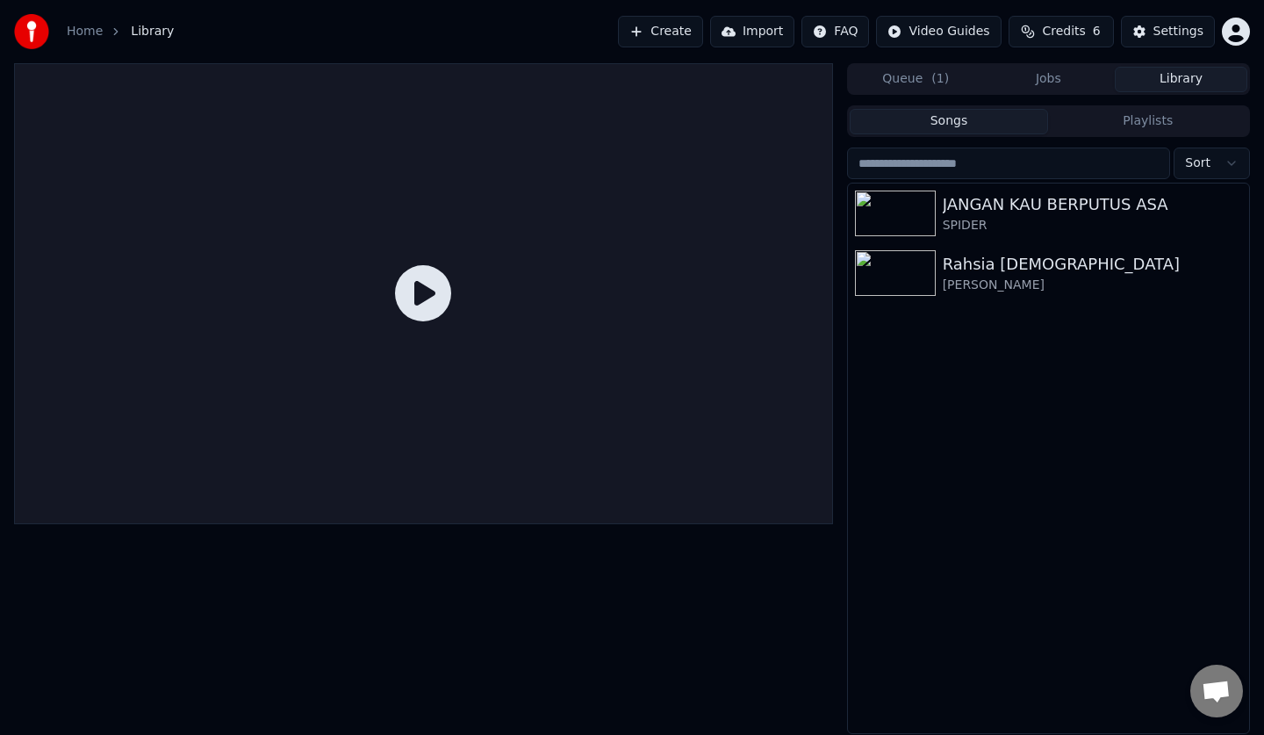
click at [932, 81] on span "( 1 )" at bounding box center [940, 79] width 18 height 18
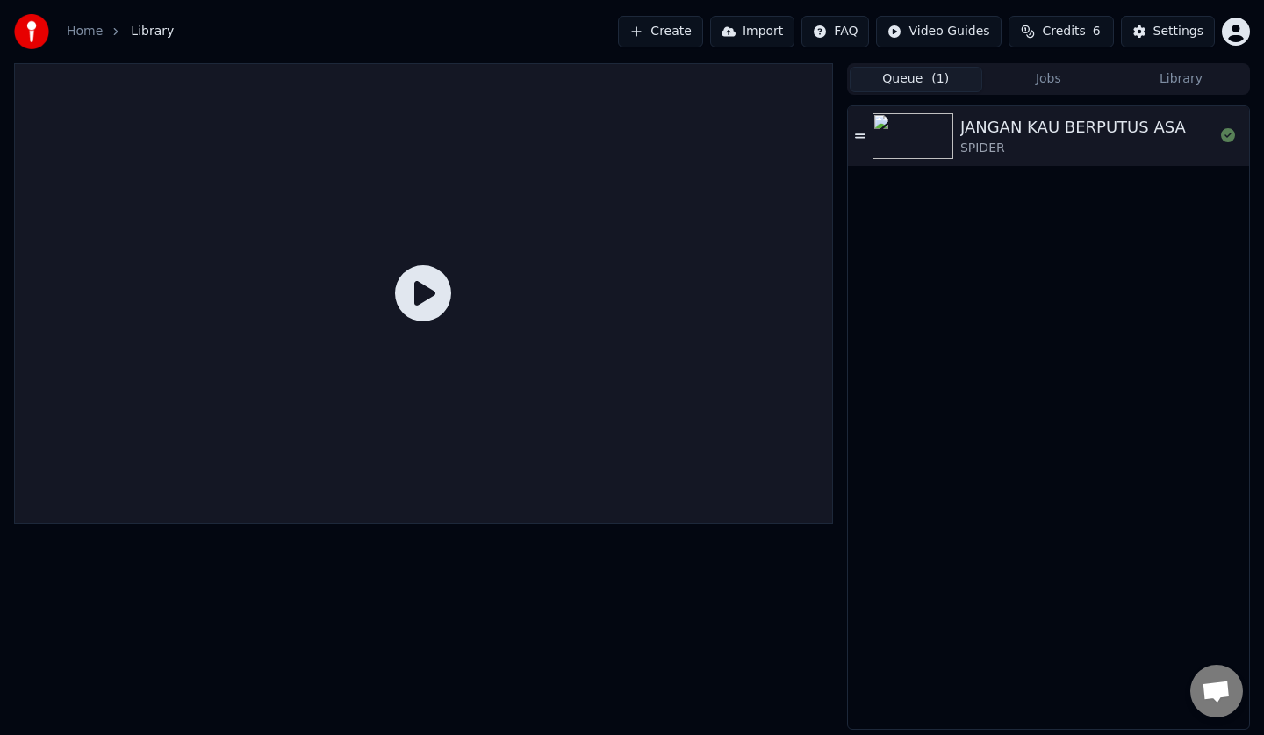
click at [1065, 28] on span "Credits" at bounding box center [1063, 32] width 43 height 18
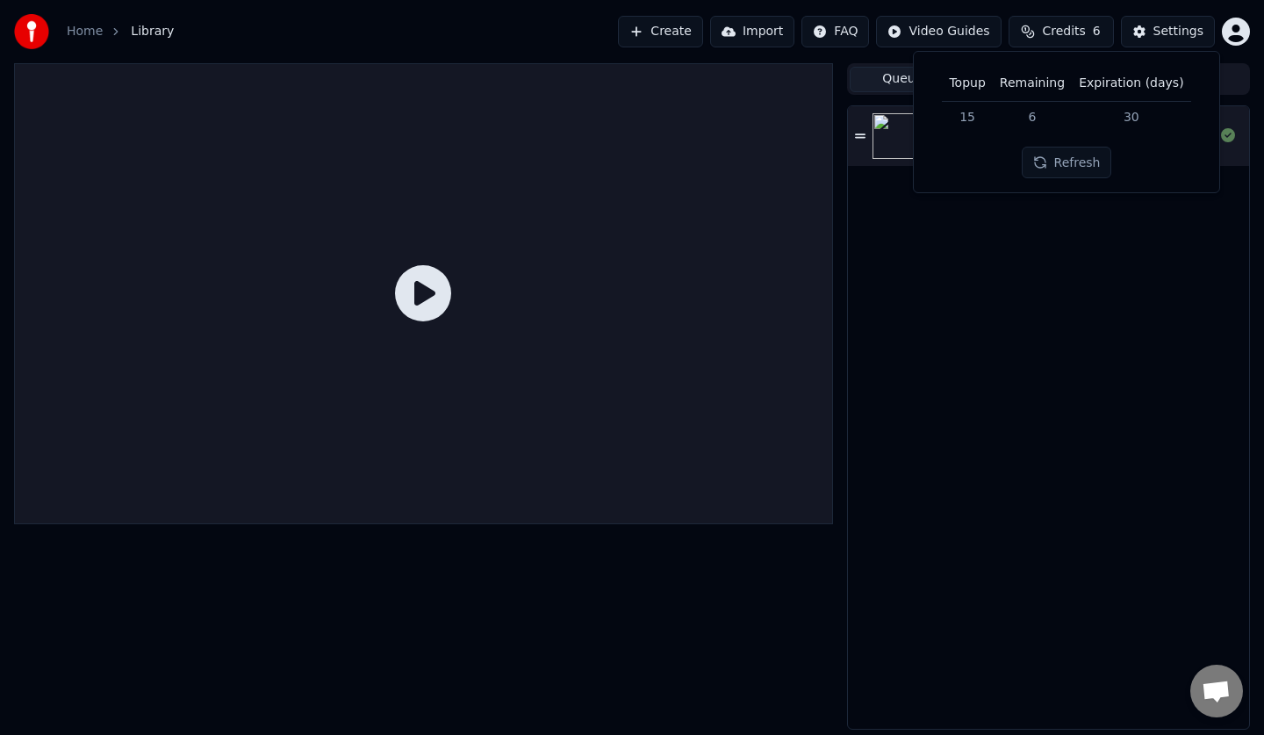
click at [867, 28] on html "Home Library Create Import FAQ Video Guides Credits 6 Settings Queue ( 1 ) Jobs…" at bounding box center [632, 367] width 1264 height 735
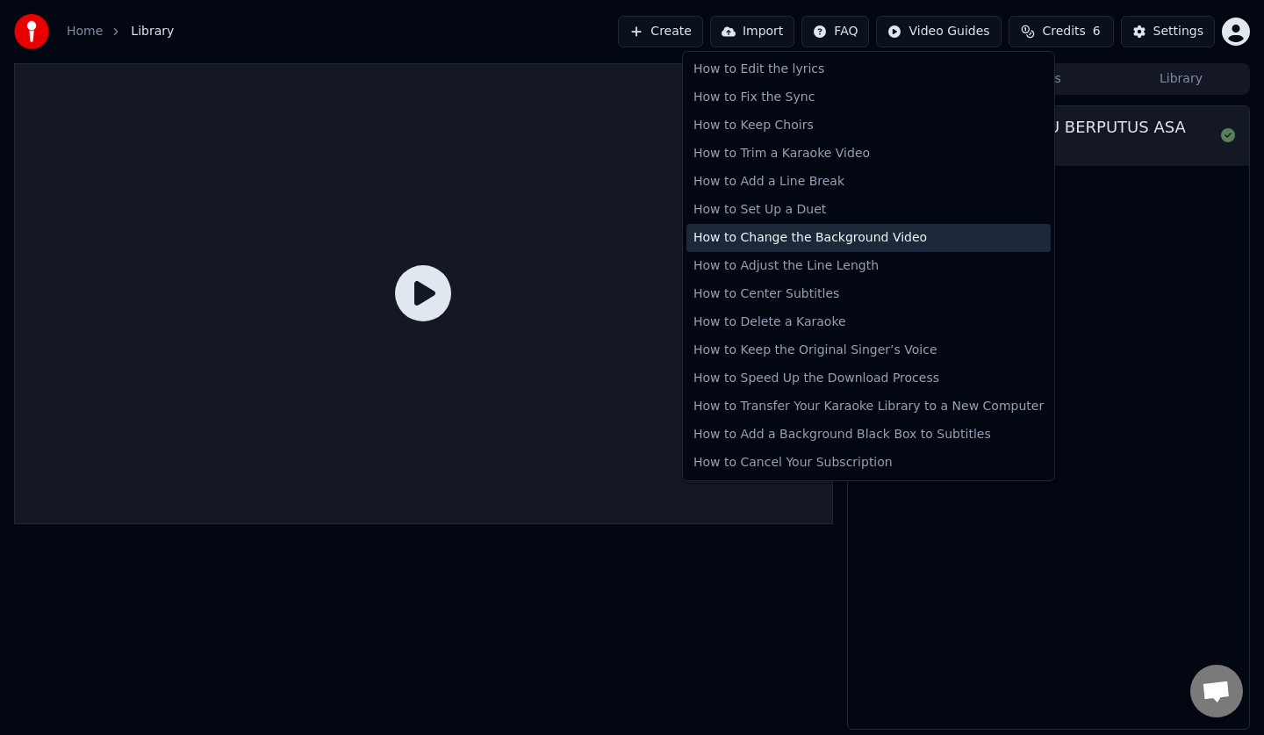
click at [877, 244] on div "How to Change the Background Video" at bounding box center [868, 238] width 364 height 28
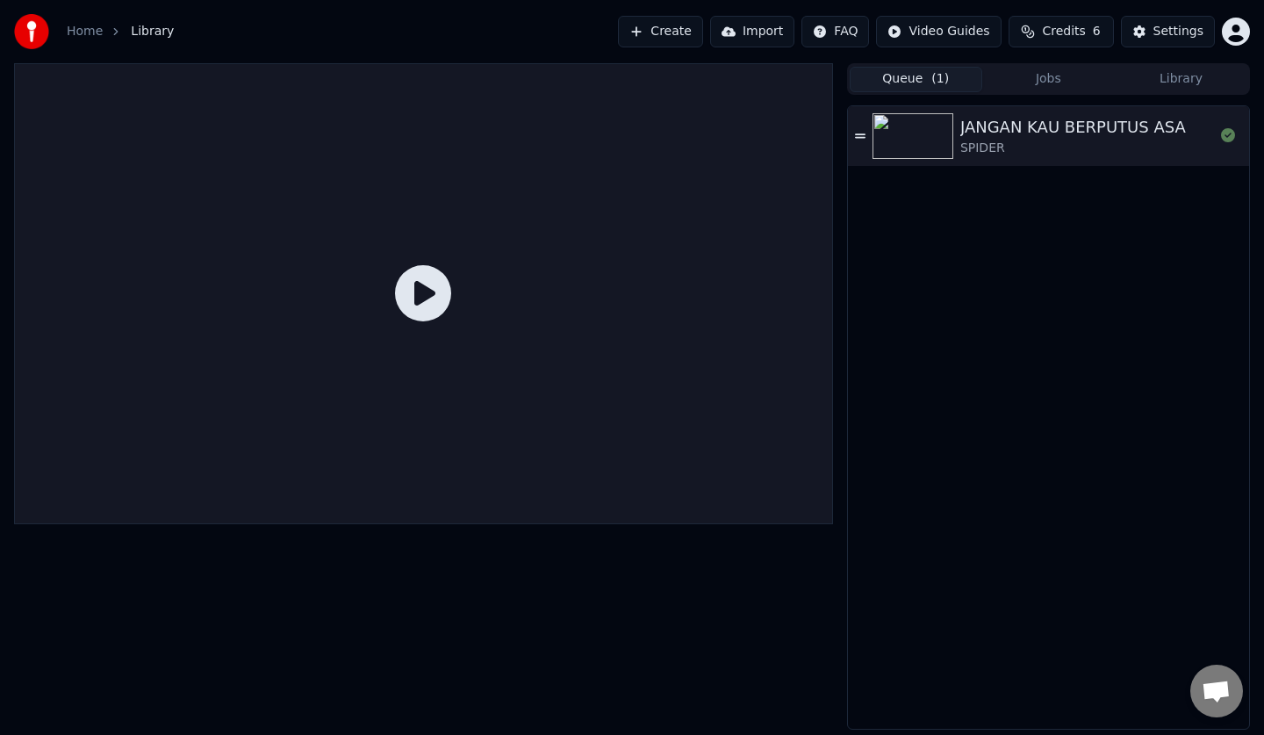
click at [686, 34] on button "Create" at bounding box center [660, 32] width 85 height 32
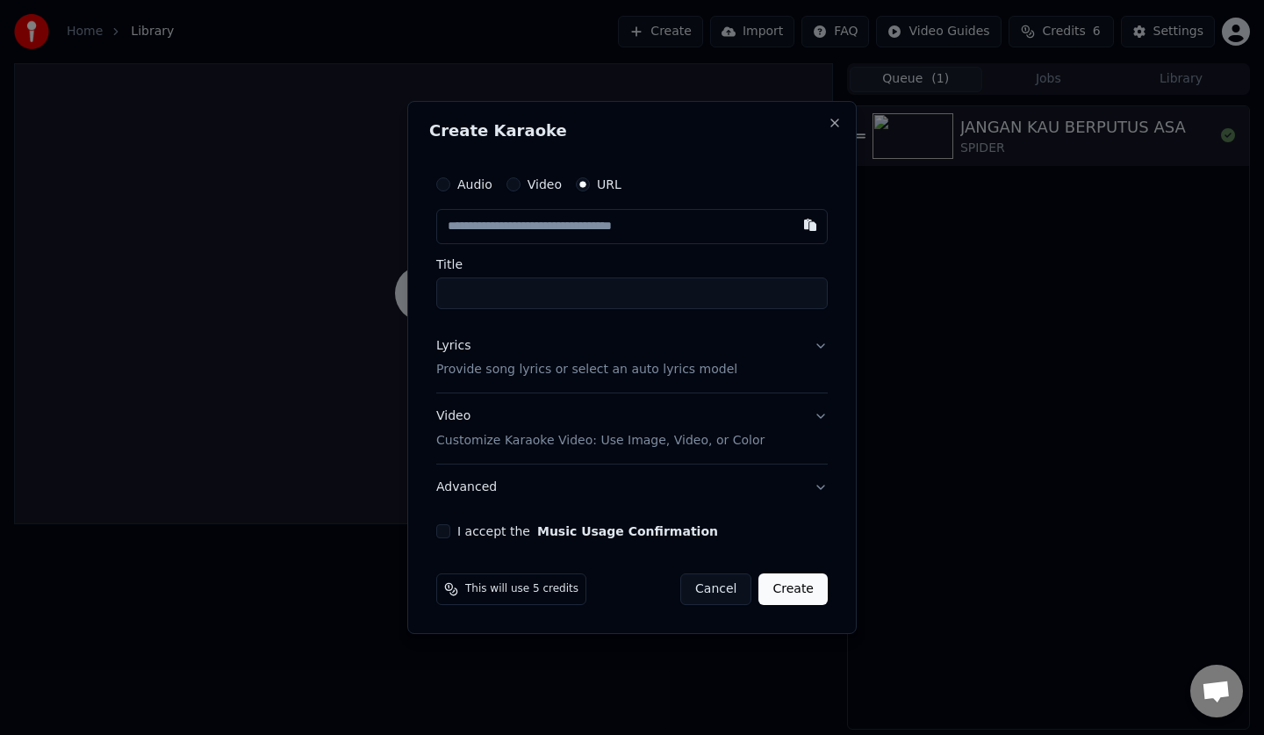
click at [714, 423] on div "Video Customize Karaoke Video: Use Image, Video, or Color" at bounding box center [600, 429] width 328 height 42
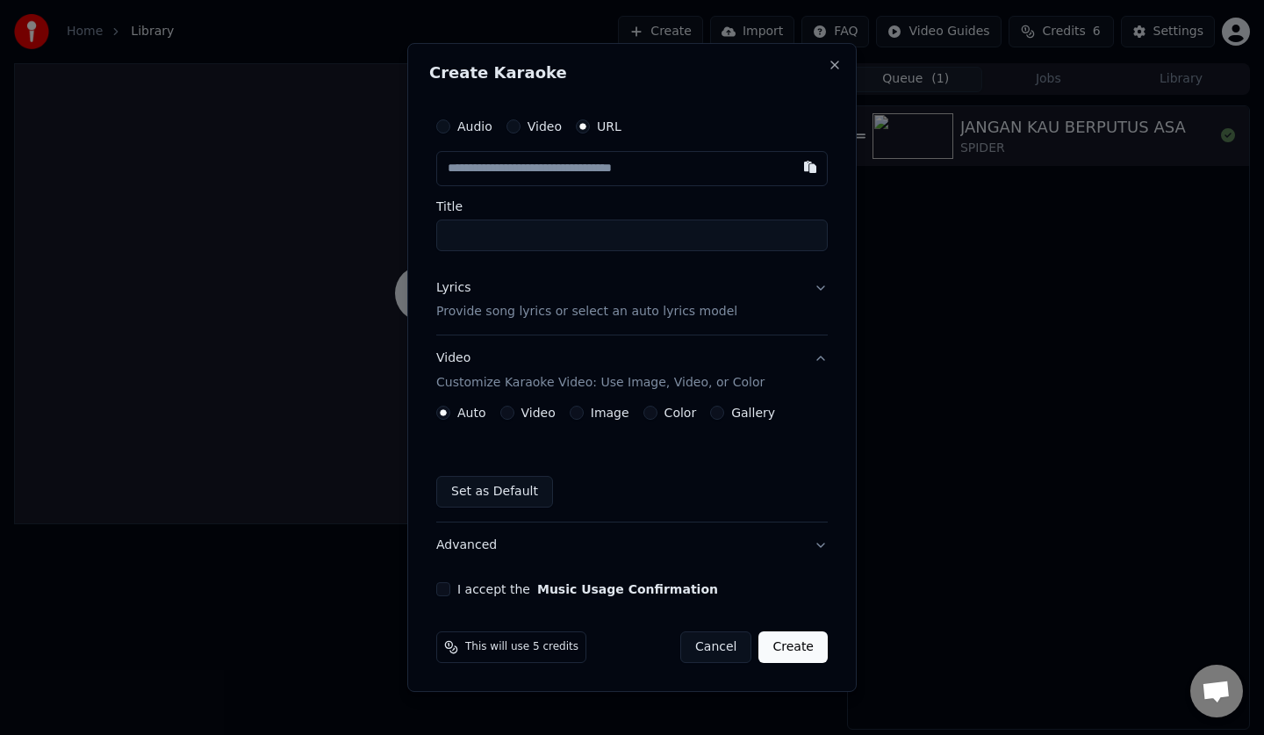
click at [731, 411] on label "Gallery" at bounding box center [753, 412] width 44 height 12
click at [724, 411] on button "Gallery" at bounding box center [717, 412] width 14 height 14
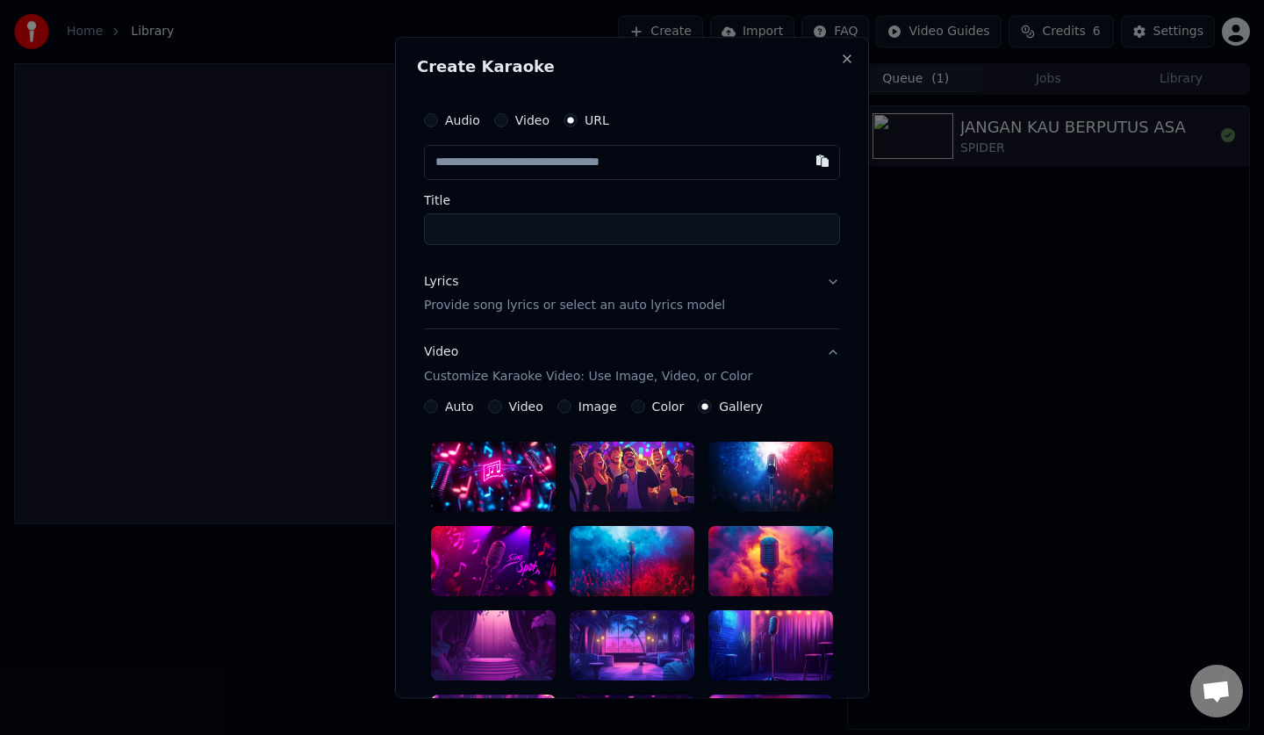
click at [515, 407] on label "Video" at bounding box center [526, 407] width 34 height 12
click at [502, 407] on button "Video" at bounding box center [495, 407] width 14 height 14
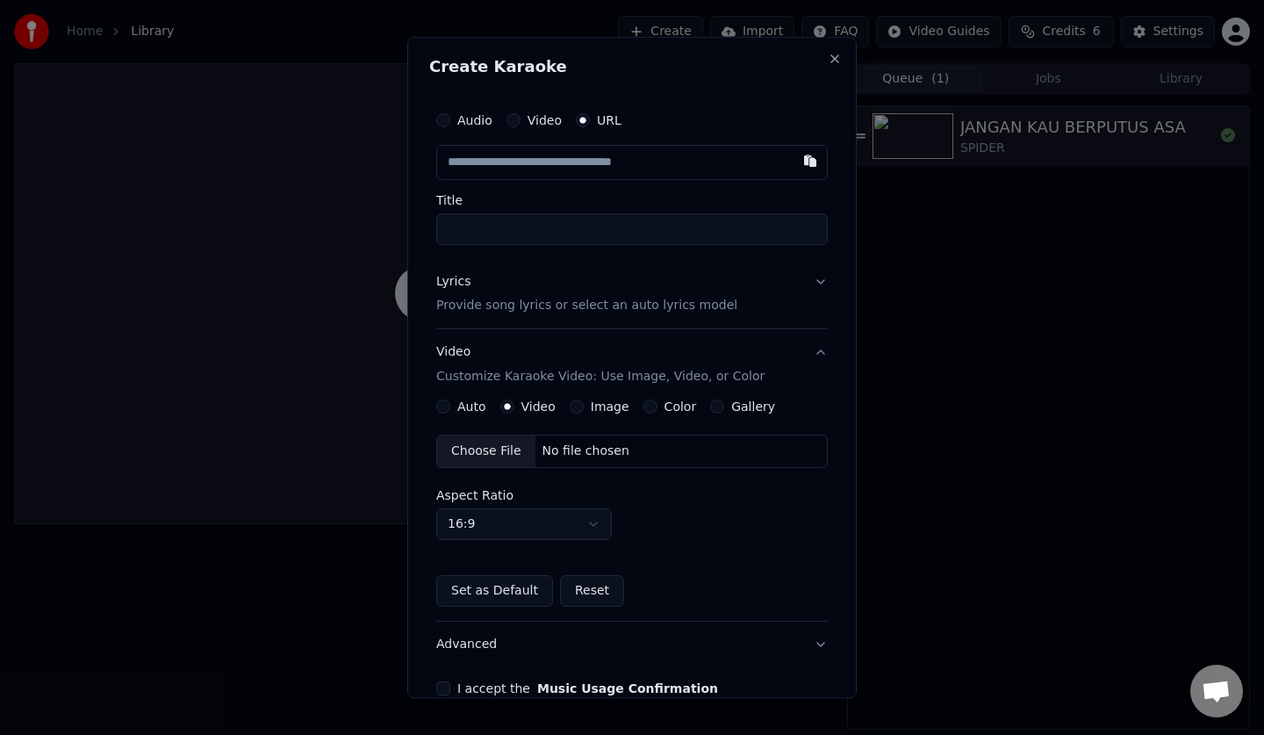
click at [474, 412] on label "Auto" at bounding box center [471, 407] width 29 height 12
click at [450, 412] on button "Auto" at bounding box center [443, 407] width 14 height 14
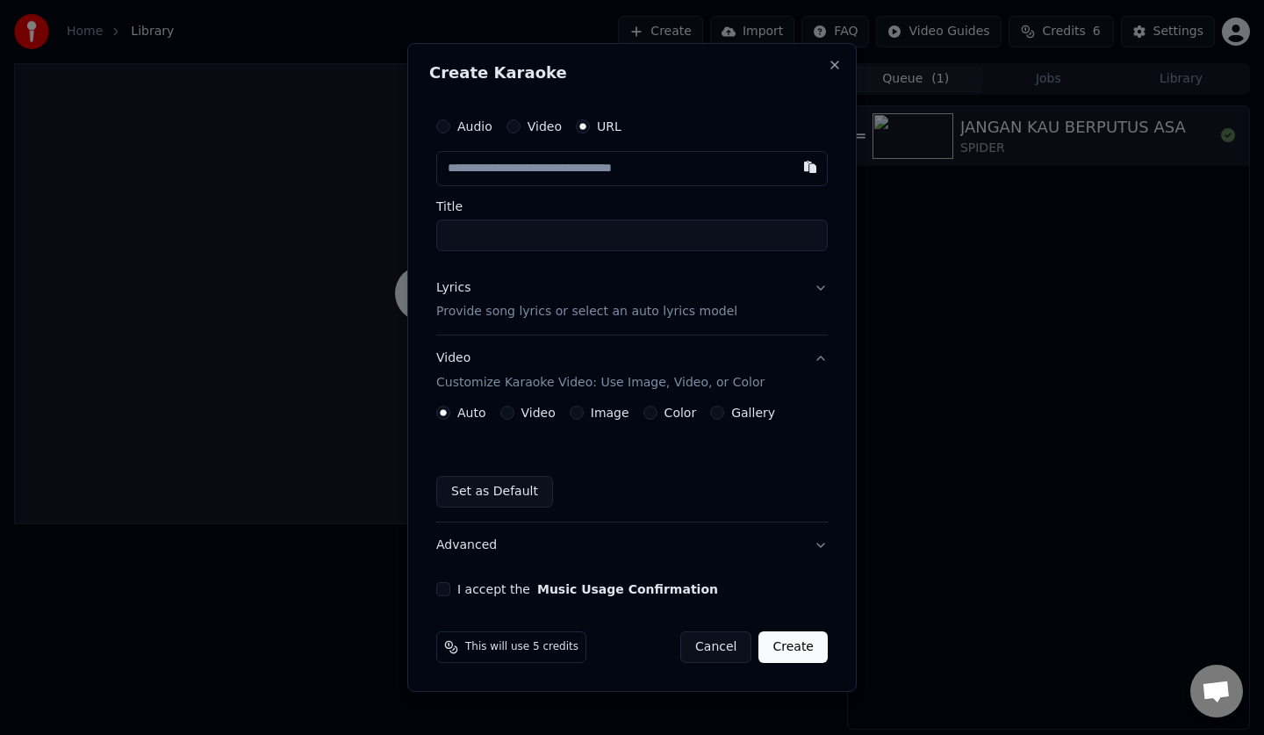
click at [612, 416] on label "Image" at bounding box center [610, 412] width 39 height 12
click at [584, 416] on button "Image" at bounding box center [577, 412] width 14 height 14
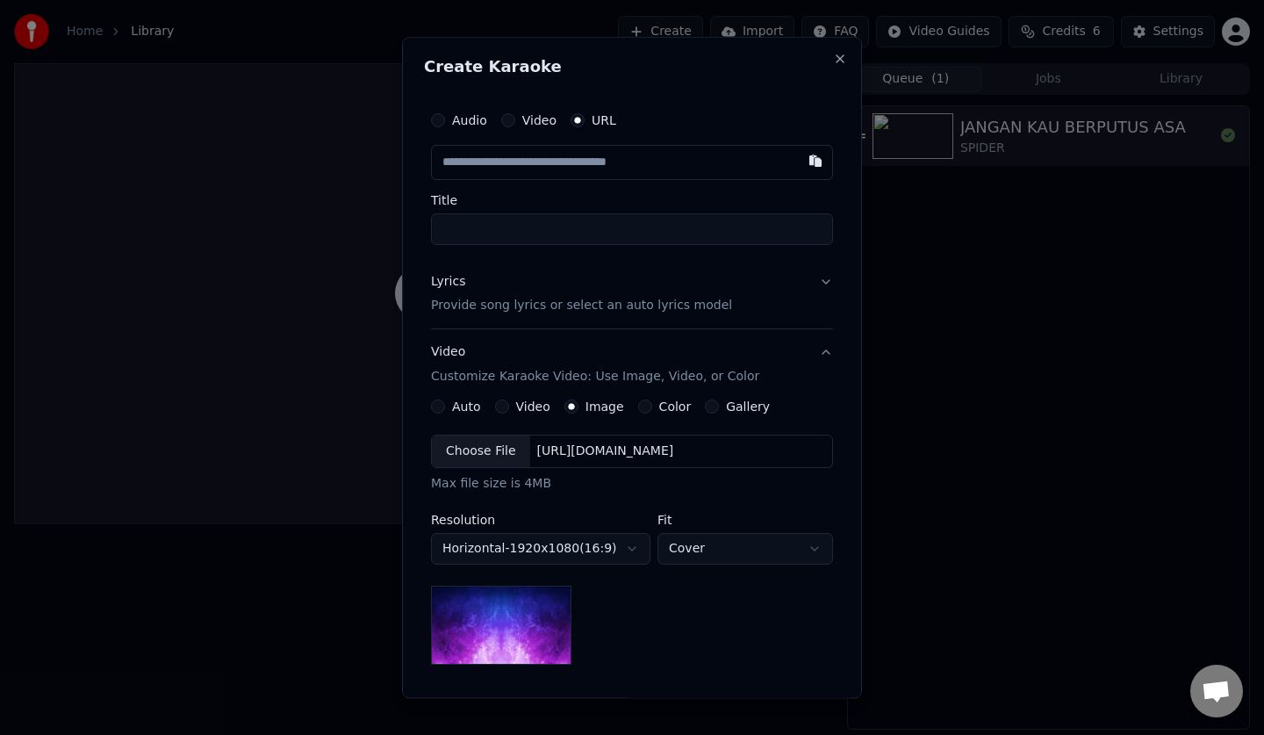
click at [606, 291] on div "Lyrics Provide song lyrics or select an auto lyrics model" at bounding box center [581, 294] width 301 height 42
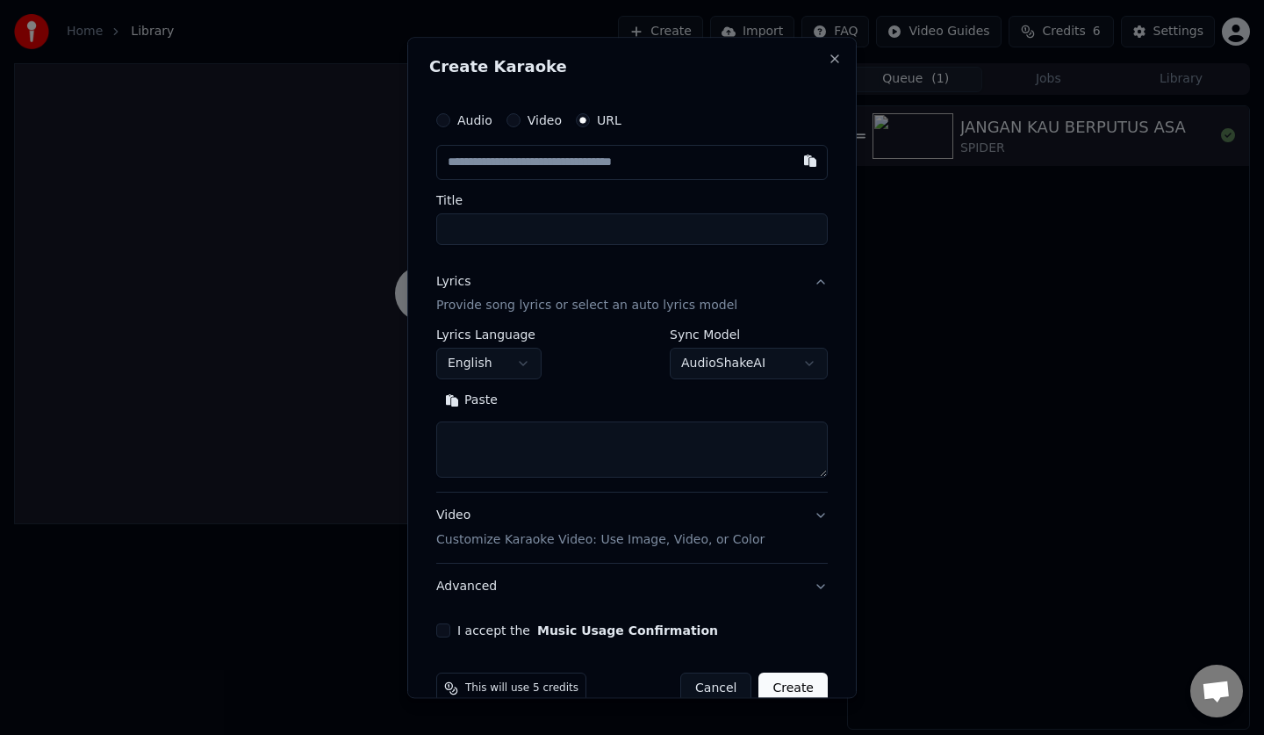
click at [611, 291] on div "Lyrics Provide song lyrics or select an auto lyrics model" at bounding box center [586, 294] width 301 height 42
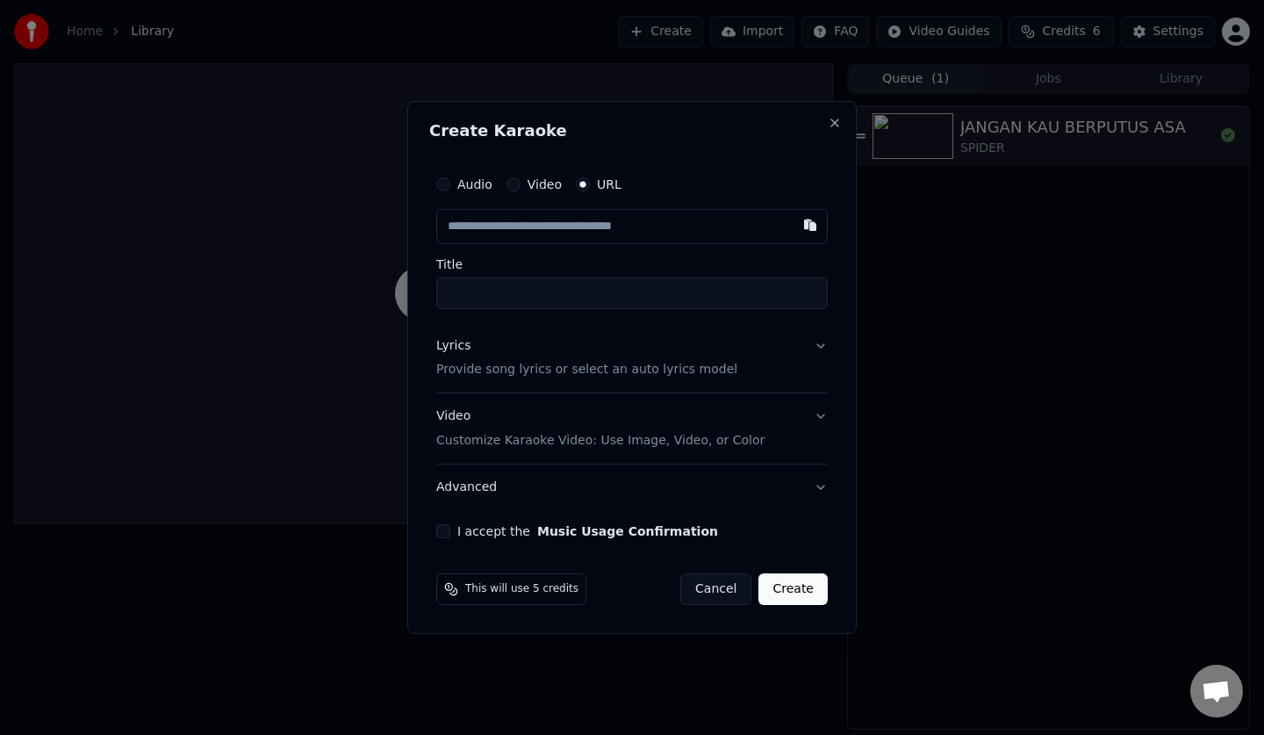
click at [603, 362] on p "Provide song lyrics or select an auto lyrics model" at bounding box center [586, 371] width 301 height 18
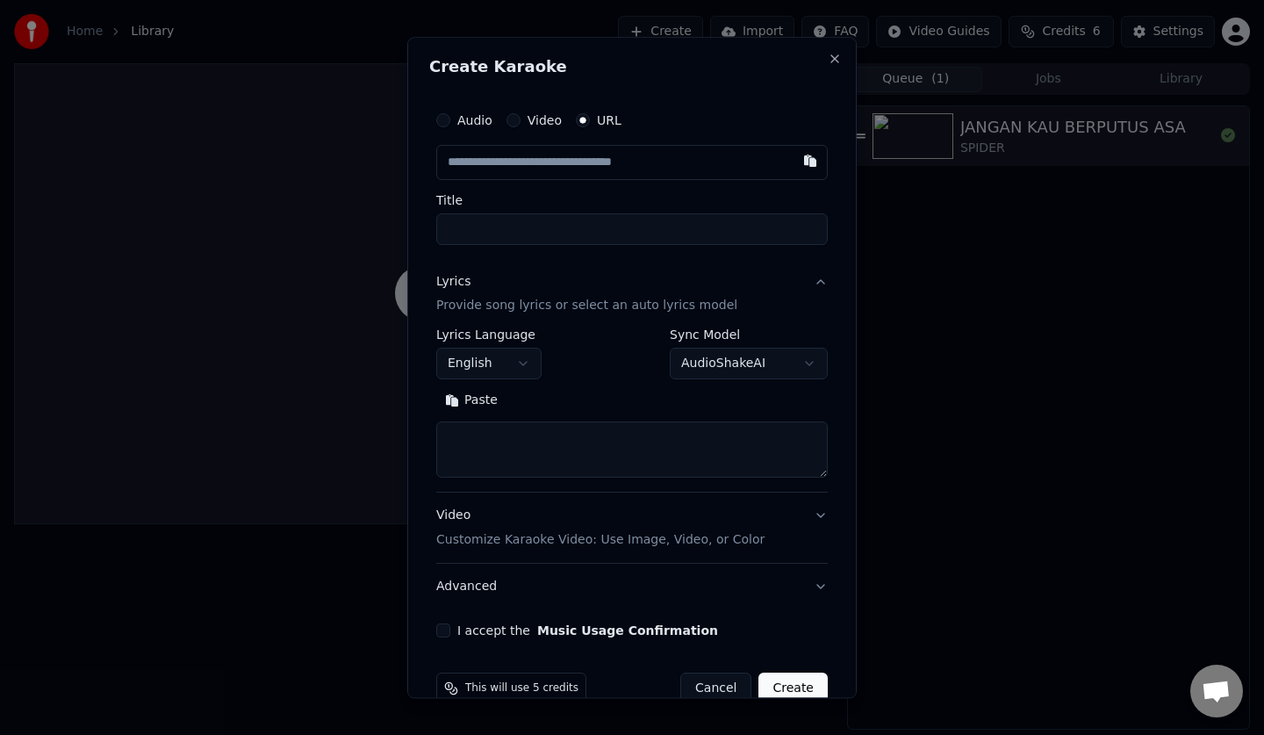
click at [598, 295] on div "Lyrics Provide song lyrics or select an auto lyrics model" at bounding box center [586, 294] width 301 height 42
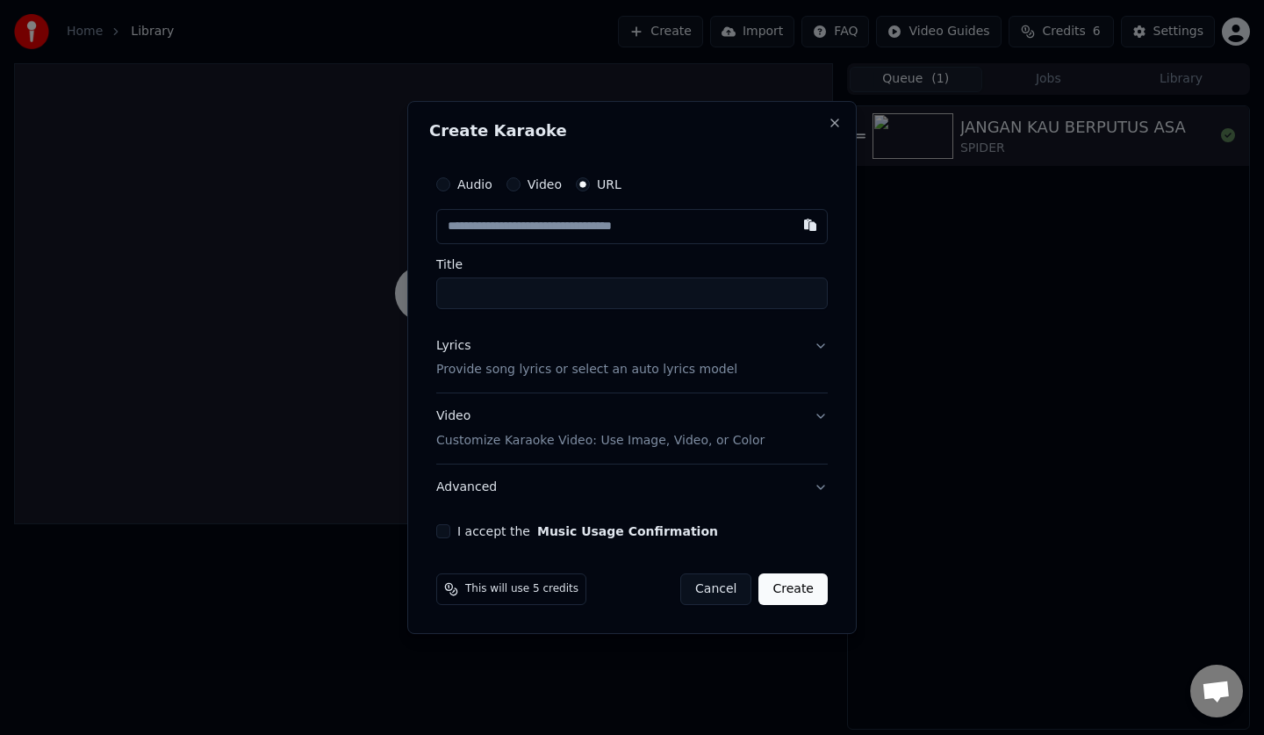
click at [516, 187] on button "Video" at bounding box center [513, 184] width 14 height 14
click at [462, 183] on label "Audio" at bounding box center [474, 185] width 35 height 12
click at [450, 183] on button "Audio" at bounding box center [443, 185] width 14 height 14
click at [524, 188] on div "Video" at bounding box center [533, 185] width 55 height 14
click at [627, 430] on div "Video Customize Karaoke Video: Use Image, Video, or Color" at bounding box center [600, 428] width 328 height 42
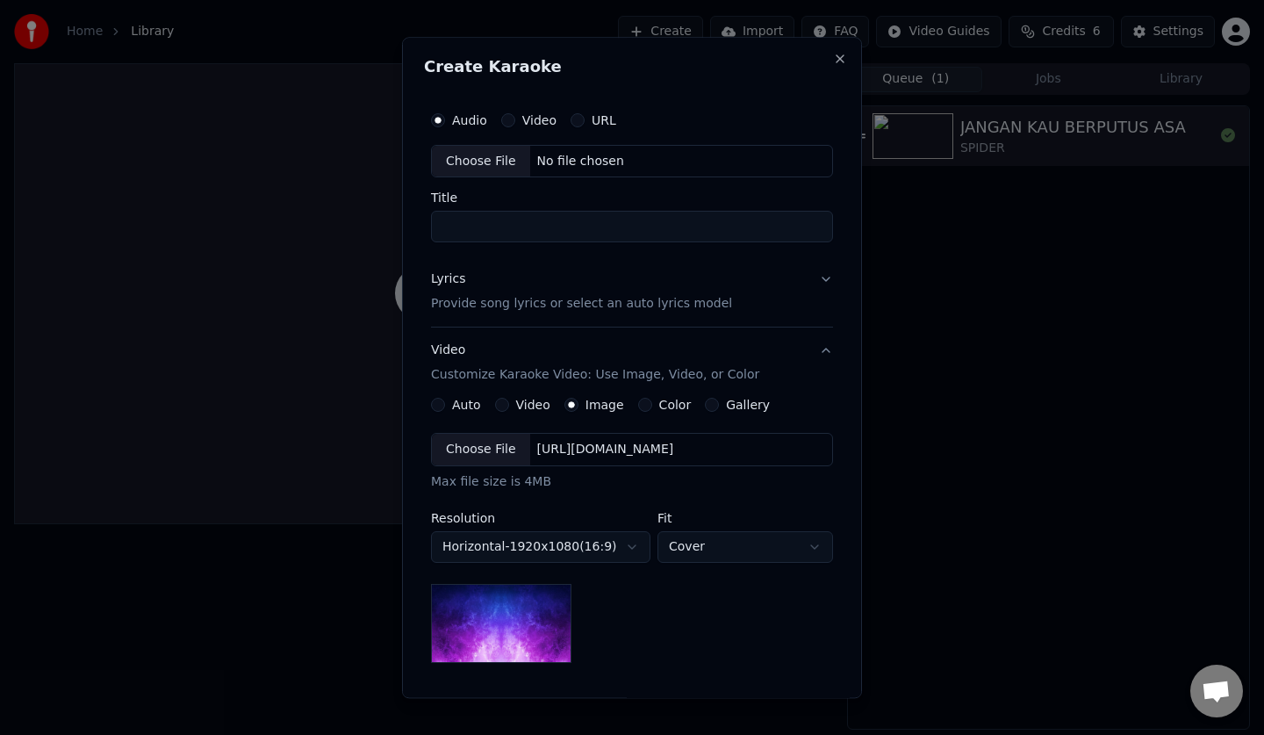
click at [532, 347] on div "Video Customize Karaoke Video: Use Image, Video, or Color" at bounding box center [595, 363] width 328 height 42
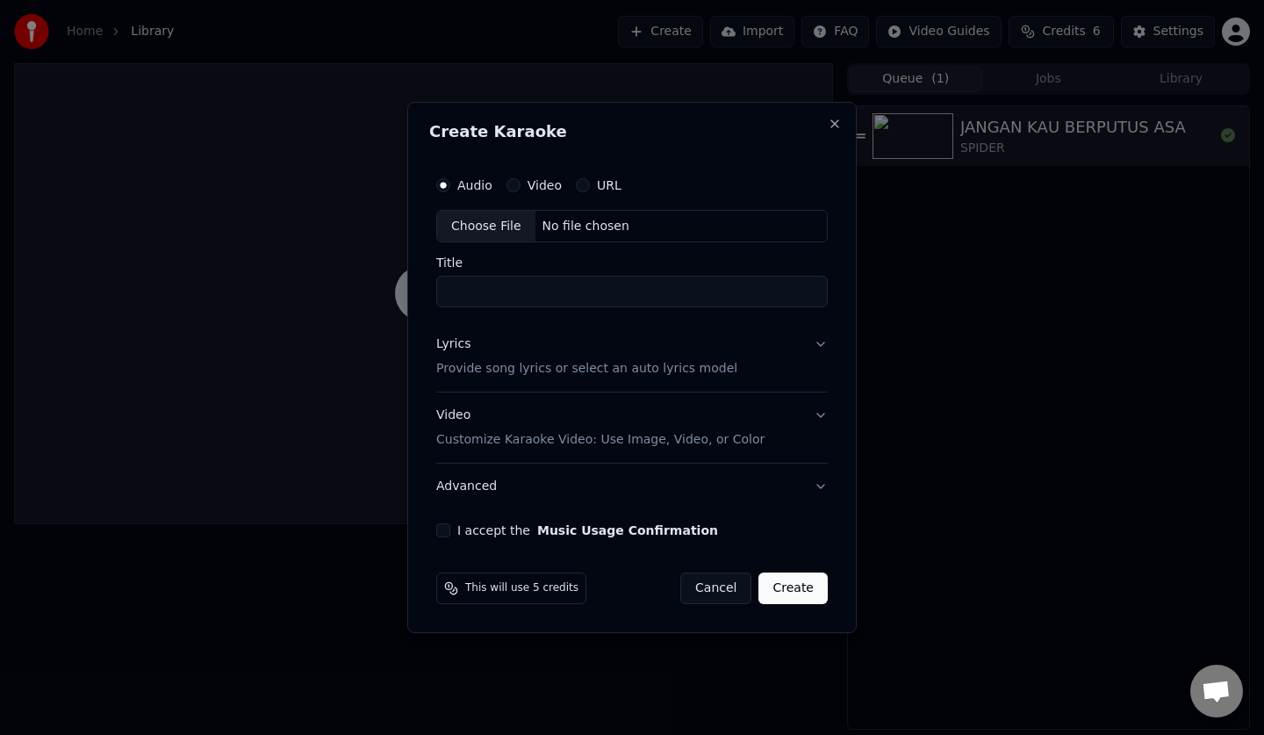
click at [545, 491] on button "Advanced" at bounding box center [631, 486] width 391 height 46
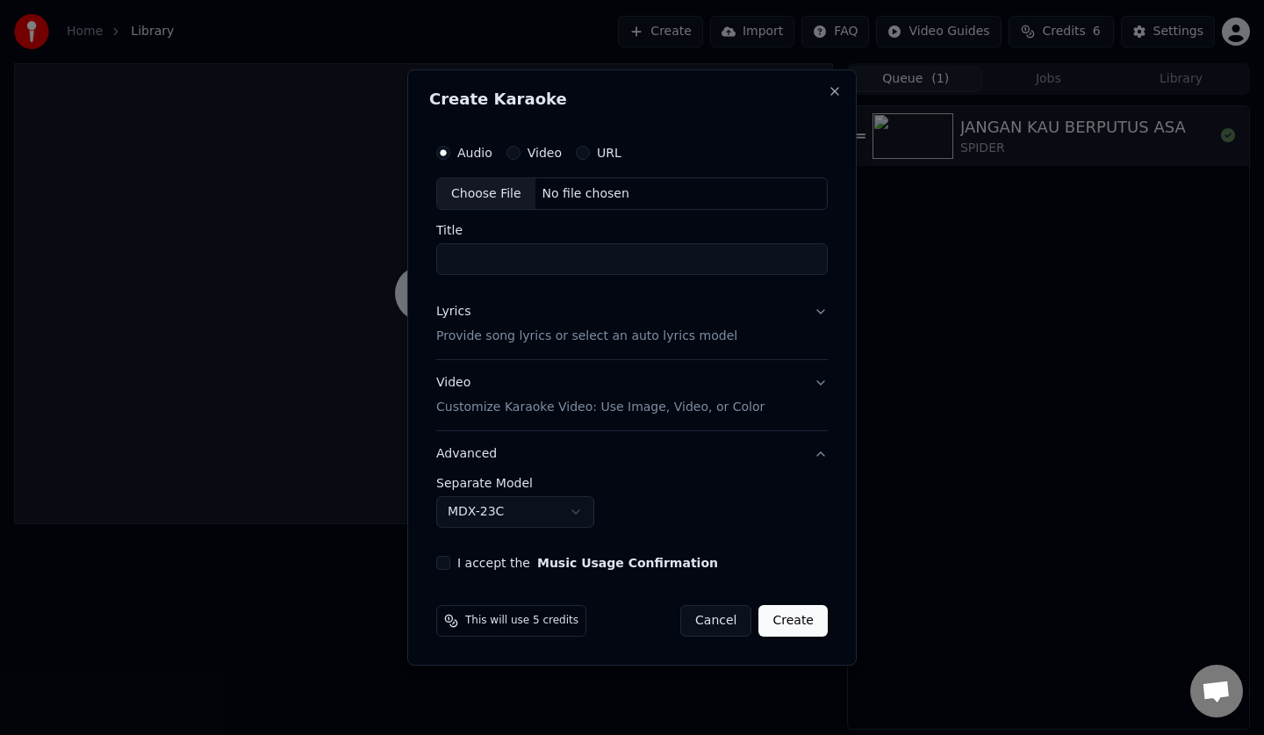
click at [525, 513] on body "**********" at bounding box center [632, 367] width 1264 height 735
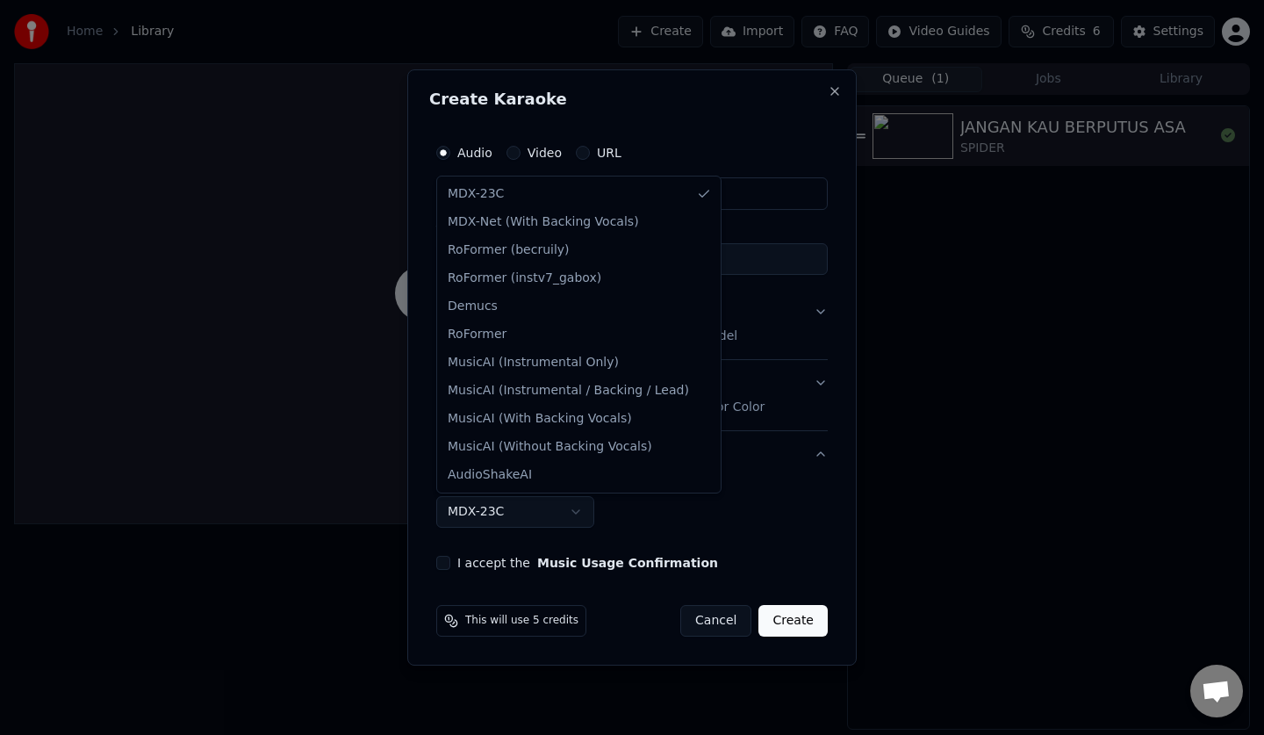
click at [664, 523] on body "**********" at bounding box center [632, 367] width 1264 height 735
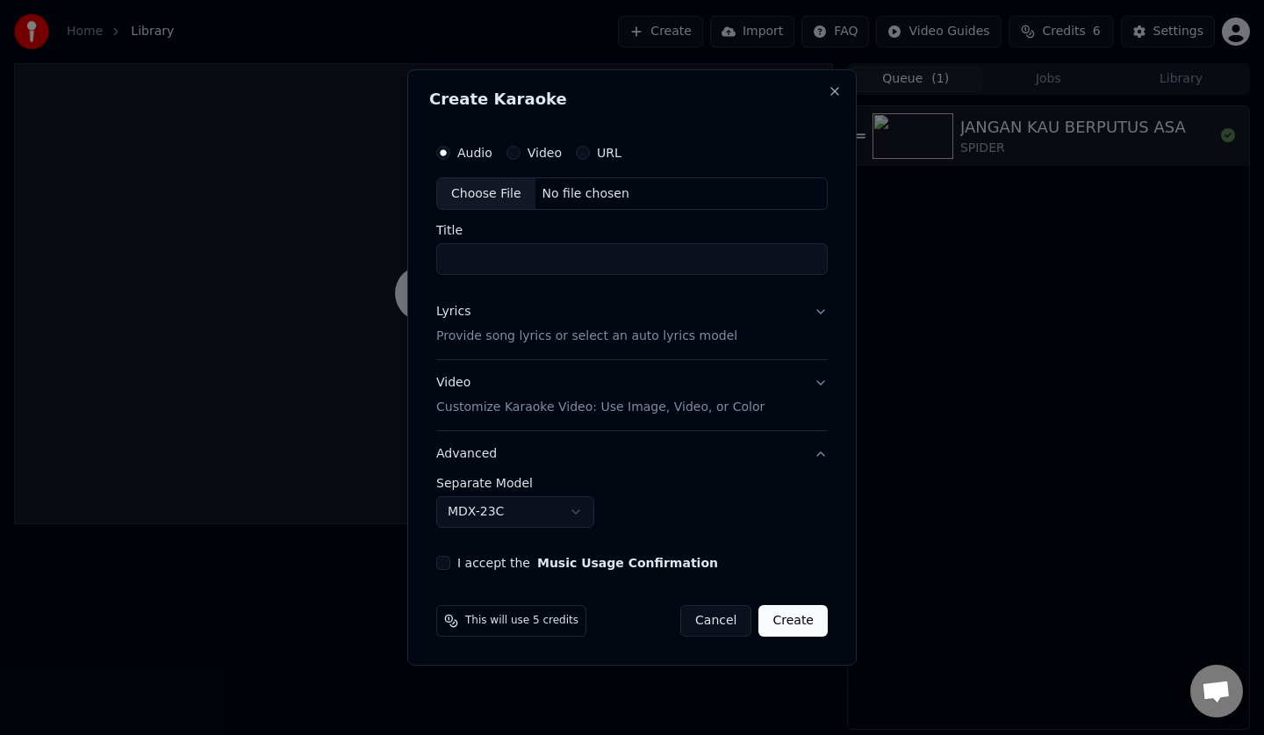
click at [729, 620] on button "Cancel" at bounding box center [715, 621] width 71 height 32
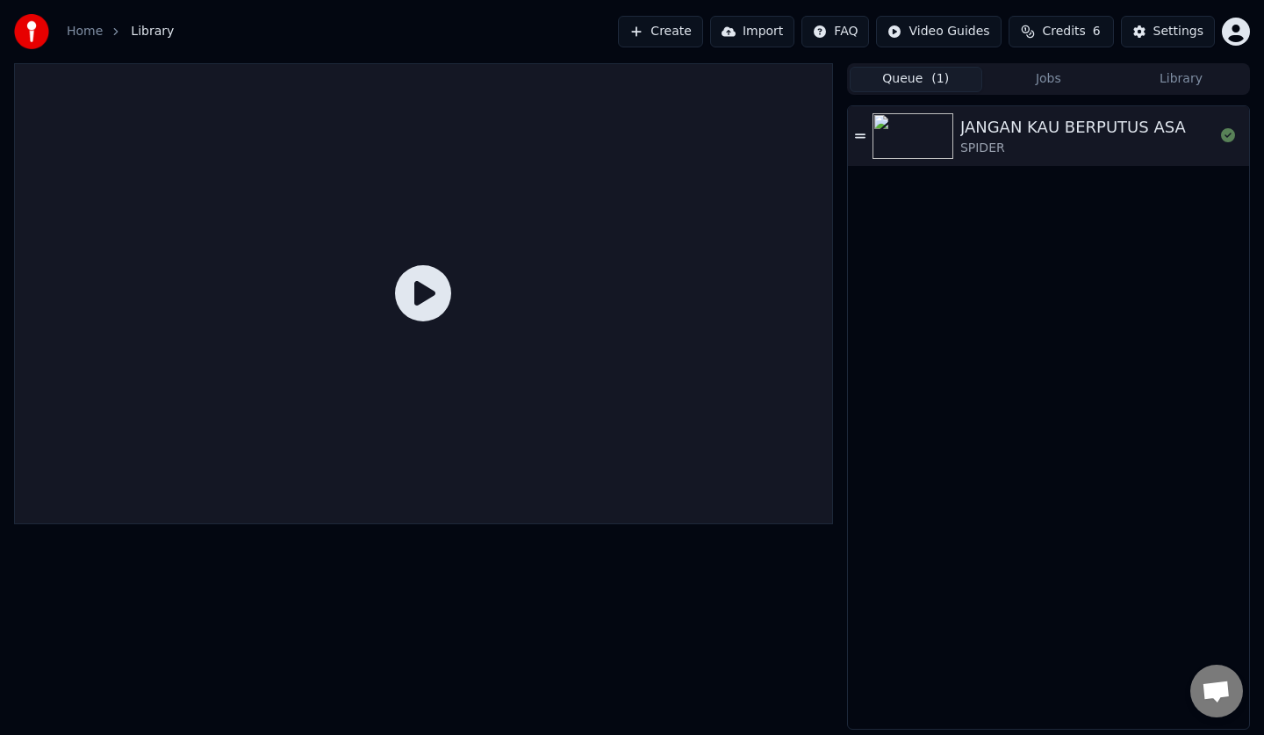
click at [425, 319] on icon at bounding box center [423, 293] width 56 height 56
click at [1030, 75] on button "Jobs" at bounding box center [1048, 79] width 133 height 25
click at [917, 80] on button "Queue ( 1 )" at bounding box center [915, 79] width 133 height 25
click at [407, 276] on icon at bounding box center [423, 293] width 56 height 56
click at [964, 141] on div "SPIDER" at bounding box center [1073, 149] width 226 height 18
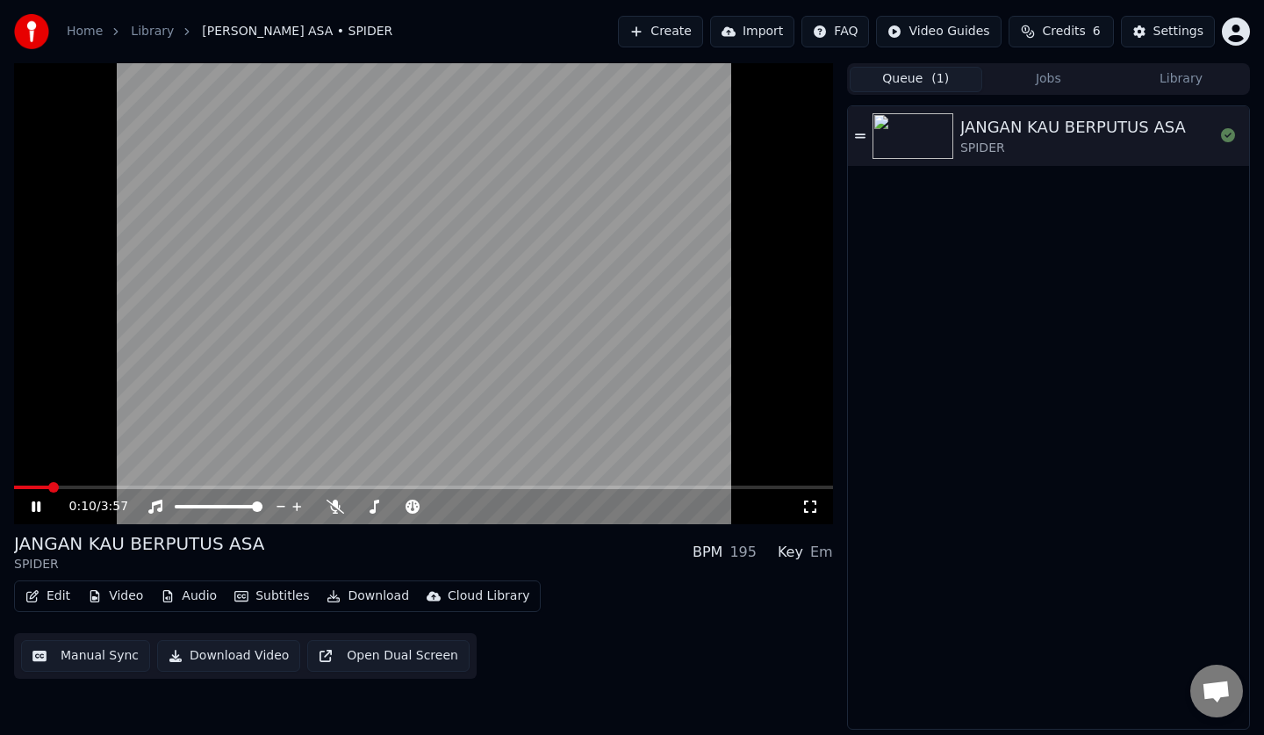
click at [820, 556] on div "Em" at bounding box center [821, 551] width 23 height 21
click at [803, 587] on div "Edit Video Audio Subtitles Download Cloud Library Manual Sync Download Video Op…" at bounding box center [423, 629] width 819 height 98
click at [608, 336] on video at bounding box center [423, 293] width 819 height 461
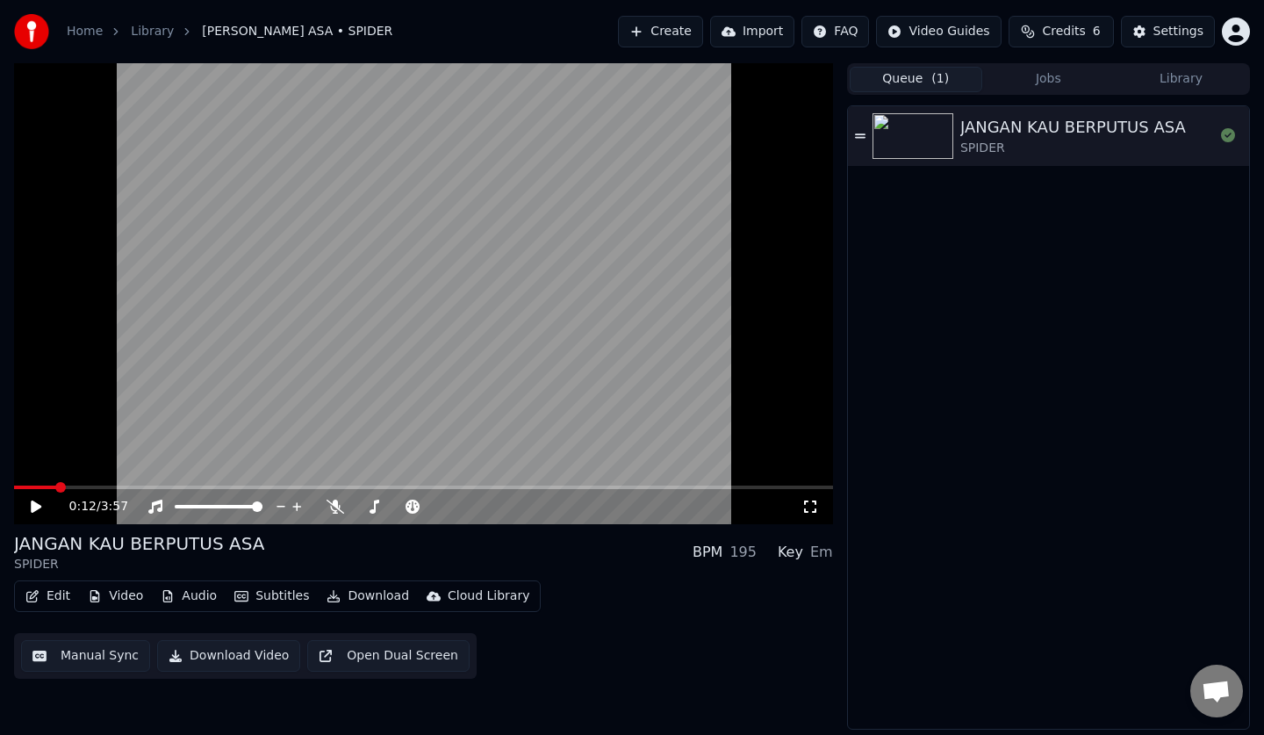
click at [599, 347] on video at bounding box center [423, 293] width 819 height 461
click at [511, 327] on video at bounding box center [423, 293] width 819 height 461
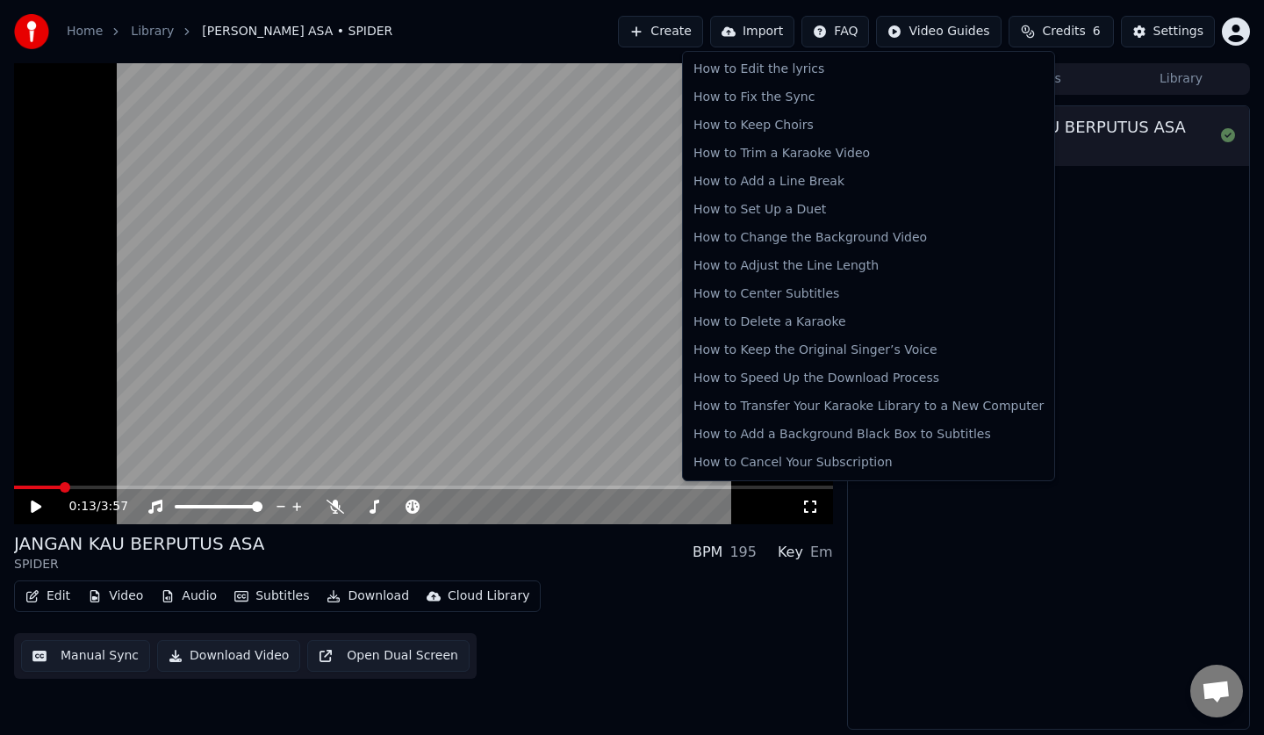
click at [857, 31] on html "Home Library [PERSON_NAME] ASA • SPIDER Create Import FAQ Video Guides Credits …" at bounding box center [632, 367] width 1264 height 735
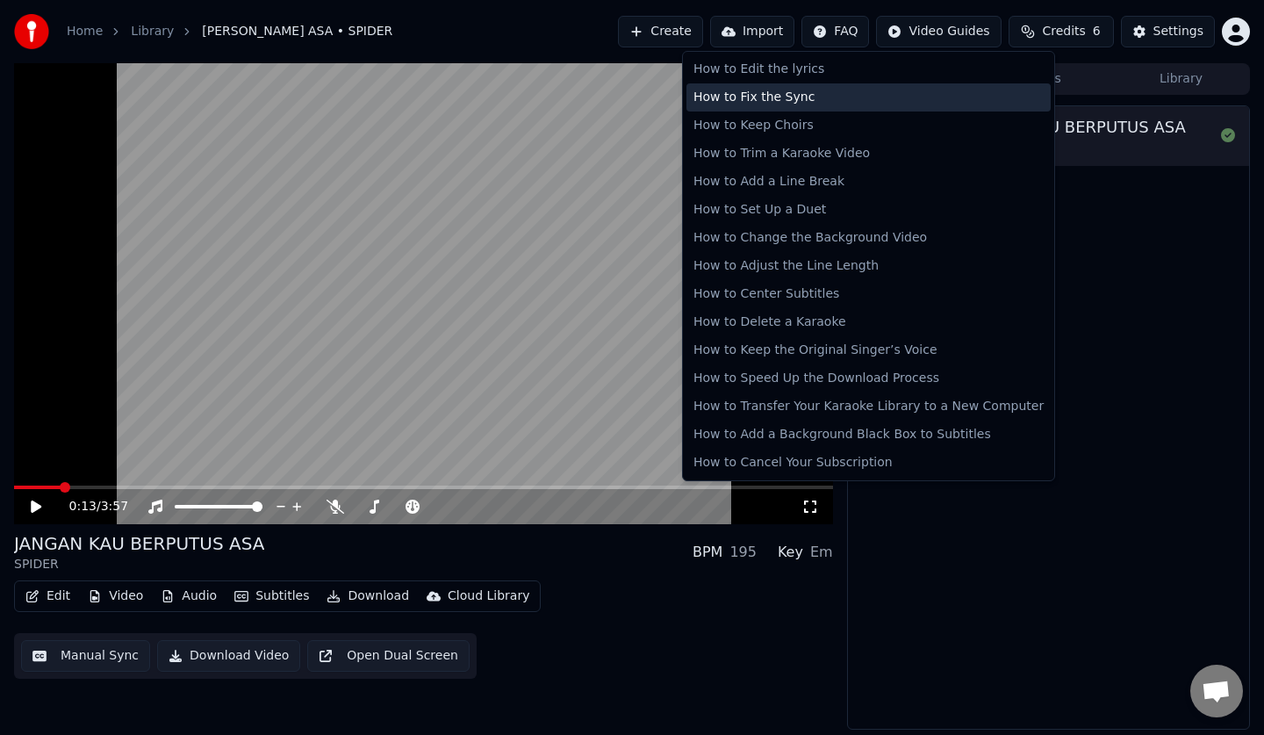
click at [815, 88] on div "How to Fix the Sync" at bounding box center [868, 97] width 364 height 28
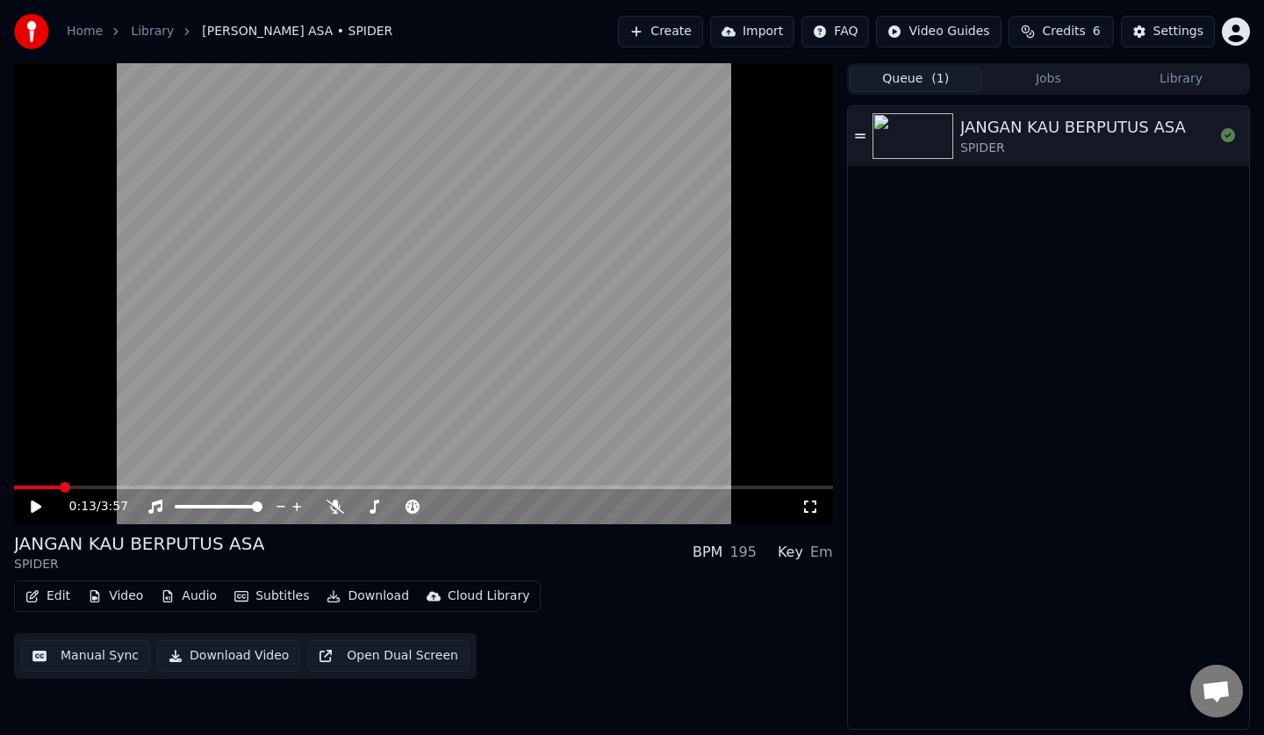
click at [808, 551] on div "Key Em" at bounding box center [805, 551] width 55 height 21
click at [821, 552] on div "Em" at bounding box center [821, 551] width 23 height 21
click at [696, 549] on div "JANGAN KAU BERPUTUS ASA SPIDER BPM 195 Key Em" at bounding box center [423, 552] width 819 height 42
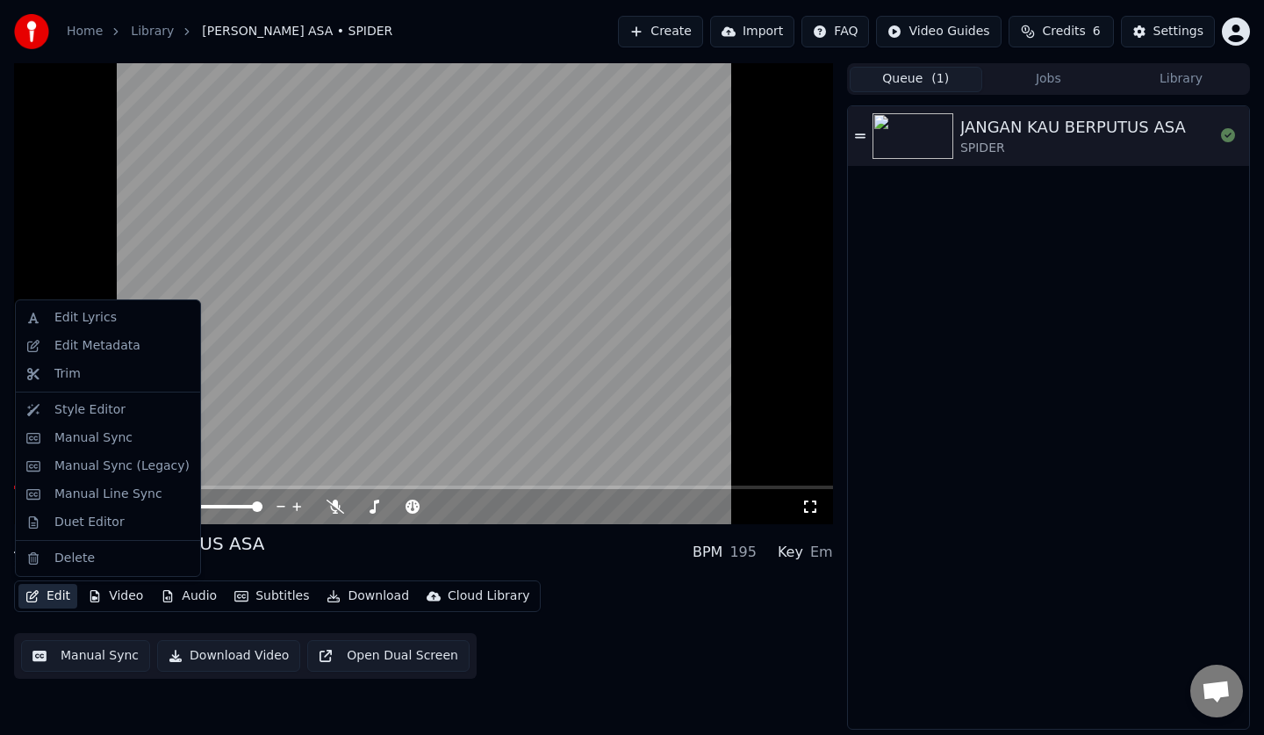
click at [46, 597] on button "Edit" at bounding box center [47, 596] width 59 height 25
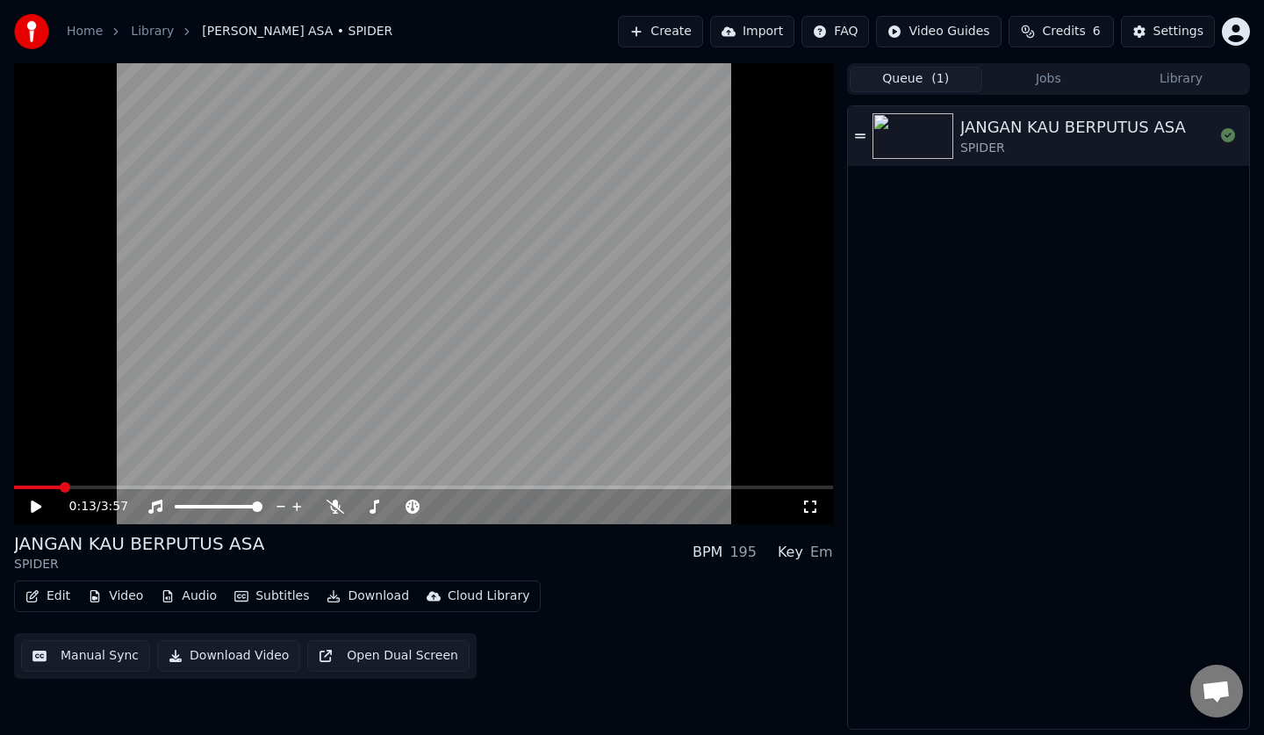
click at [742, 555] on div "195" at bounding box center [742, 551] width 27 height 21
click at [423, 345] on video at bounding box center [423, 293] width 819 height 461
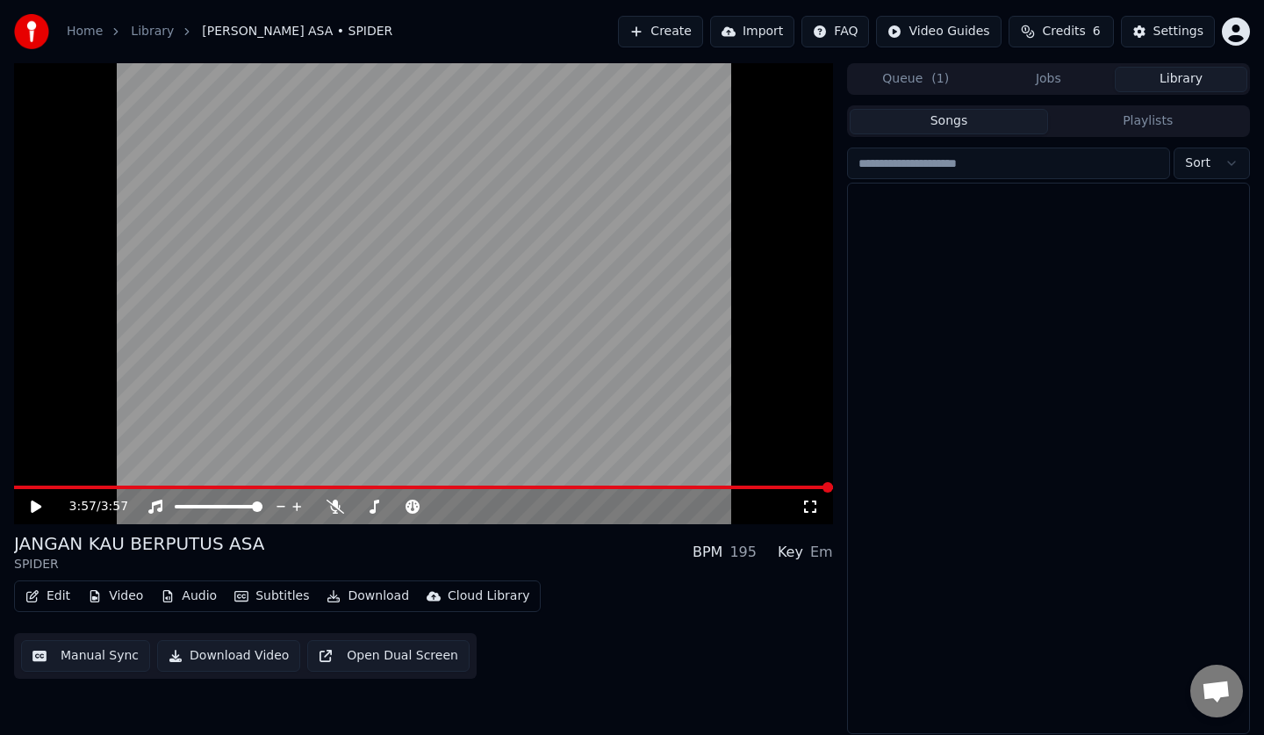
click at [1177, 74] on button "Library" at bounding box center [1181, 79] width 133 height 25
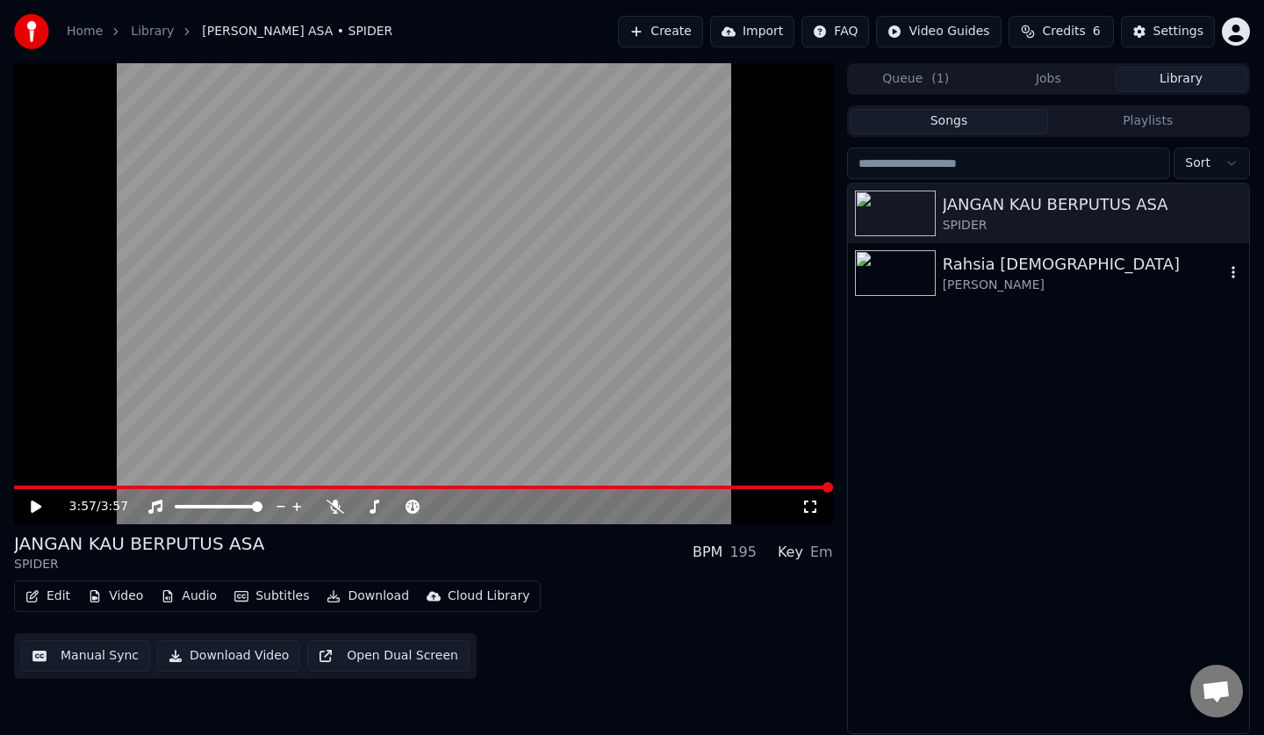
click at [1029, 276] on div "[PERSON_NAME]" at bounding box center [1084, 285] width 282 height 18
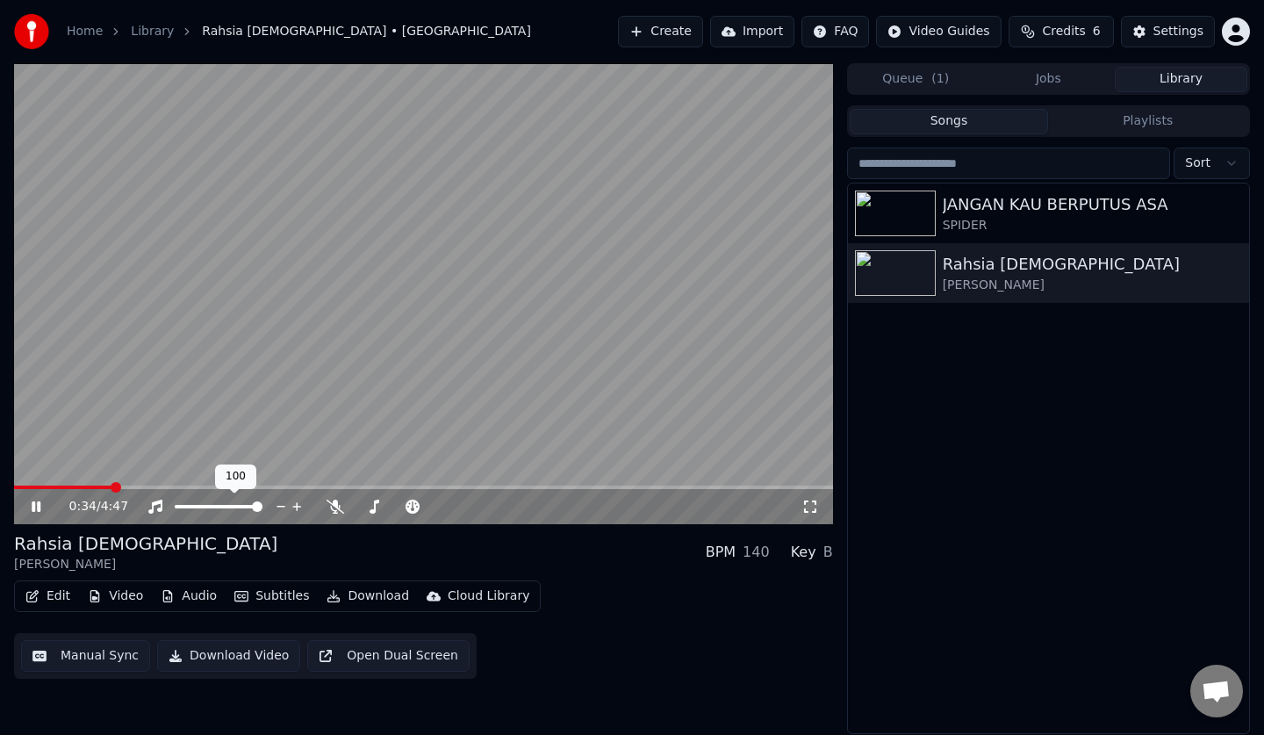
click at [240, 505] on span at bounding box center [219, 507] width 88 height 4
click at [233, 504] on span at bounding box center [237, 506] width 11 height 11
click at [214, 502] on div at bounding box center [234, 507] width 141 height 18
click at [218, 506] on span at bounding box center [207, 507] width 65 height 4
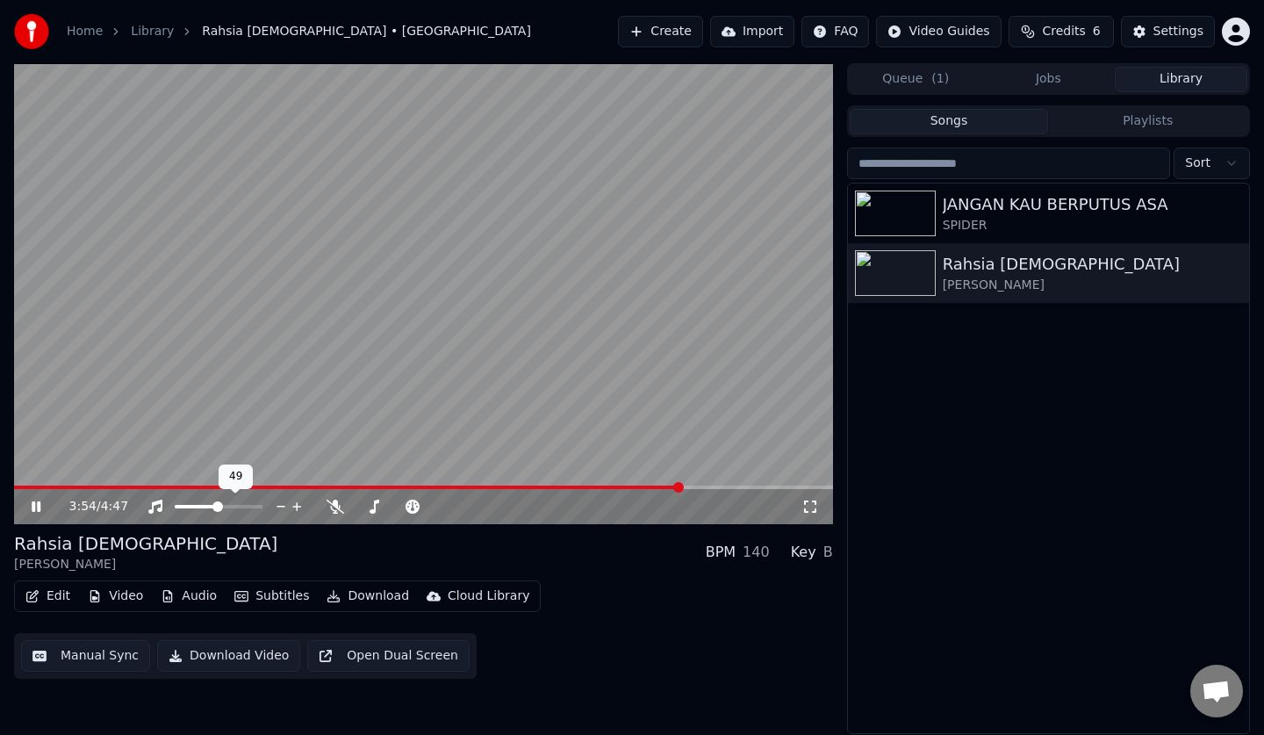
click at [194, 500] on div at bounding box center [234, 507] width 141 height 18
click at [194, 505] on div at bounding box center [234, 507] width 141 height 18
click at [194, 505] on span at bounding box center [196, 507] width 43 height 4
